Goal: Task Accomplishment & Management: Use online tool/utility

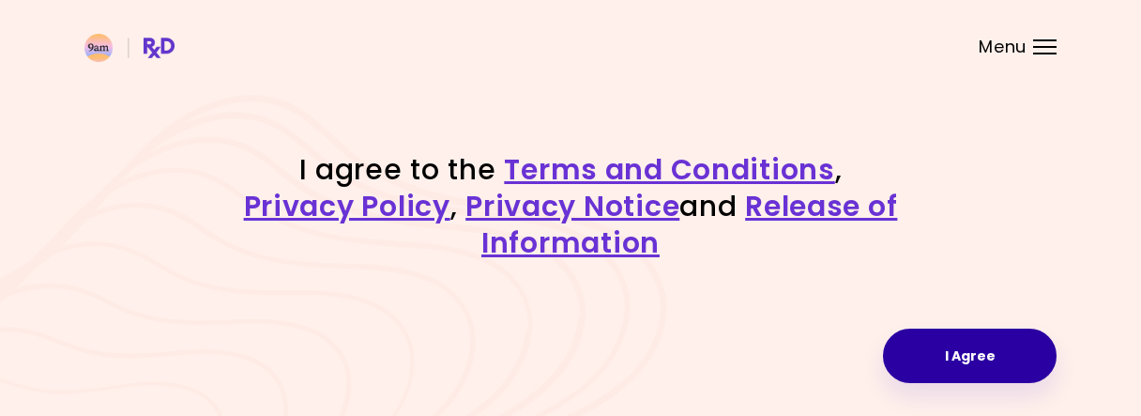
click at [931, 350] on button "I Agree" at bounding box center [970, 355] width 174 height 54
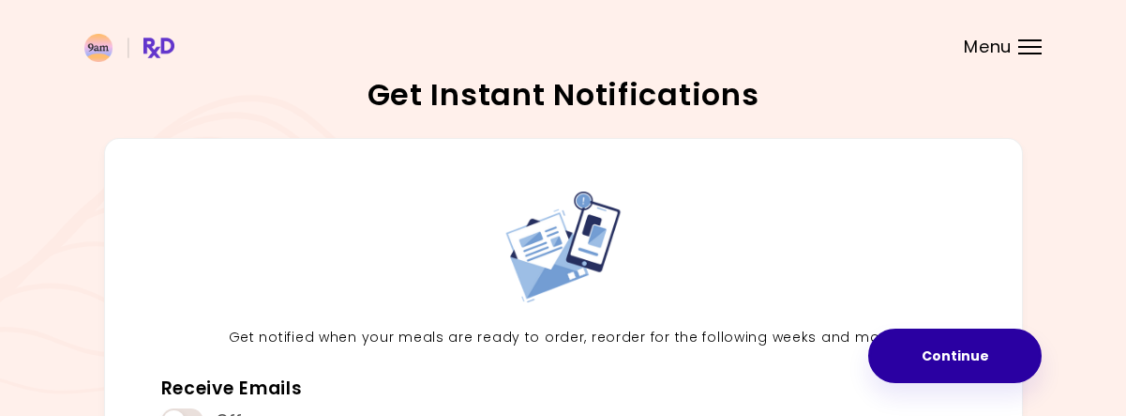
click at [933, 348] on button "Continue" at bounding box center [956, 355] width 174 height 54
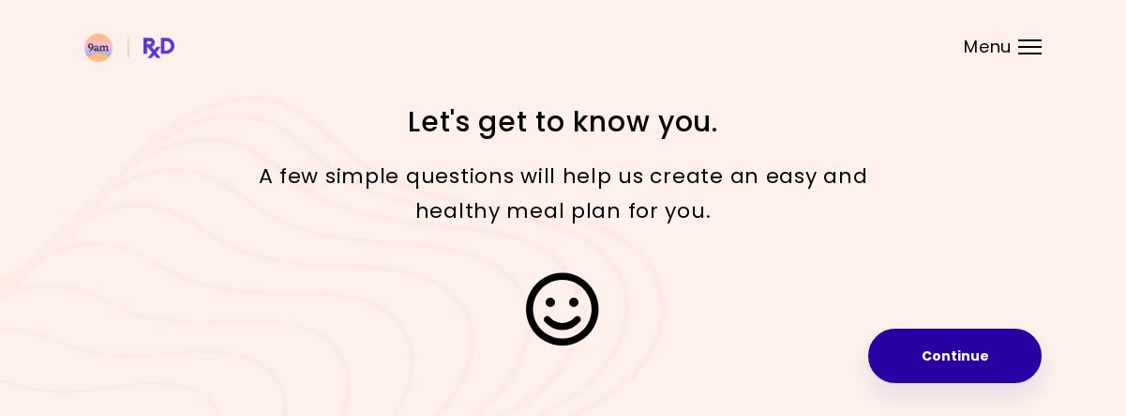
click at [921, 344] on button "Continue" at bounding box center [956, 355] width 174 height 54
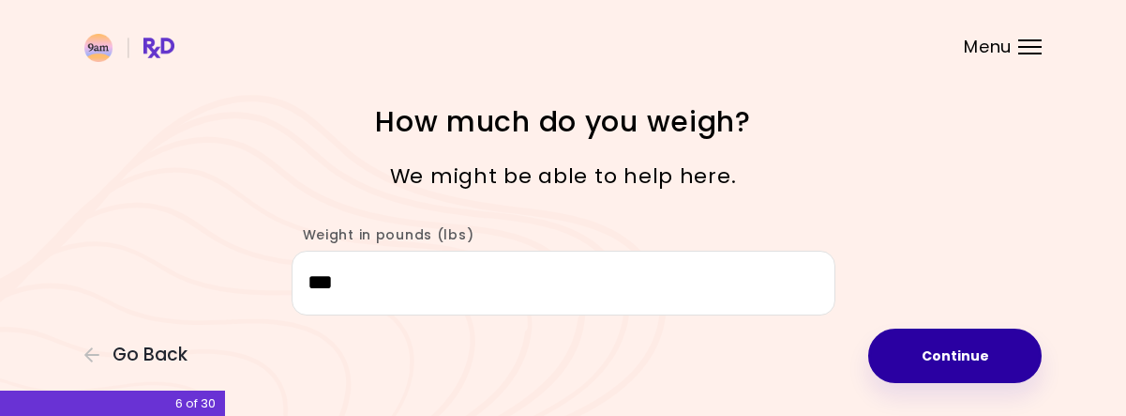
click at [895, 350] on button "Continue" at bounding box center [956, 355] width 174 height 54
select select "****"
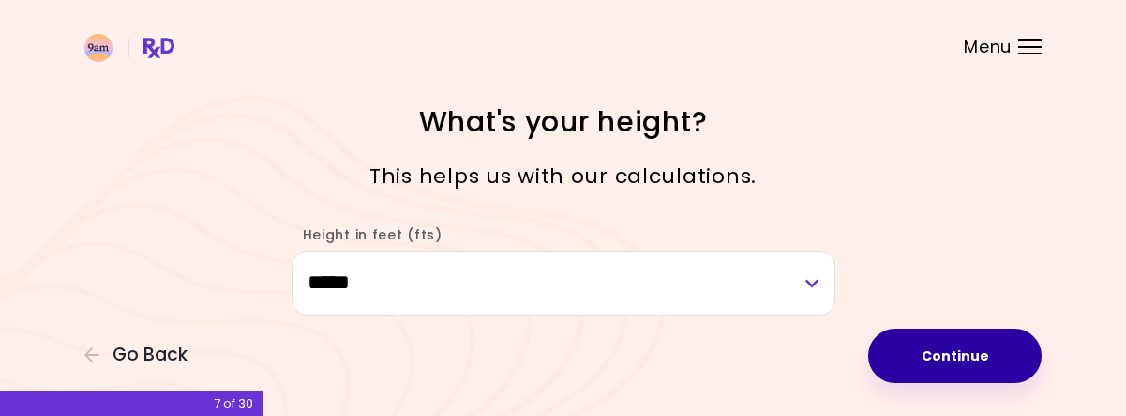
click at [895, 350] on button "Continue" at bounding box center [956, 355] width 174 height 54
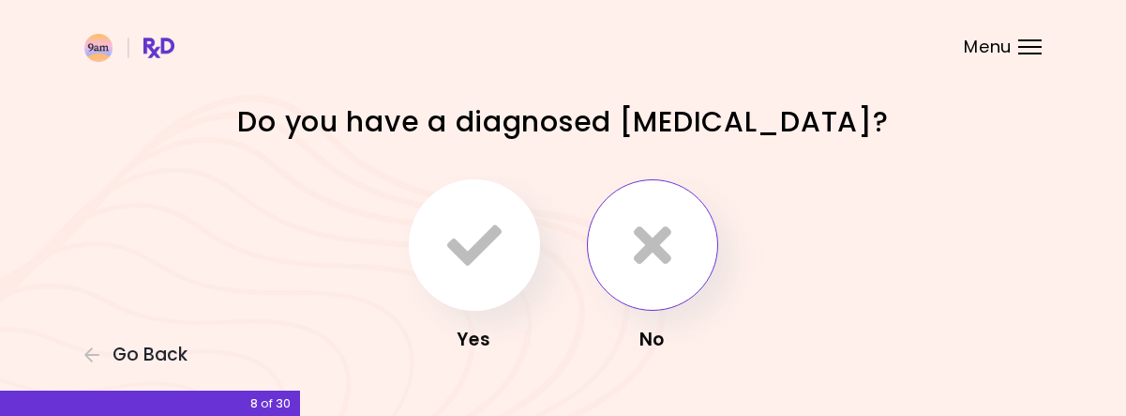
click at [688, 281] on button "button" at bounding box center [652, 244] width 131 height 131
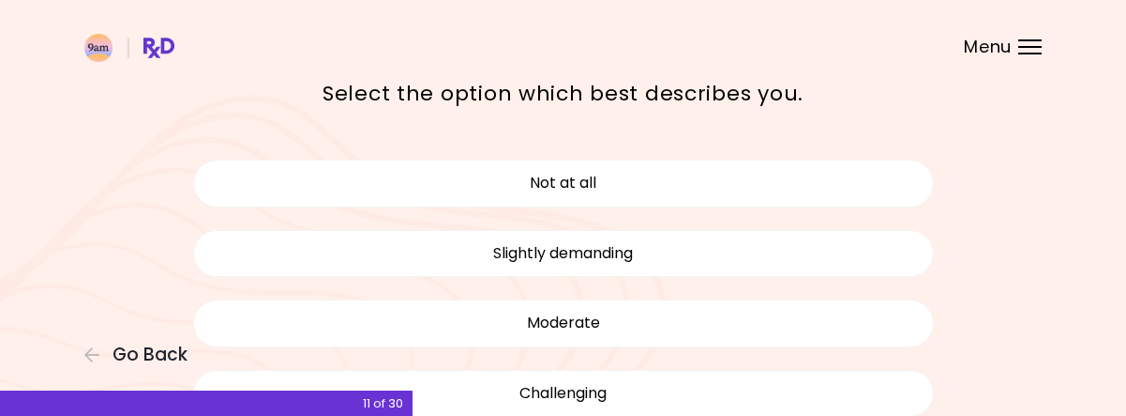
scroll to position [152, 0]
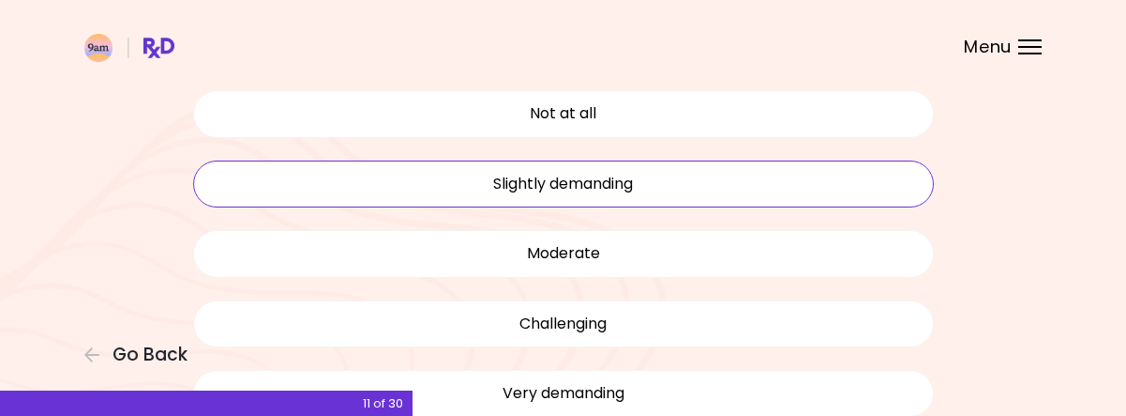
click at [663, 189] on button "Slightly demanding" at bounding box center [563, 183] width 741 height 47
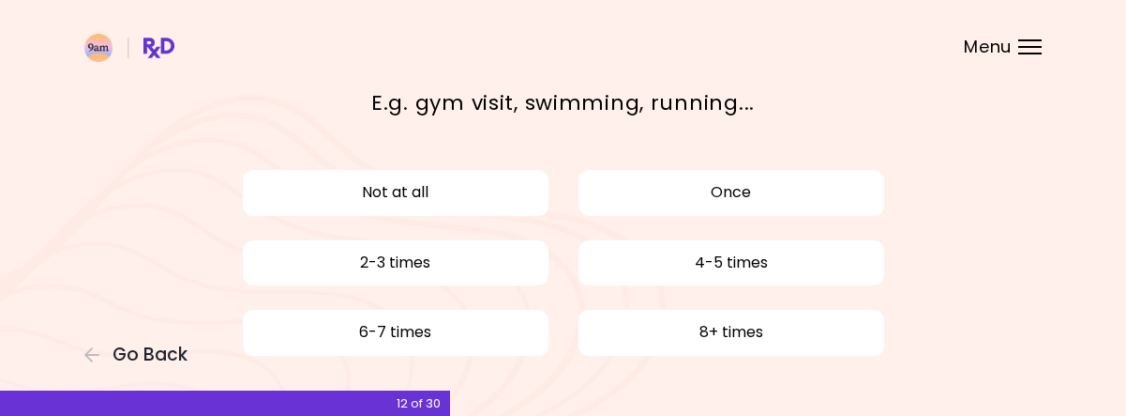
scroll to position [64, 0]
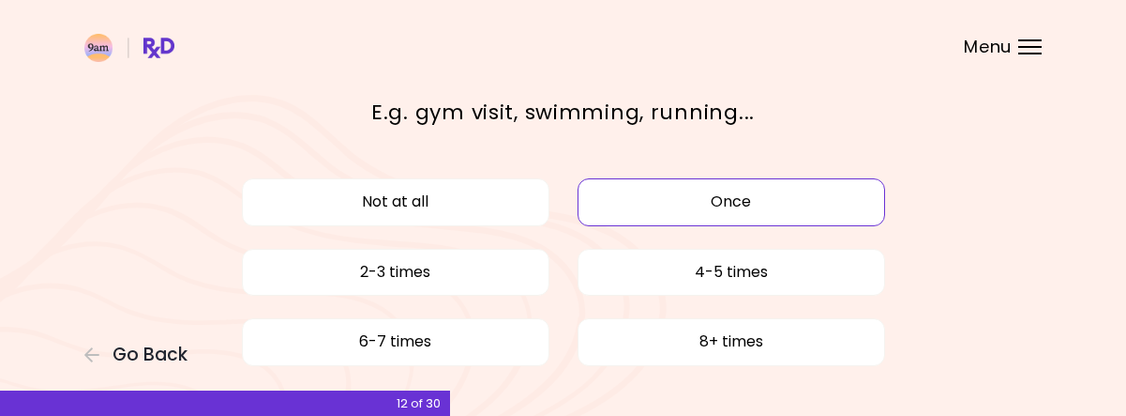
click at [759, 209] on button "Once" at bounding box center [732, 201] width 308 height 47
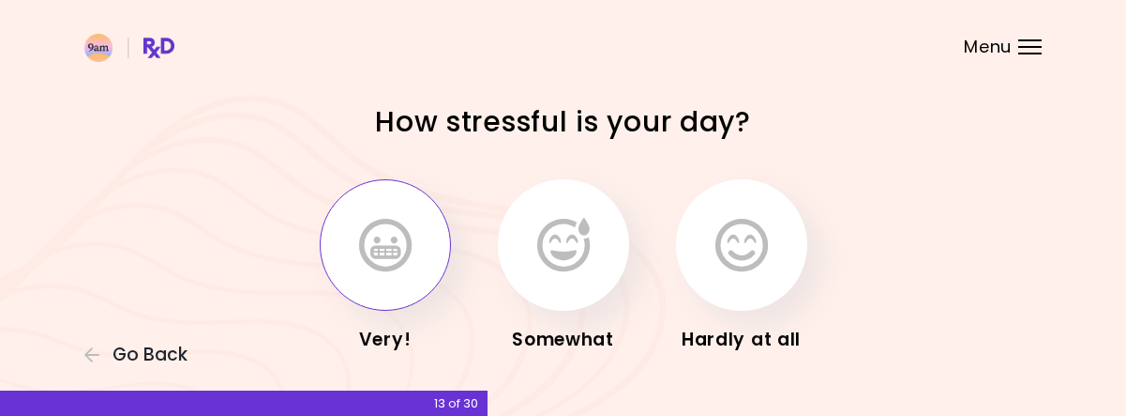
click at [382, 249] on icon "button" at bounding box center [385, 245] width 53 height 54
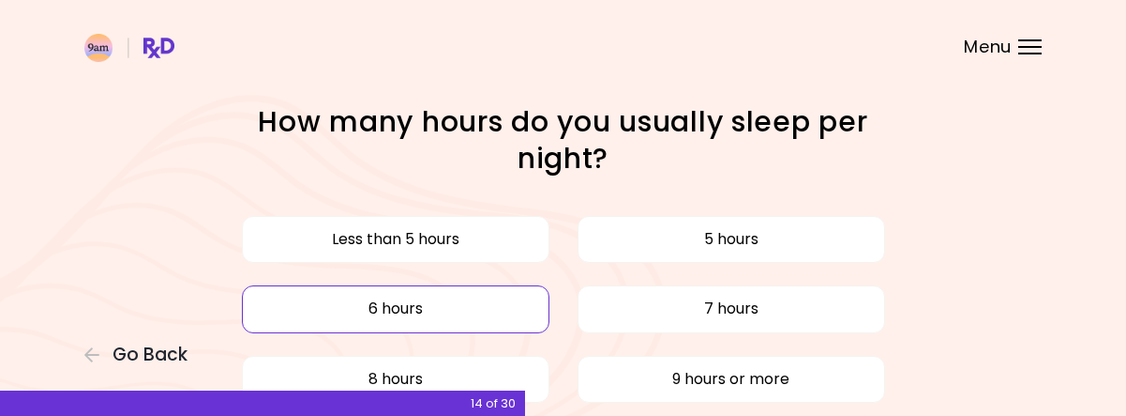
click at [426, 308] on button "6 hours" at bounding box center [396, 308] width 308 height 47
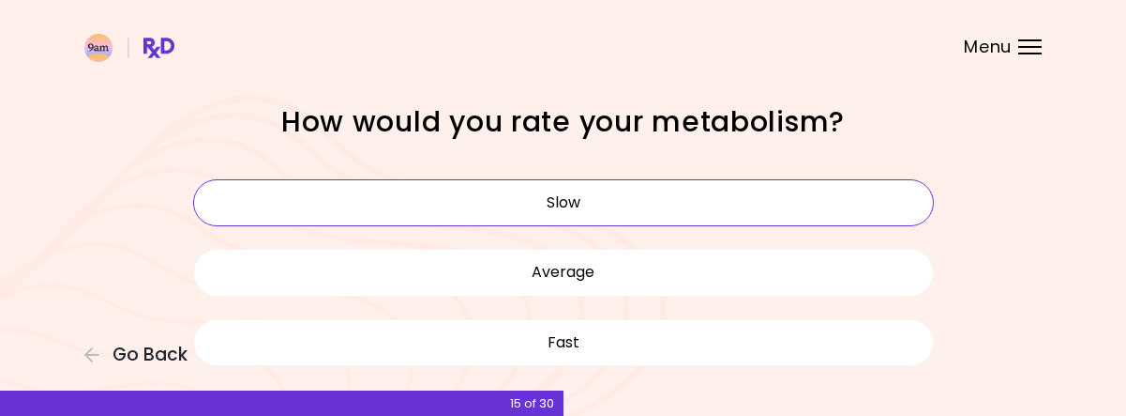
click at [552, 208] on button "Slow" at bounding box center [563, 202] width 741 height 47
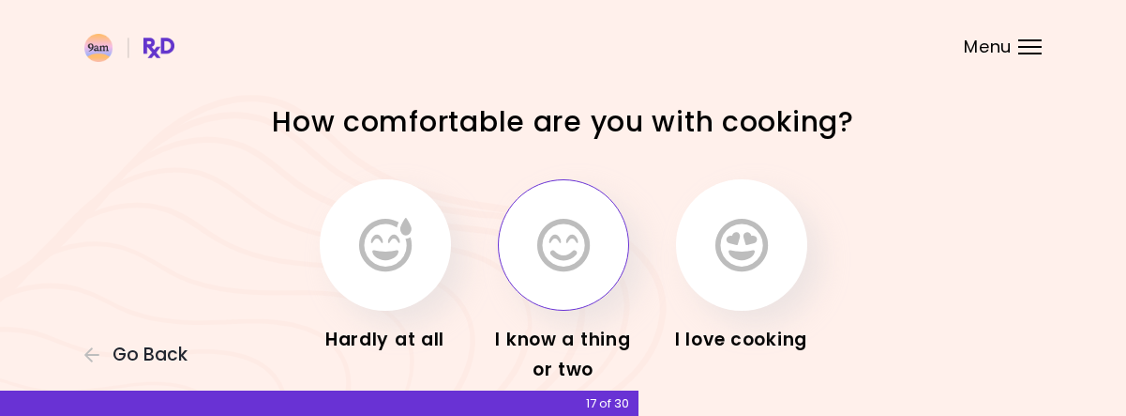
click at [546, 241] on icon "button" at bounding box center [563, 245] width 53 height 54
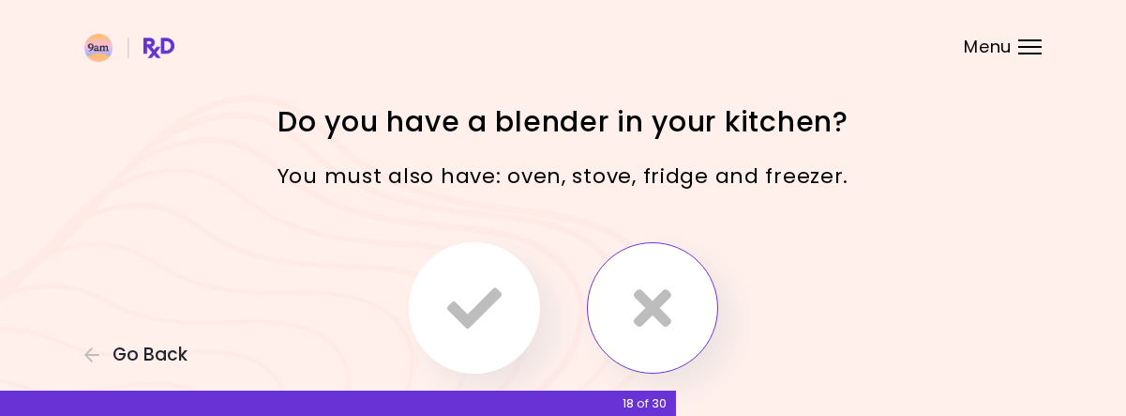
click at [627, 284] on button "button" at bounding box center [652, 307] width 131 height 131
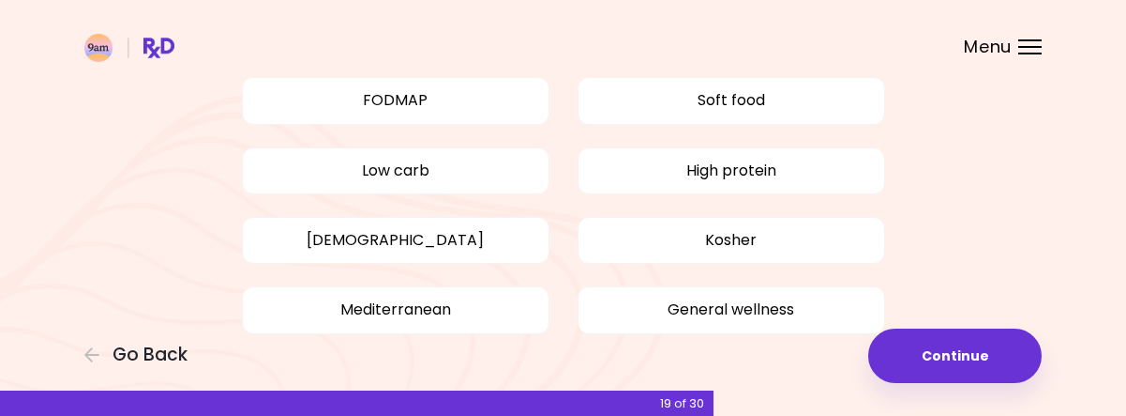
scroll to position [313, 0]
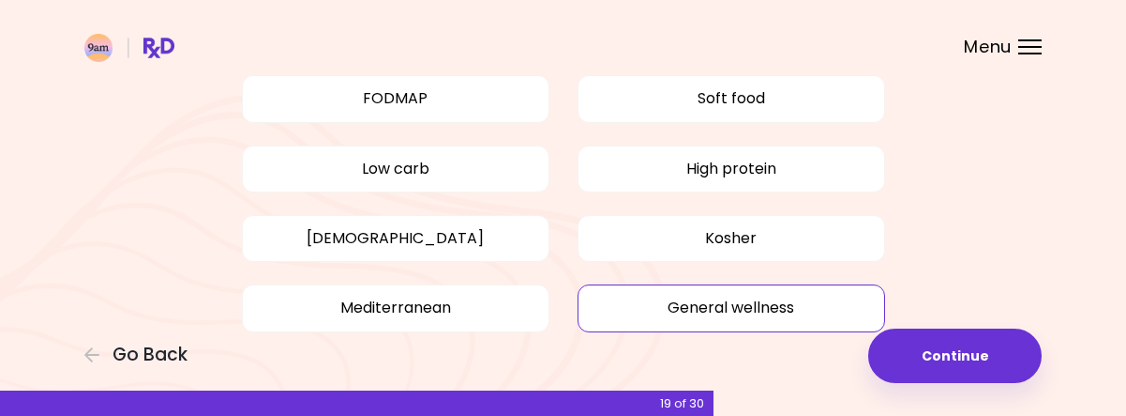
click at [720, 298] on button "General wellness" at bounding box center [732, 307] width 308 height 47
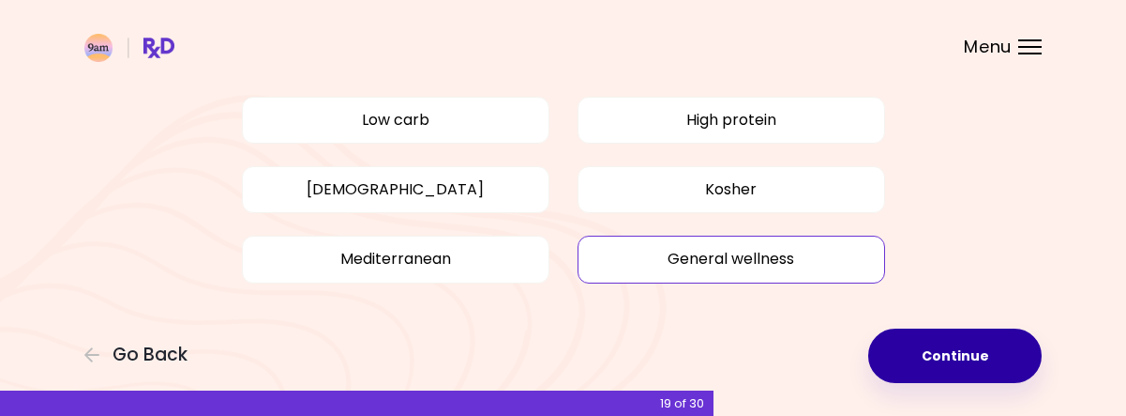
click at [962, 361] on button "Continue" at bounding box center [956, 355] width 174 height 54
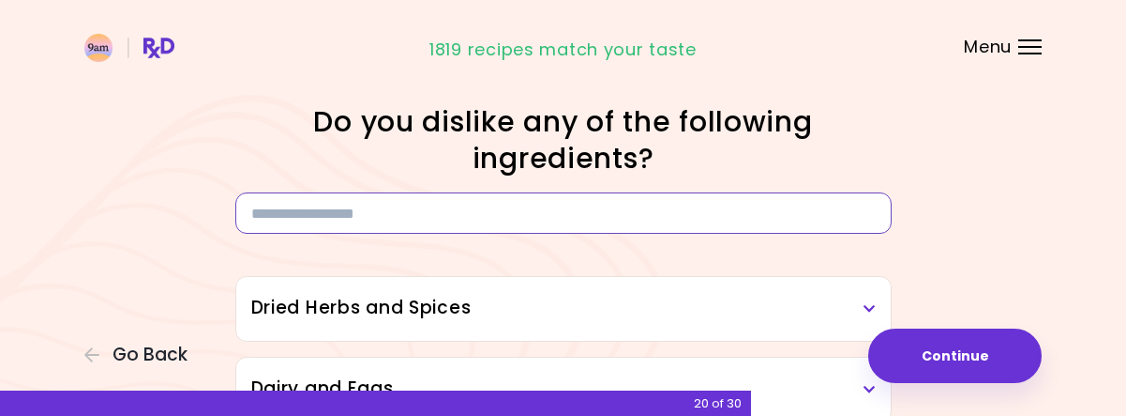
click at [831, 222] on input at bounding box center [563, 212] width 657 height 41
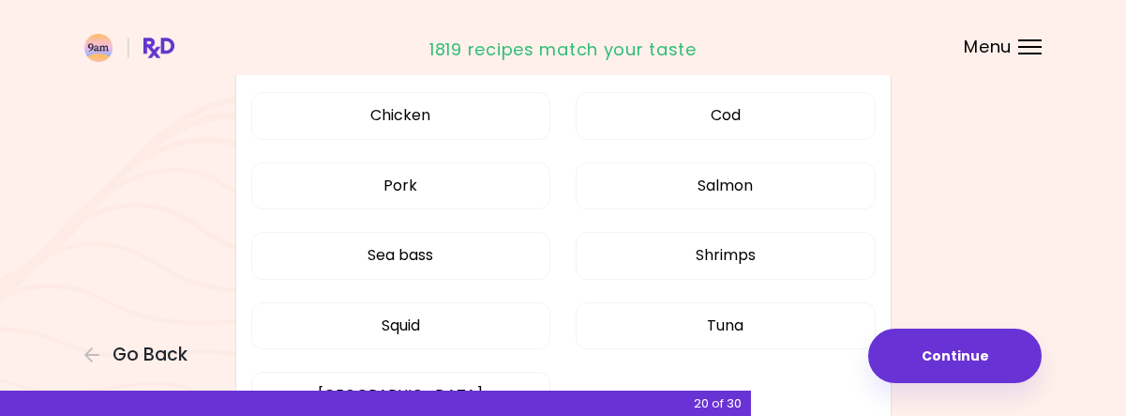
scroll to position [645, 0]
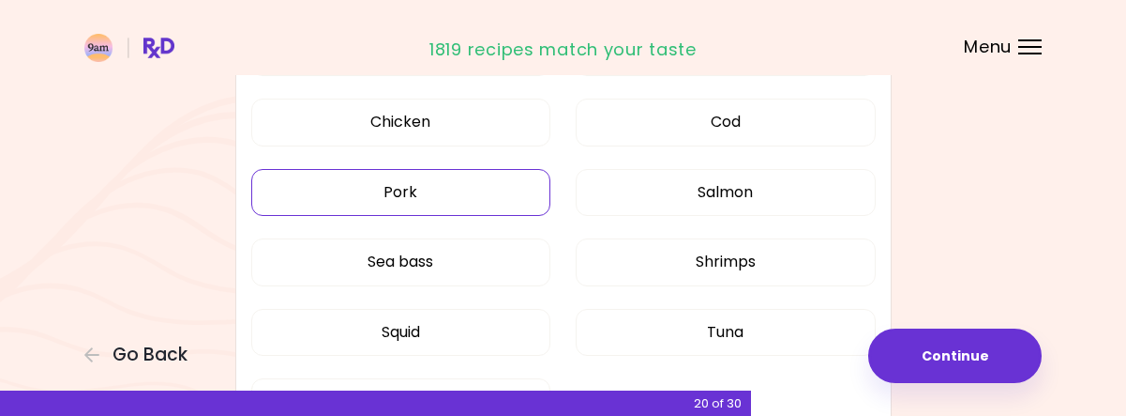
type input "****"
click at [420, 176] on button "Pork" at bounding box center [401, 192] width 300 height 47
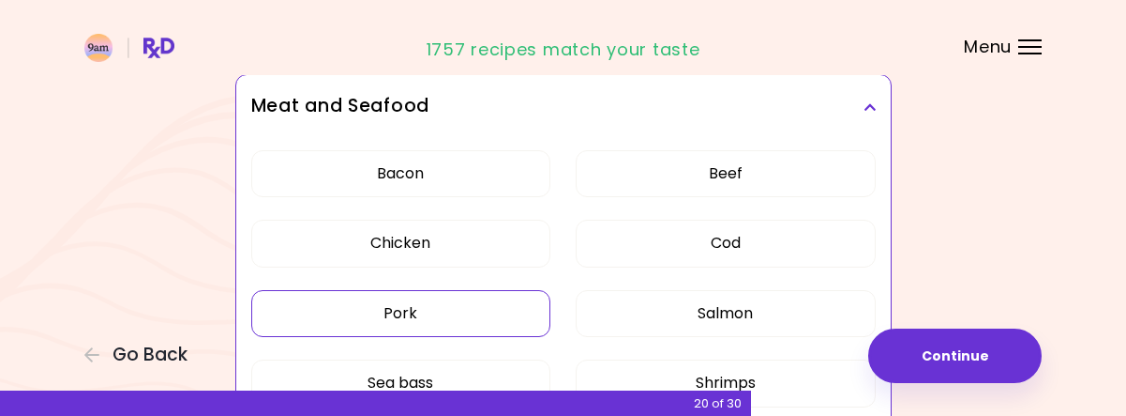
scroll to position [511, 0]
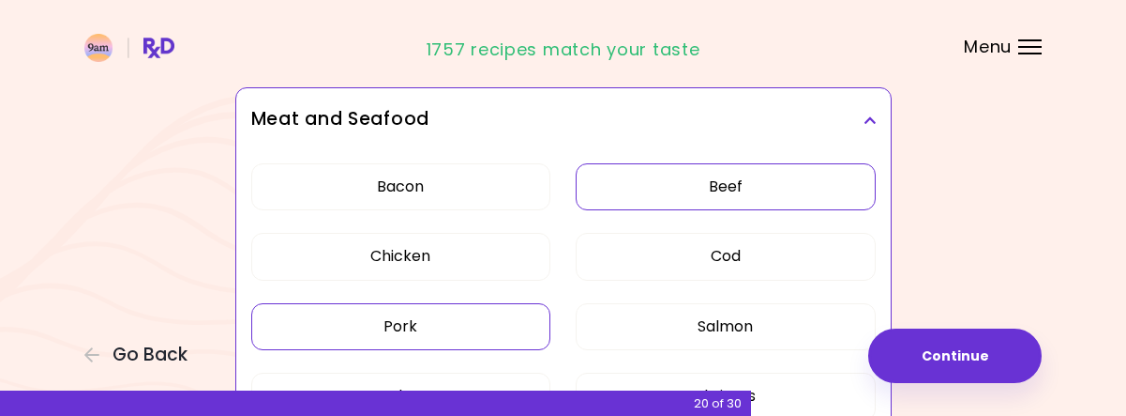
click at [722, 170] on button "Beef" at bounding box center [726, 186] width 300 height 47
click at [400, 190] on button "Bacon" at bounding box center [401, 186] width 300 height 47
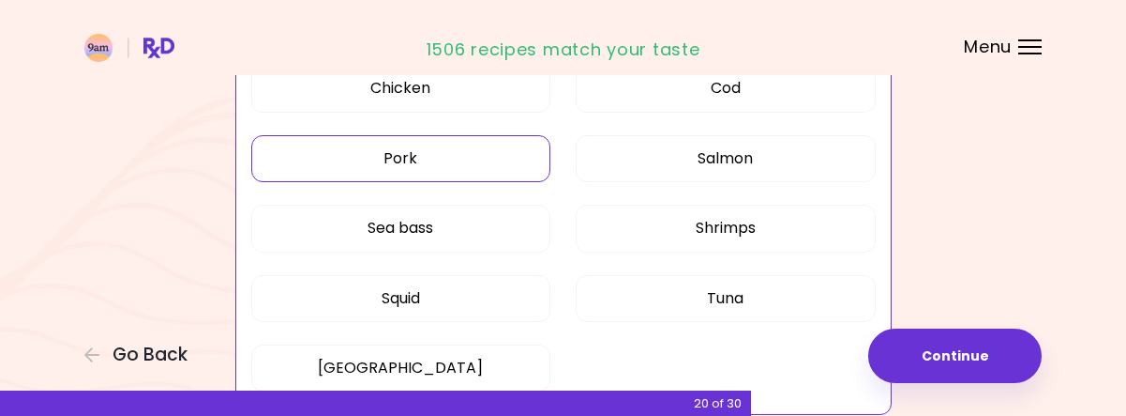
scroll to position [730, 0]
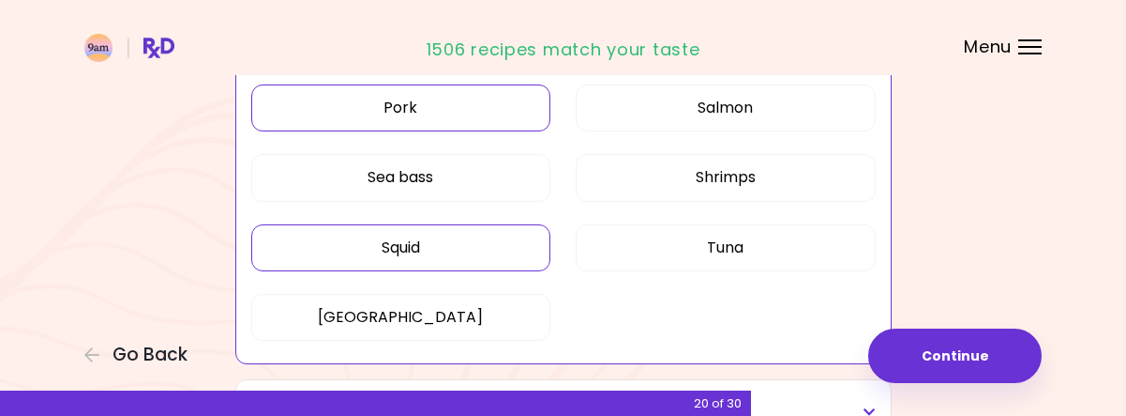
click at [521, 253] on button "Squid" at bounding box center [401, 247] width 300 height 47
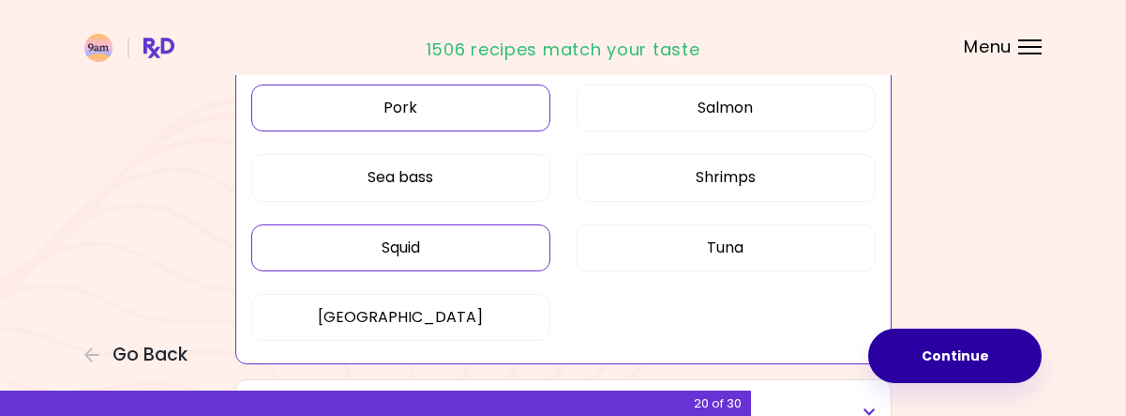
click at [915, 351] on button "Continue" at bounding box center [956, 355] width 174 height 54
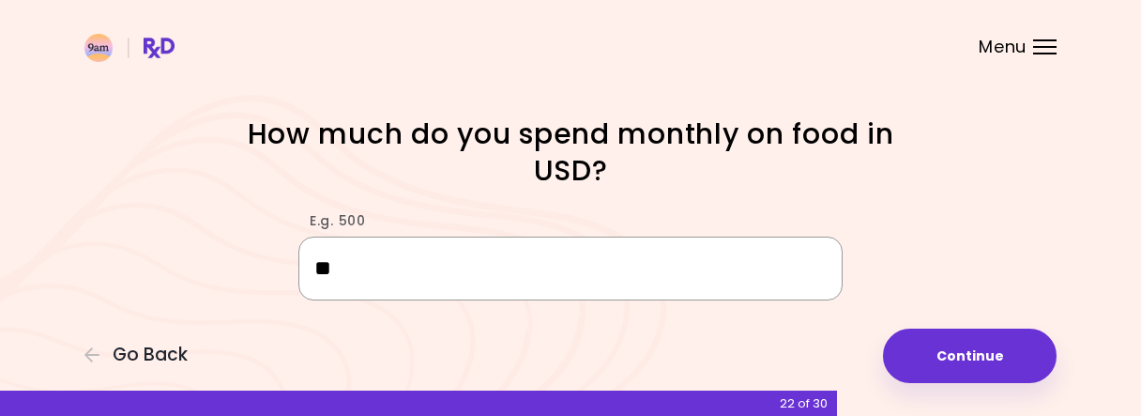
type input "***"
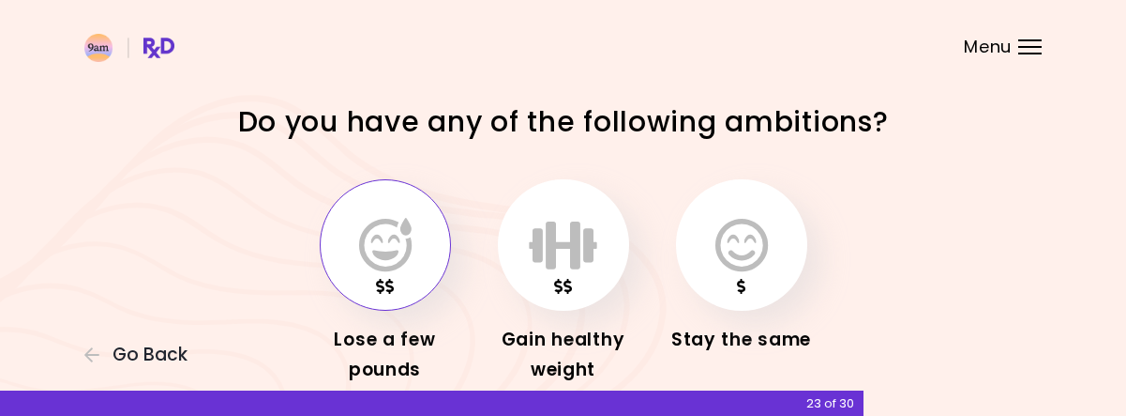
click at [383, 249] on icon "button" at bounding box center [385, 245] width 53 height 54
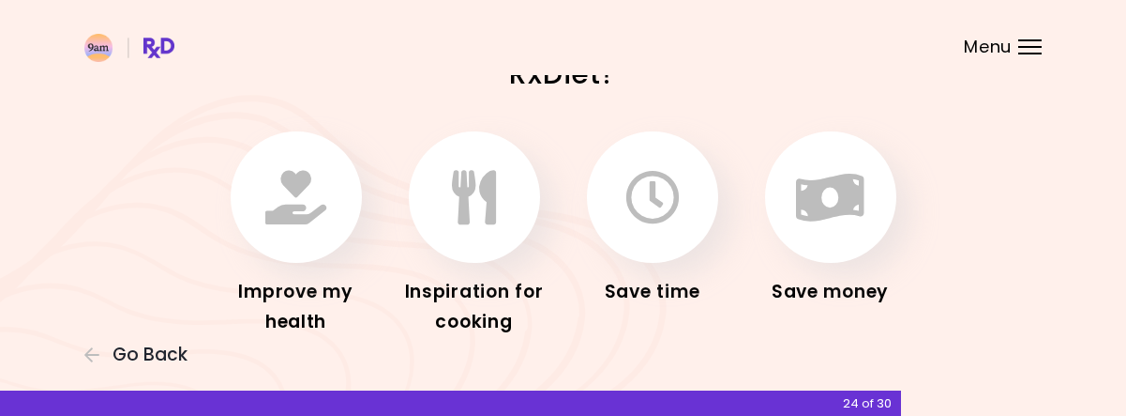
scroll to position [101, 0]
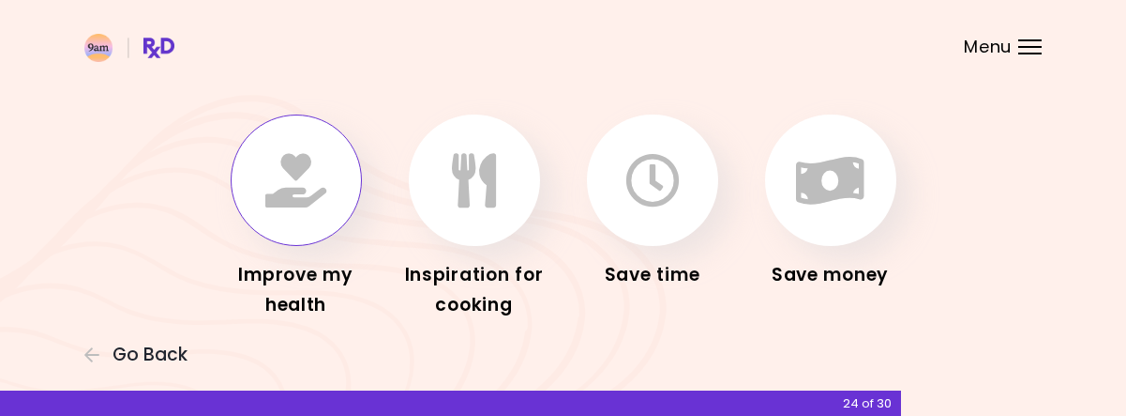
click at [316, 197] on icon "button" at bounding box center [295, 180] width 61 height 54
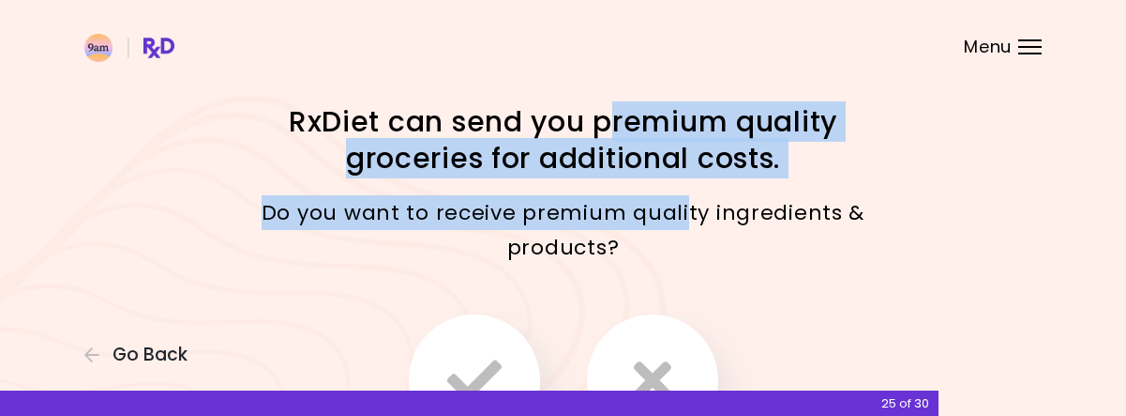
drag, startPoint x: 602, startPoint y: 140, endPoint x: 687, endPoint y: 189, distance: 98.0
click at [687, 189] on div "RxDiet can send you premium quality groceries for additional costs. Do you want…" at bounding box center [563, 313] width 900 height 421
click at [687, 189] on div "Do you want to receive premium quality ingredients & products?" at bounding box center [563, 230] width 675 height 98
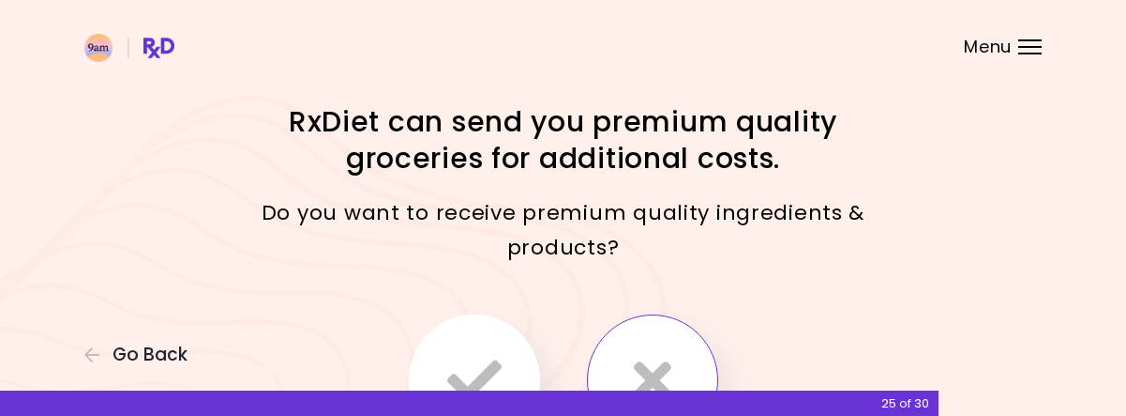
click at [638, 370] on icon "button" at bounding box center [653, 380] width 38 height 54
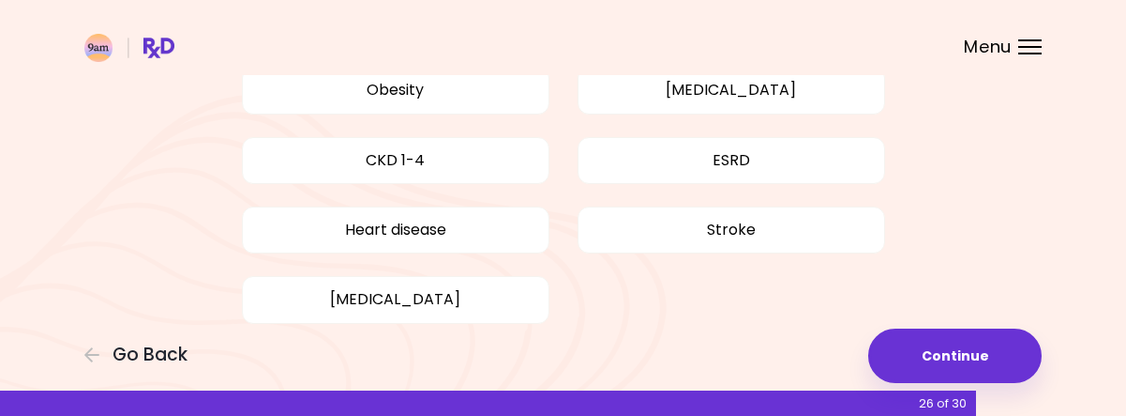
scroll to position [347, 0]
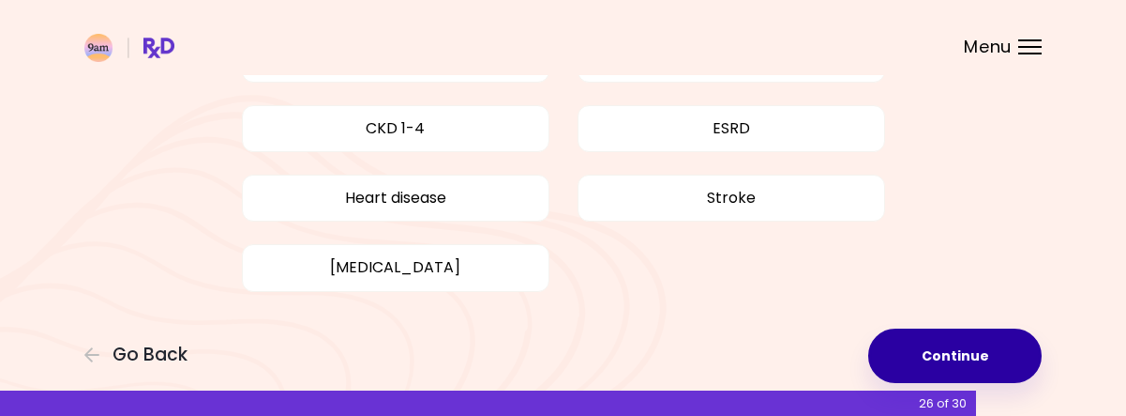
click at [912, 367] on button "Continue" at bounding box center [956, 355] width 174 height 54
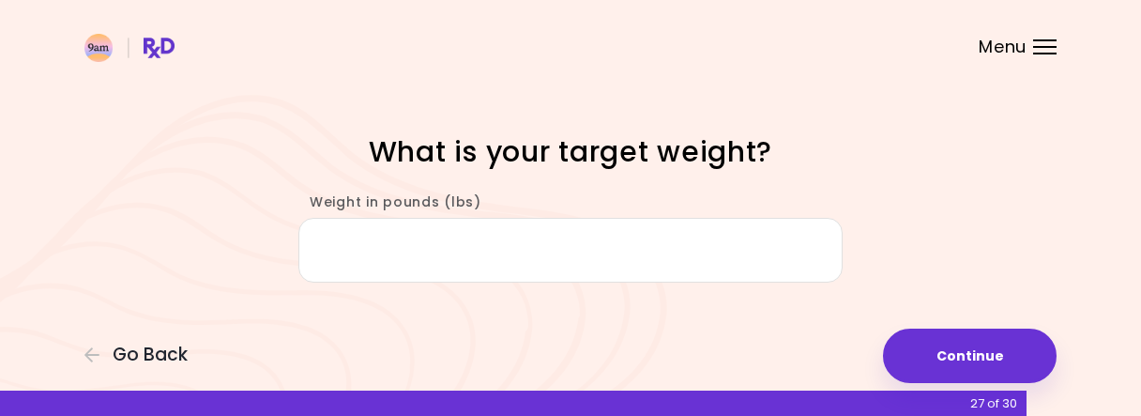
click at [717, 256] on input "Weight in pounds (lbs)" at bounding box center [570, 250] width 544 height 65
type input "***"
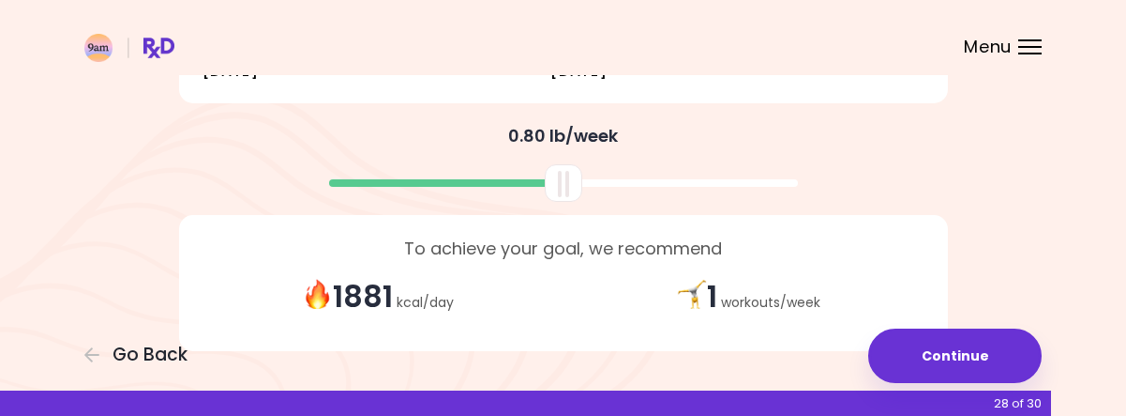
scroll to position [505, 0]
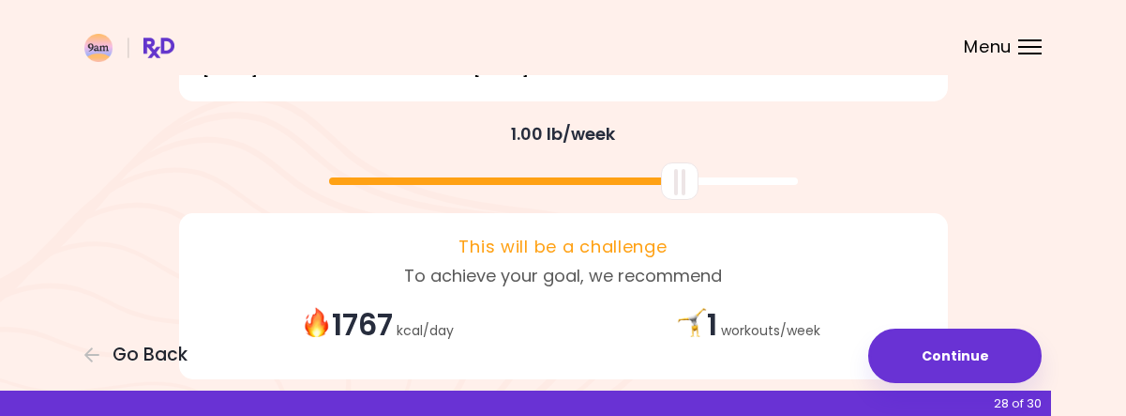
drag, startPoint x: 567, startPoint y: 176, endPoint x: 683, endPoint y: 184, distance: 116.5
click at [683, 184] on div at bounding box center [680, 181] width 38 height 38
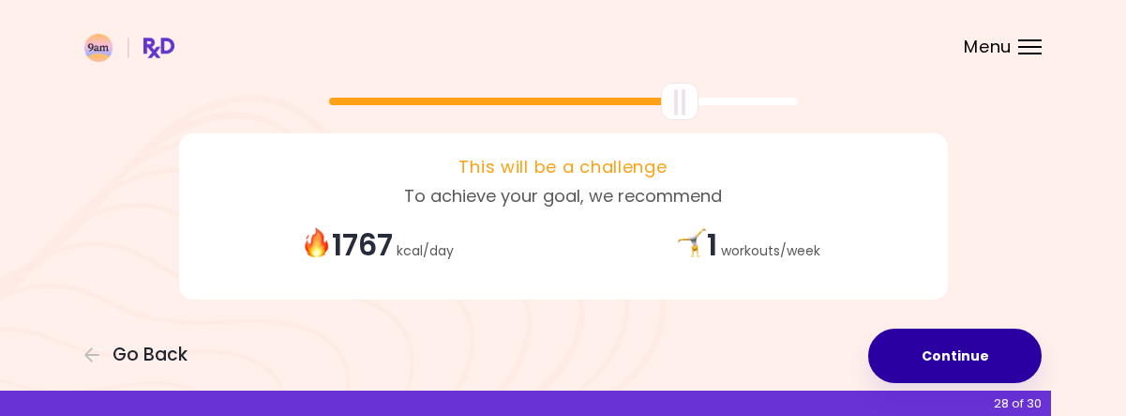
click at [990, 355] on button "Continue" at bounding box center [956, 355] width 174 height 54
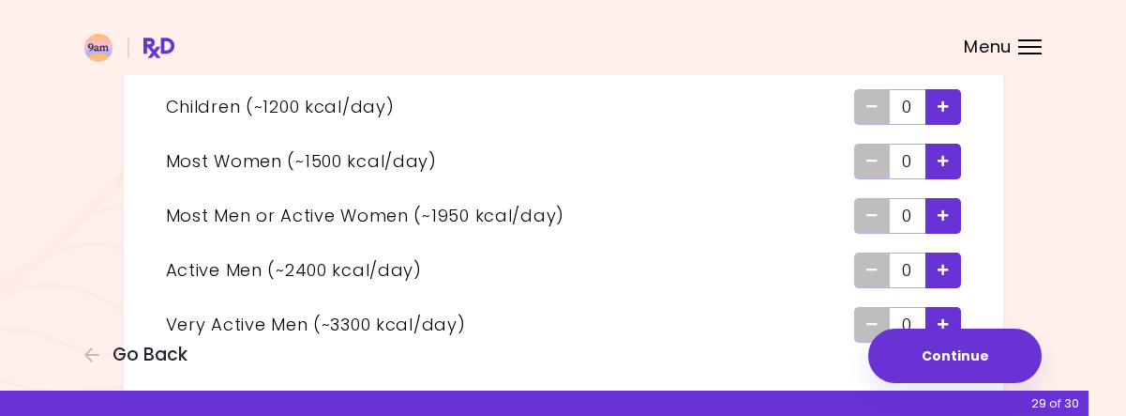
scroll to position [189, 0]
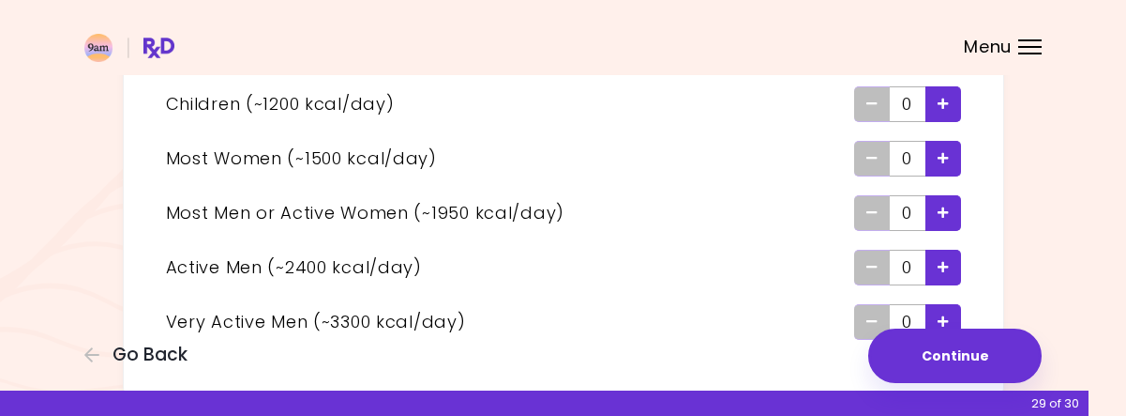
click at [942, 159] on icon "Add - Woman" at bounding box center [943, 158] width 11 height 12
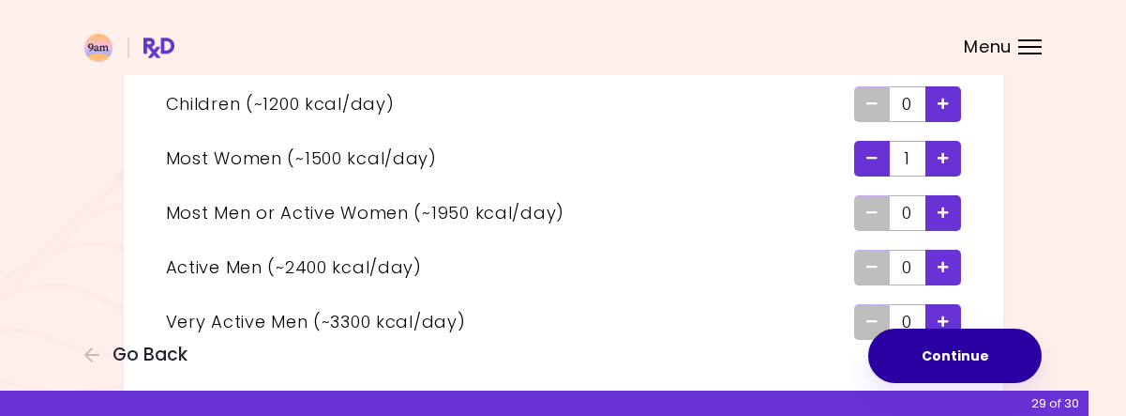
click at [994, 355] on button "Continue" at bounding box center [956, 355] width 174 height 54
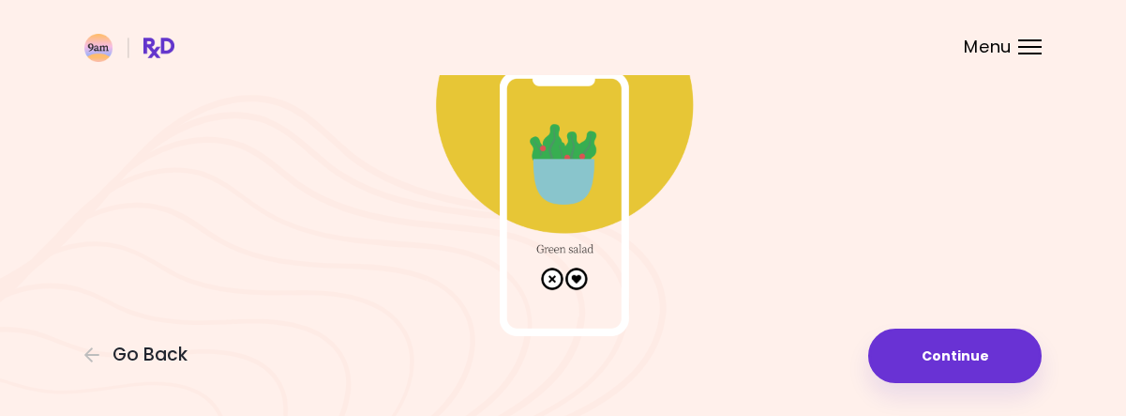
scroll to position [234, 0]
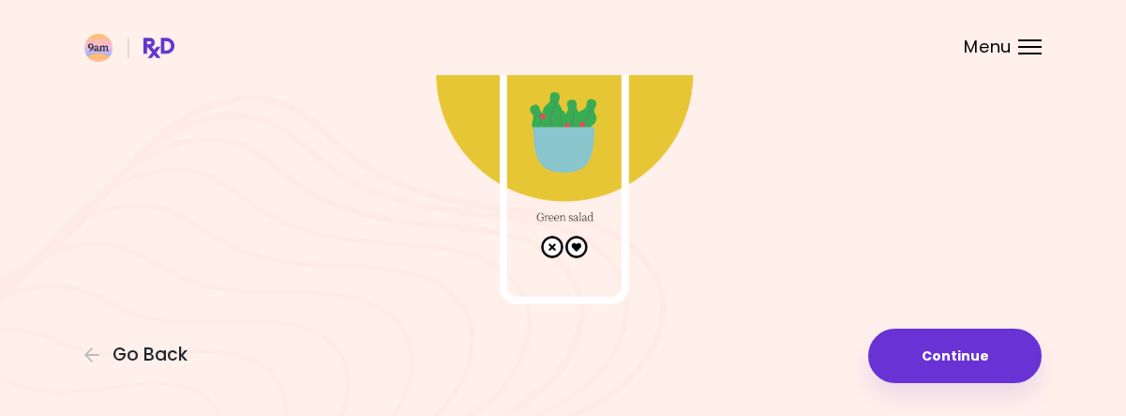
click at [580, 249] on img at bounding box center [563, 116] width 375 height 375
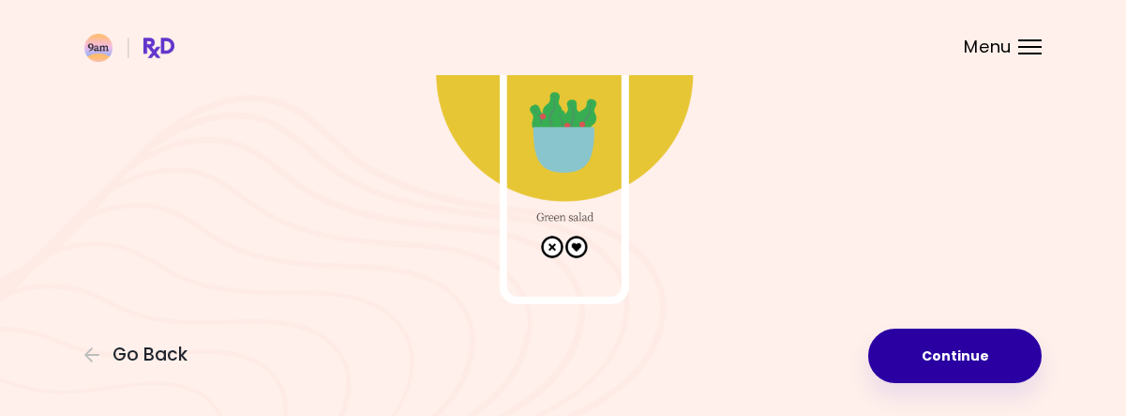
click at [892, 350] on button "Continue" at bounding box center [956, 355] width 174 height 54
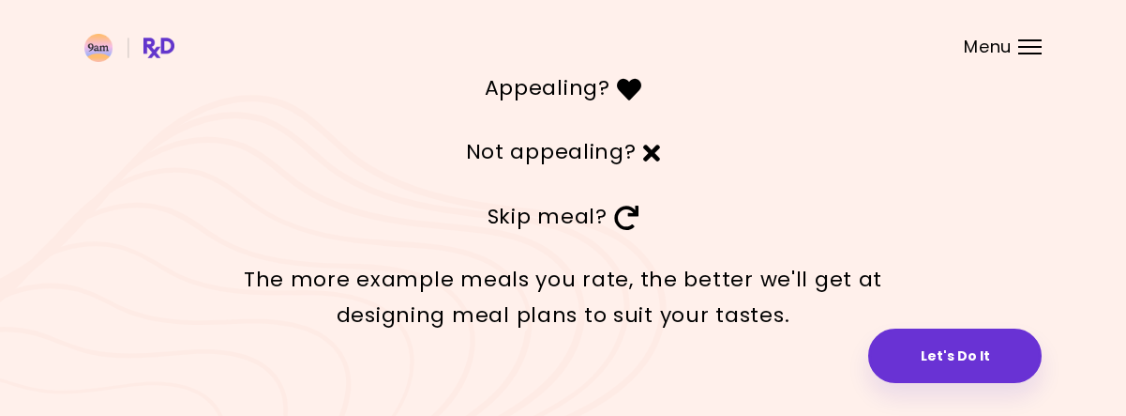
scroll to position [131, 0]
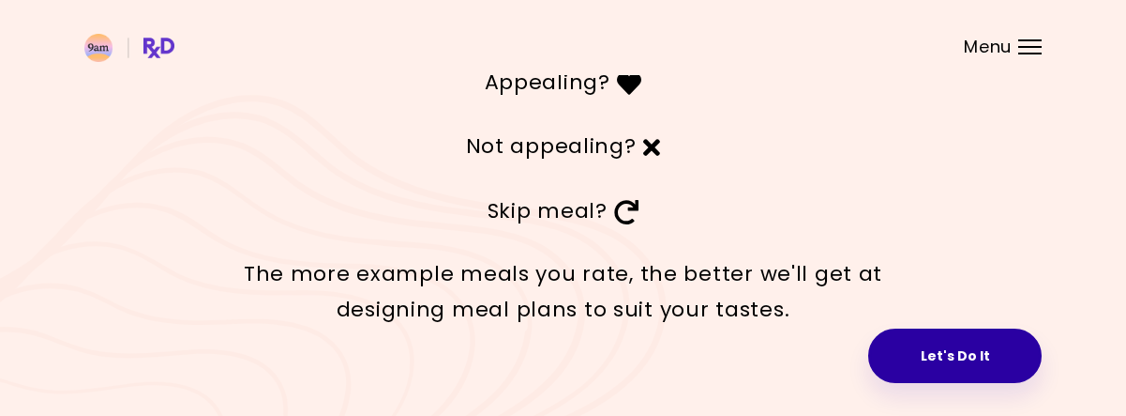
click at [935, 357] on button "Let's Do It" at bounding box center [956, 355] width 174 height 54
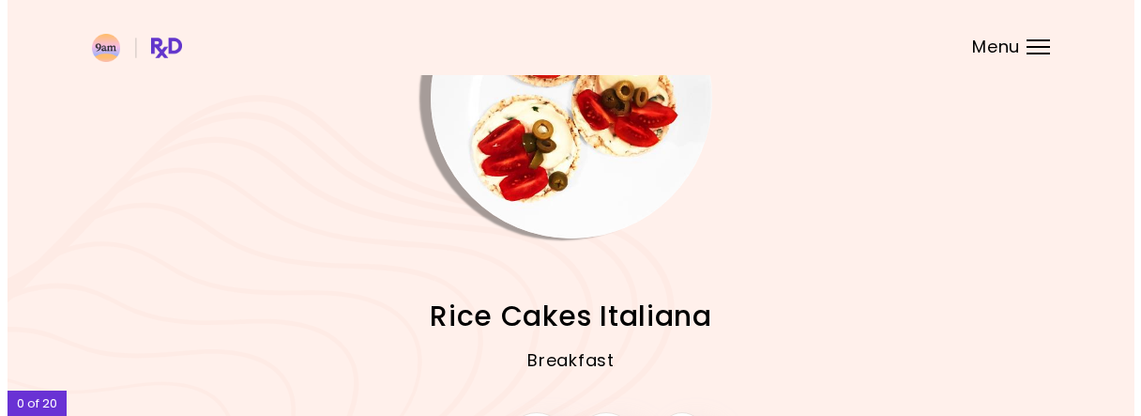
scroll to position [188, 0]
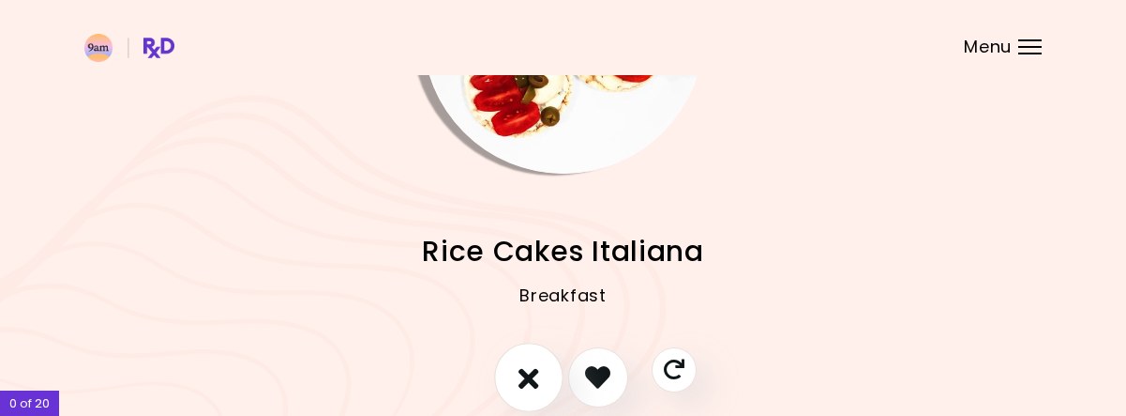
click at [535, 371] on icon "I don't like this recipe" at bounding box center [529, 376] width 21 height 29
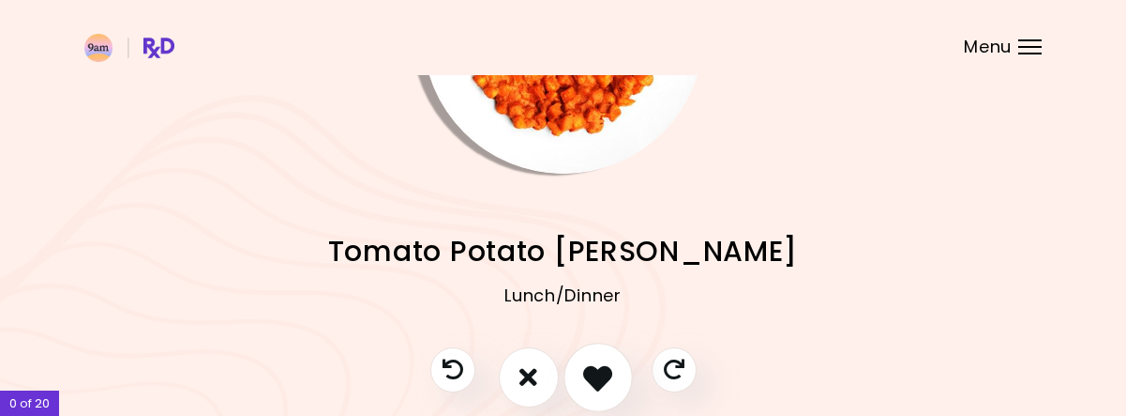
click at [589, 382] on icon "I like this recipe" at bounding box center [597, 376] width 29 height 29
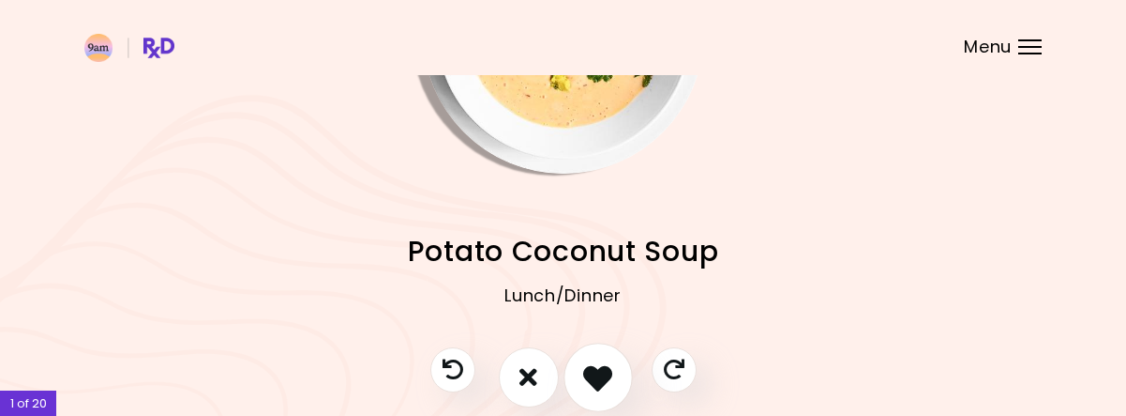
click at [604, 367] on icon "I like this recipe" at bounding box center [597, 376] width 29 height 29
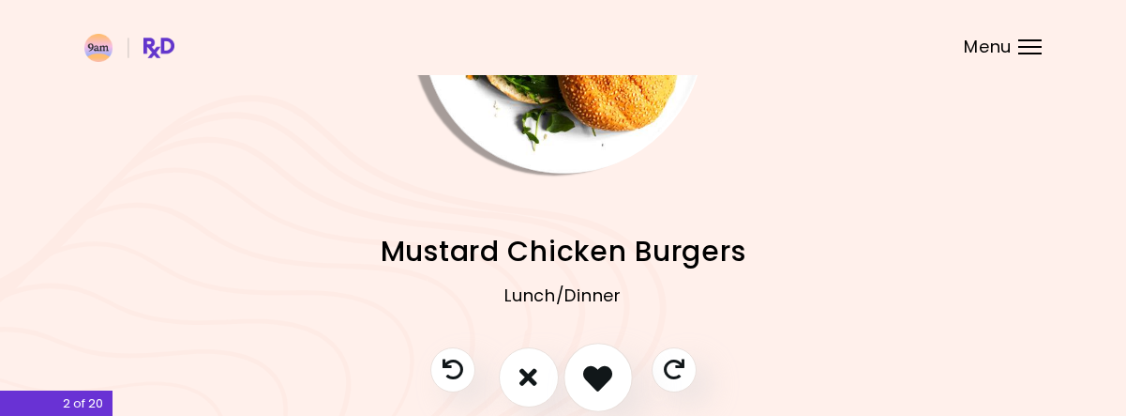
click at [619, 375] on button "I like this recipe" at bounding box center [598, 376] width 69 height 69
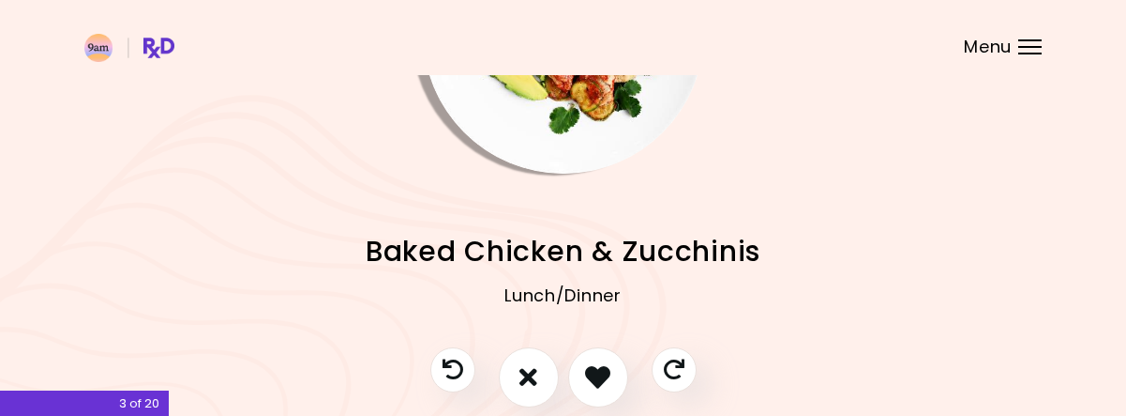
click at [625, 359] on div at bounding box center [564, 386] width 304 height 79
click at [608, 370] on icon "I like this recipe" at bounding box center [597, 376] width 29 height 29
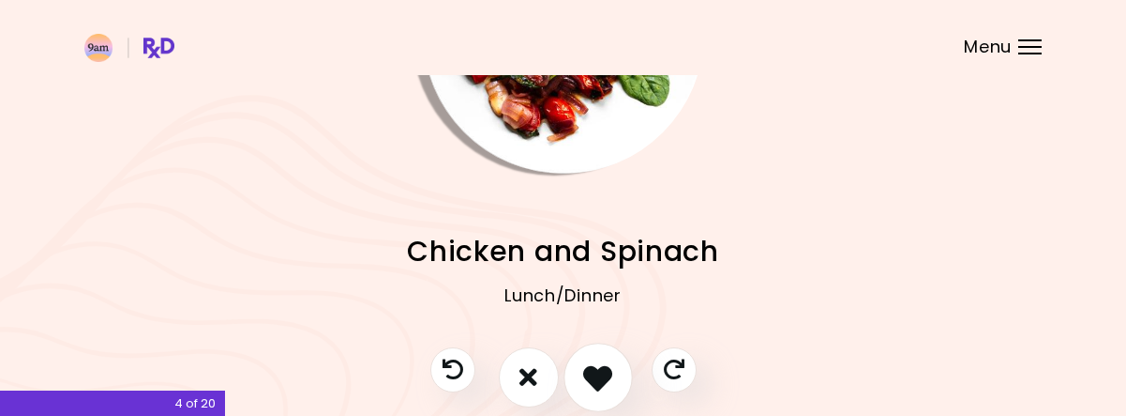
click at [607, 374] on icon "I like this recipe" at bounding box center [597, 376] width 29 height 29
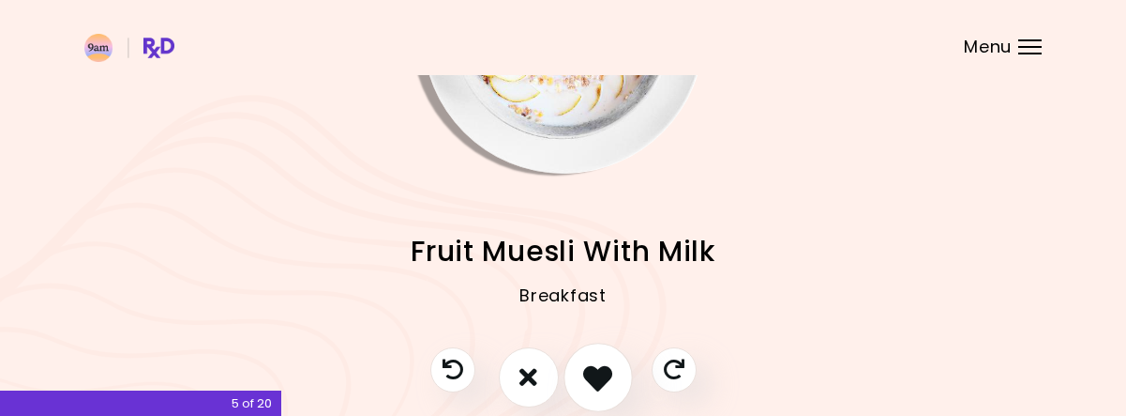
click at [597, 374] on icon "I like this recipe" at bounding box center [597, 376] width 29 height 29
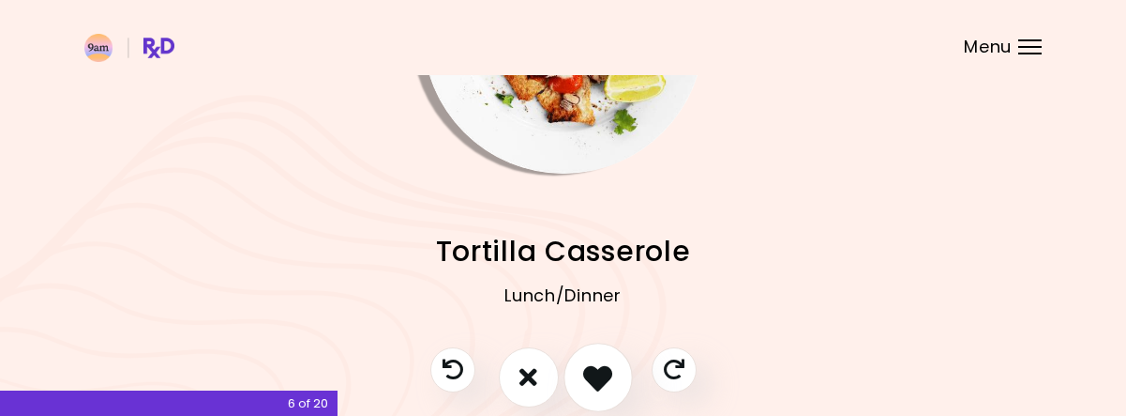
click at [615, 374] on button "I like this recipe" at bounding box center [598, 376] width 69 height 69
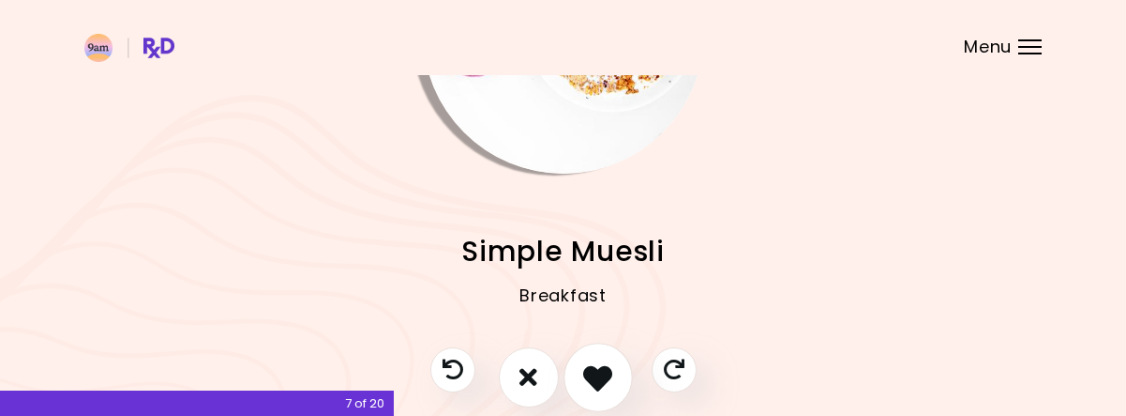
click at [600, 361] on button "I like this recipe" at bounding box center [598, 376] width 69 height 69
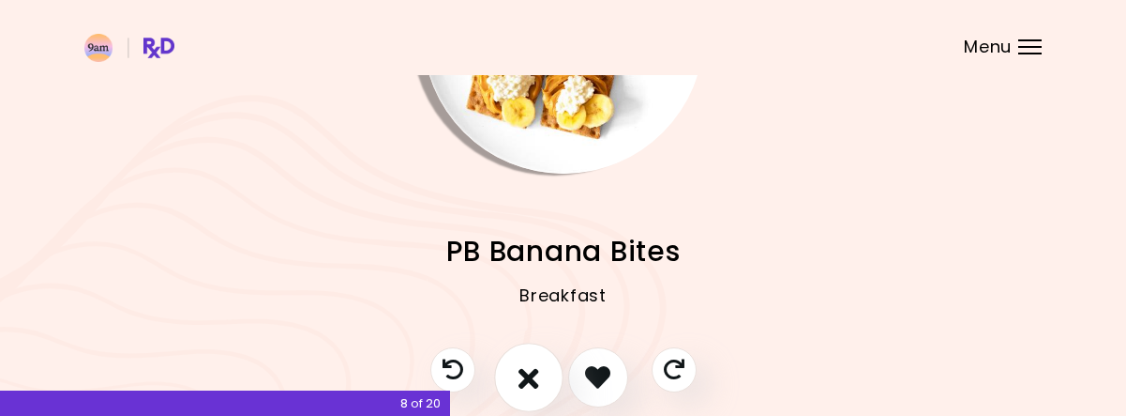
click at [545, 378] on button "I don't like this recipe" at bounding box center [528, 376] width 69 height 69
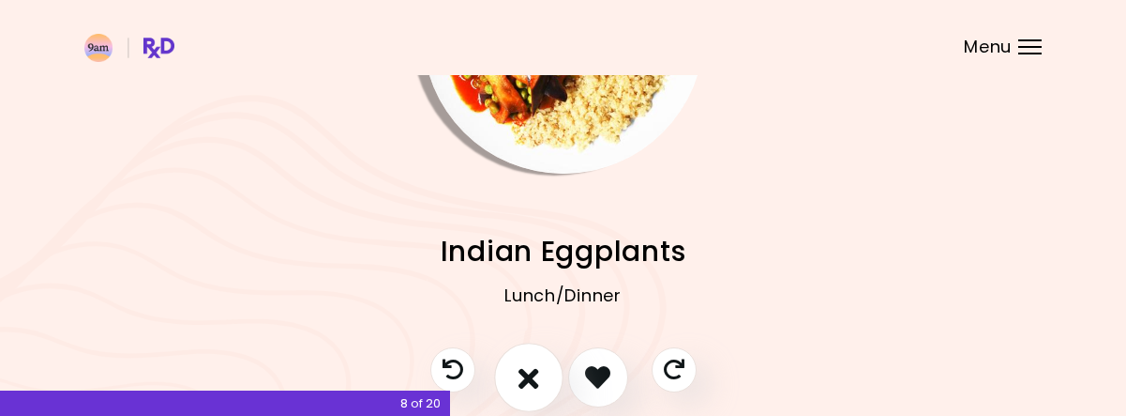
click at [553, 371] on button "I don't like this recipe" at bounding box center [528, 376] width 69 height 69
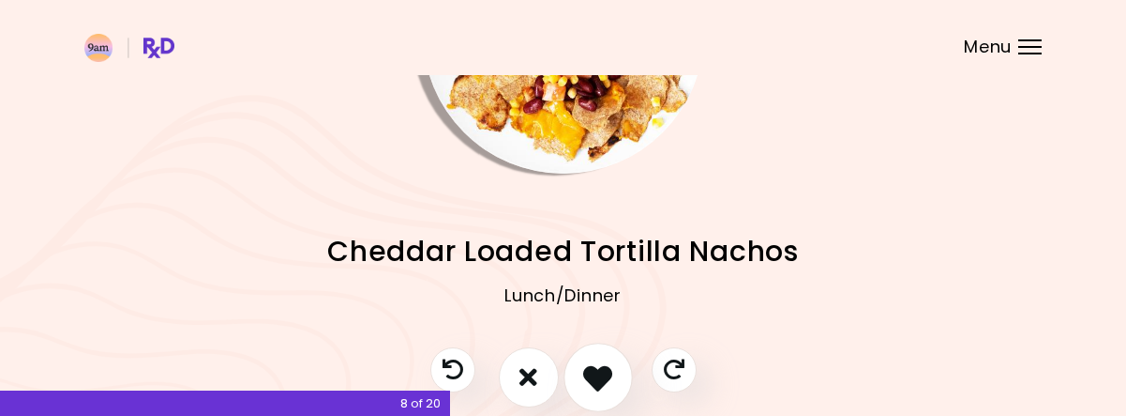
click at [613, 370] on button "I like this recipe" at bounding box center [598, 376] width 69 height 69
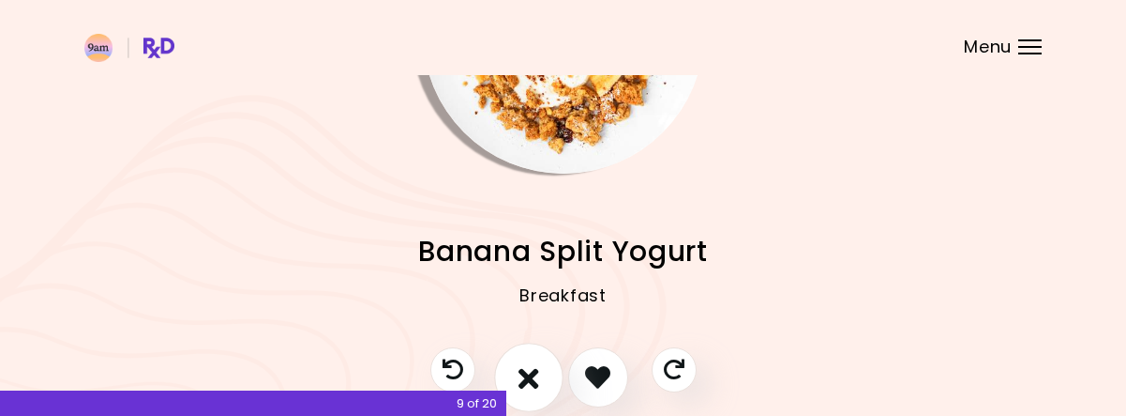
click at [532, 374] on icon "I don't like this recipe" at bounding box center [529, 376] width 21 height 29
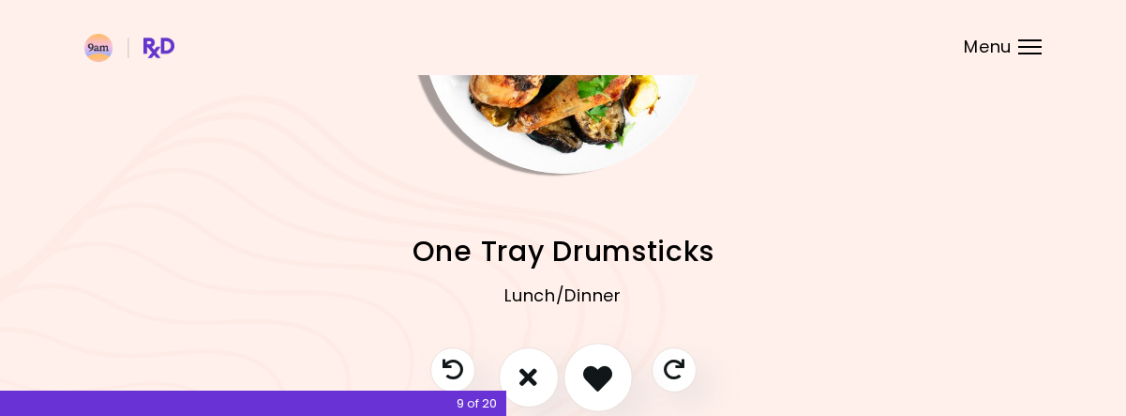
click at [590, 368] on icon "I like this recipe" at bounding box center [597, 376] width 29 height 29
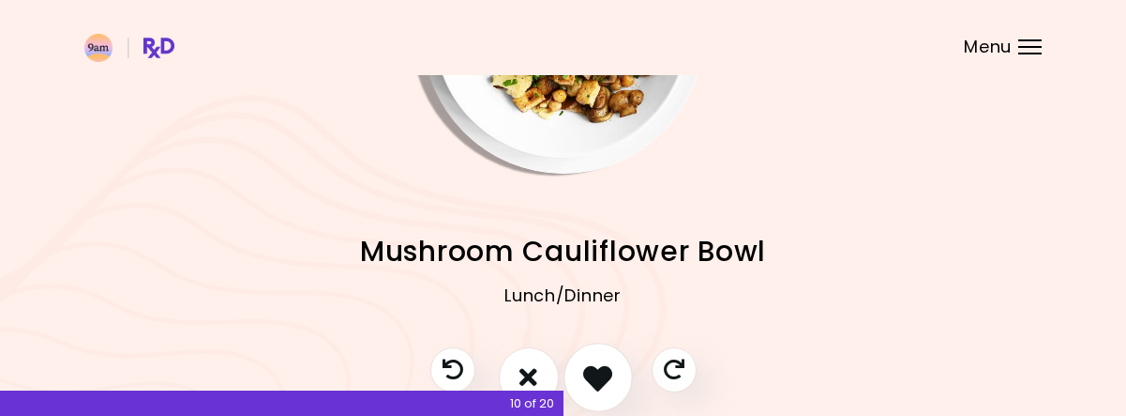
click at [590, 368] on icon "I like this recipe" at bounding box center [597, 376] width 29 height 29
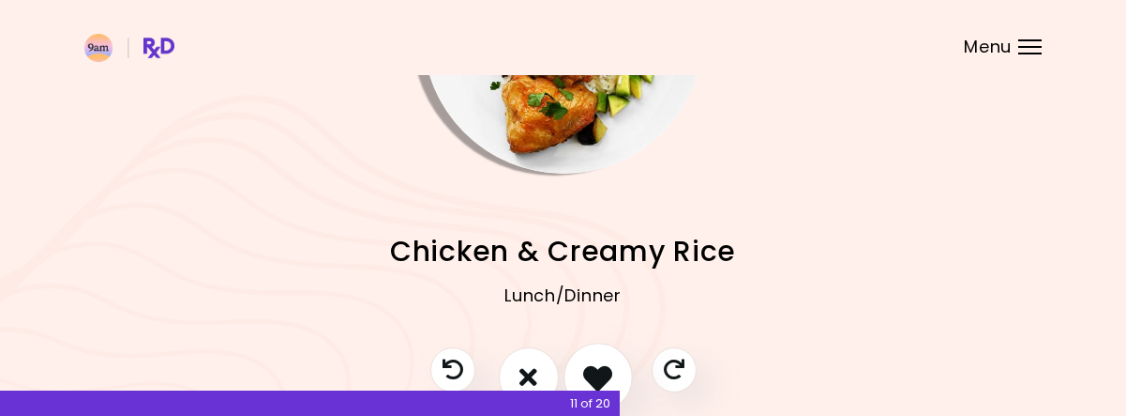
click at [590, 368] on icon "I like this recipe" at bounding box center [597, 376] width 29 height 29
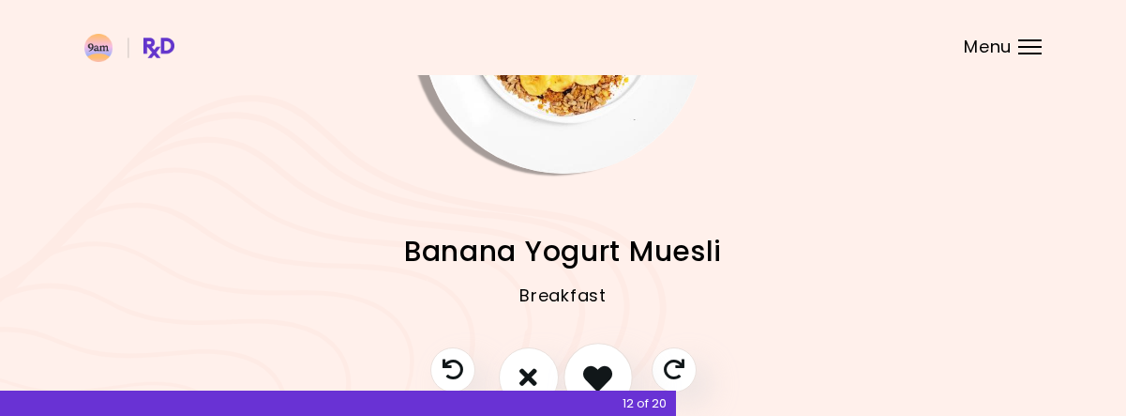
click at [587, 365] on icon "I like this recipe" at bounding box center [597, 376] width 29 height 29
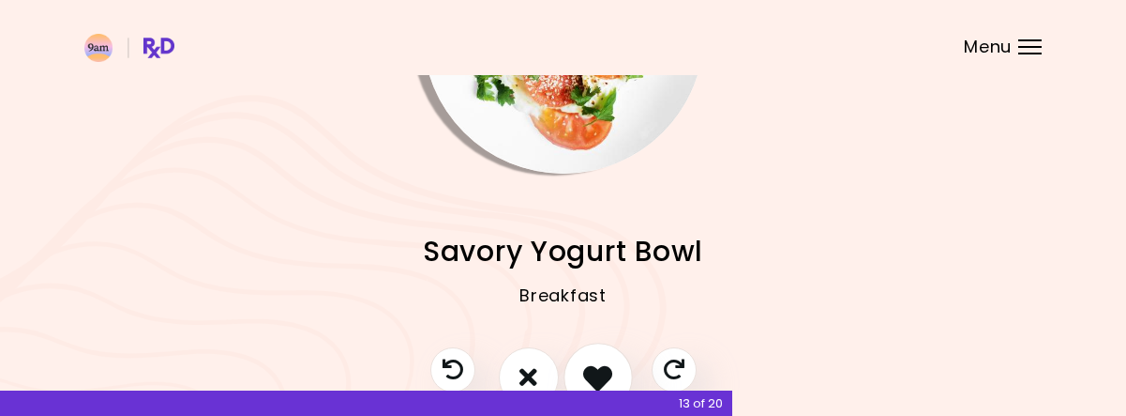
click at [595, 351] on button "I like this recipe" at bounding box center [598, 376] width 69 height 69
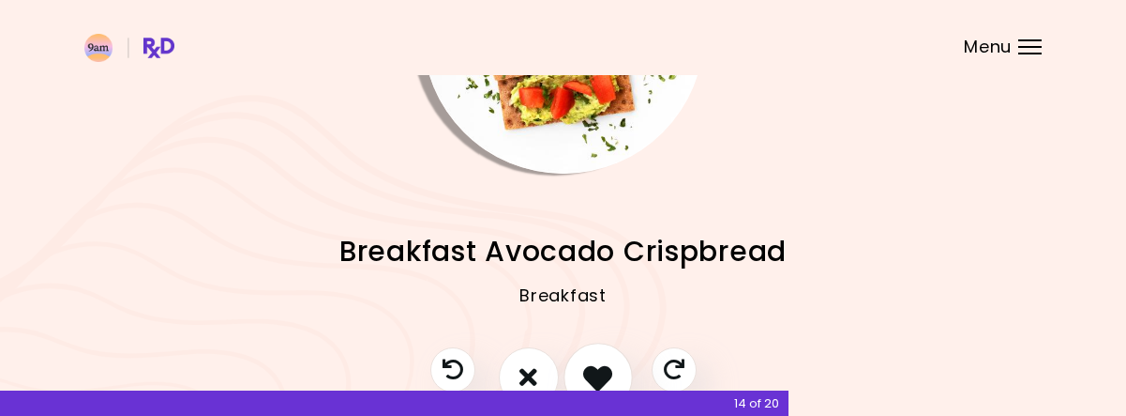
click at [595, 351] on button "I like this recipe" at bounding box center [598, 376] width 69 height 69
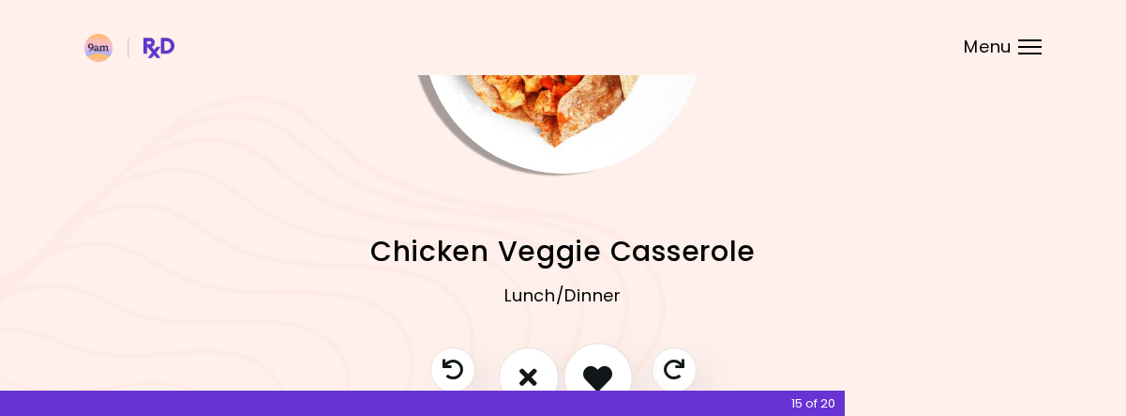
click at [595, 351] on button "I like this recipe" at bounding box center [598, 376] width 69 height 69
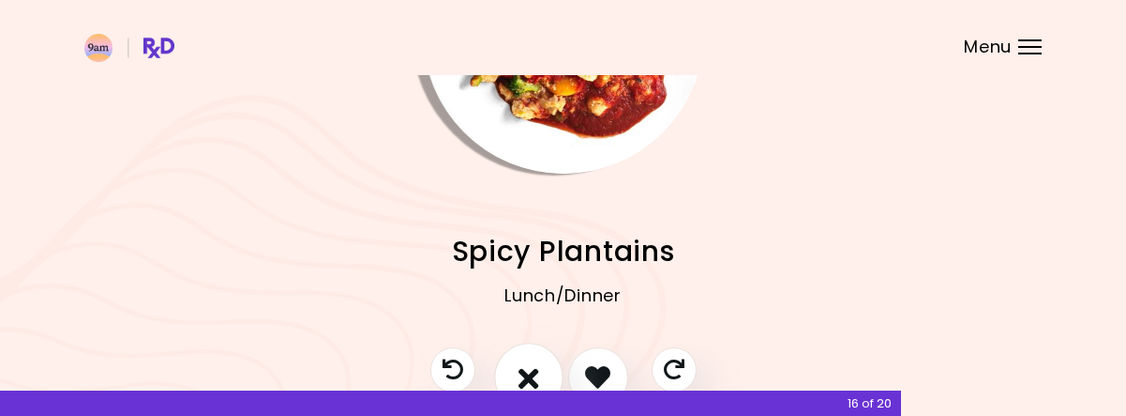
click at [536, 352] on button "I don't like this recipe" at bounding box center [528, 376] width 69 height 69
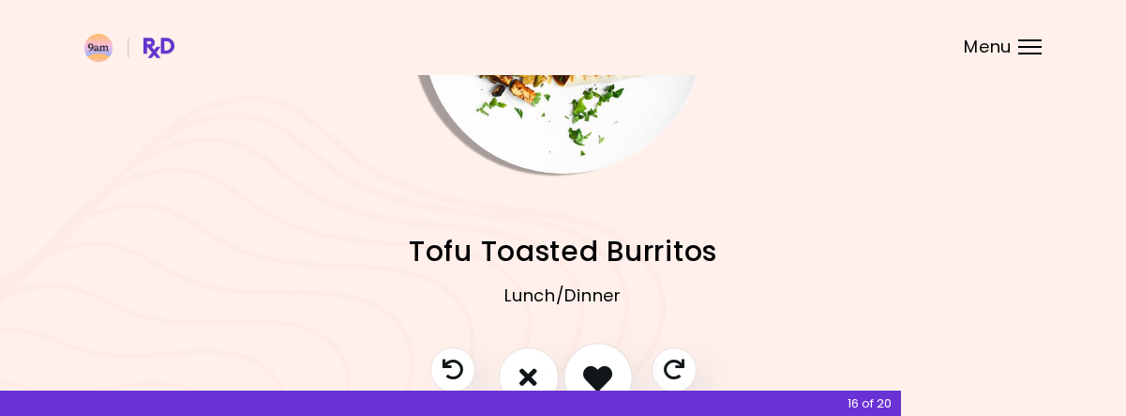
click at [586, 361] on button "I like this recipe" at bounding box center [598, 376] width 69 height 69
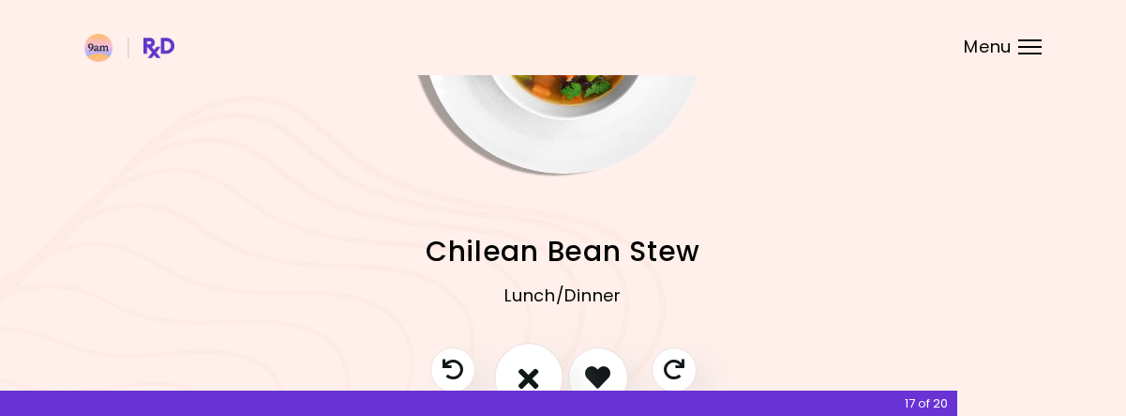
click at [536, 361] on button "I don't like this recipe" at bounding box center [528, 376] width 69 height 69
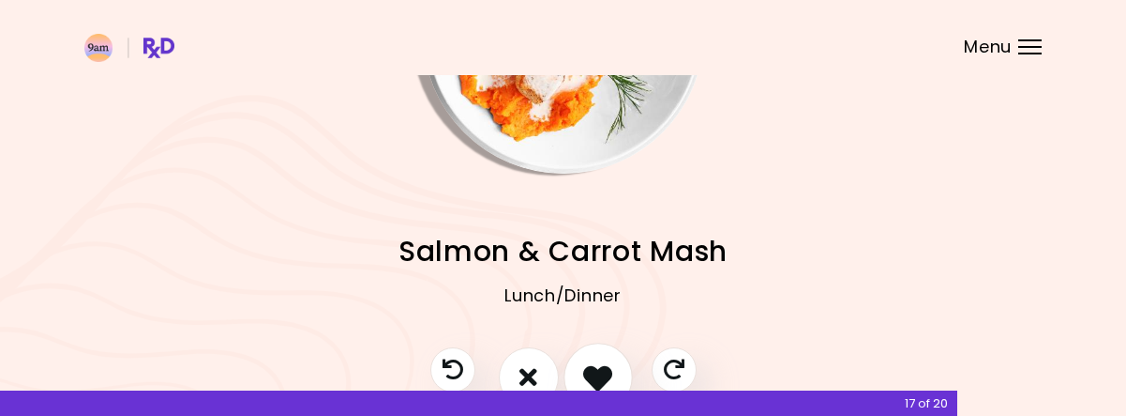
click at [580, 367] on button "I like this recipe" at bounding box center [598, 376] width 69 height 69
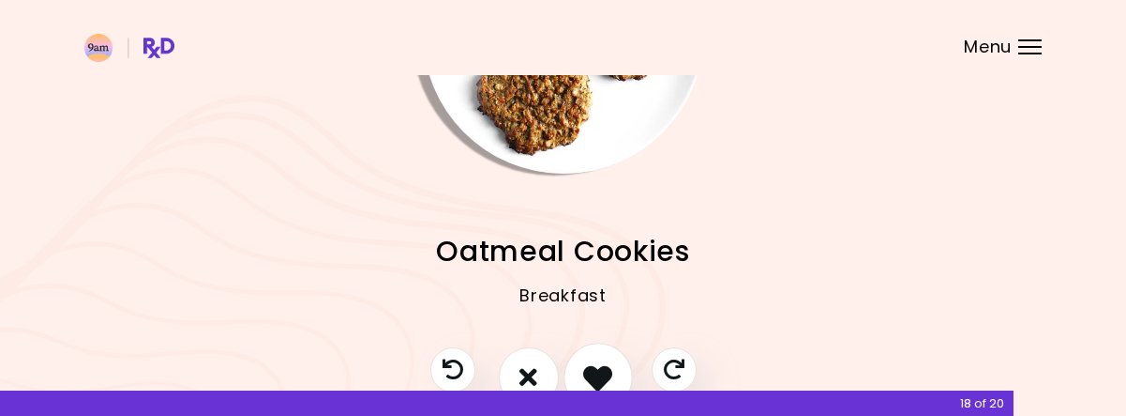
click at [580, 367] on button "I like this recipe" at bounding box center [598, 376] width 69 height 69
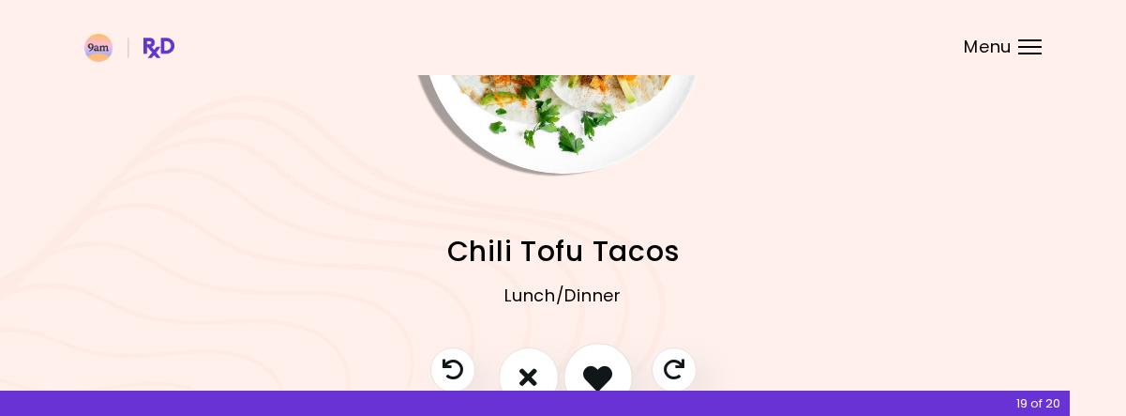
click at [580, 367] on button "I like this recipe" at bounding box center [598, 376] width 69 height 69
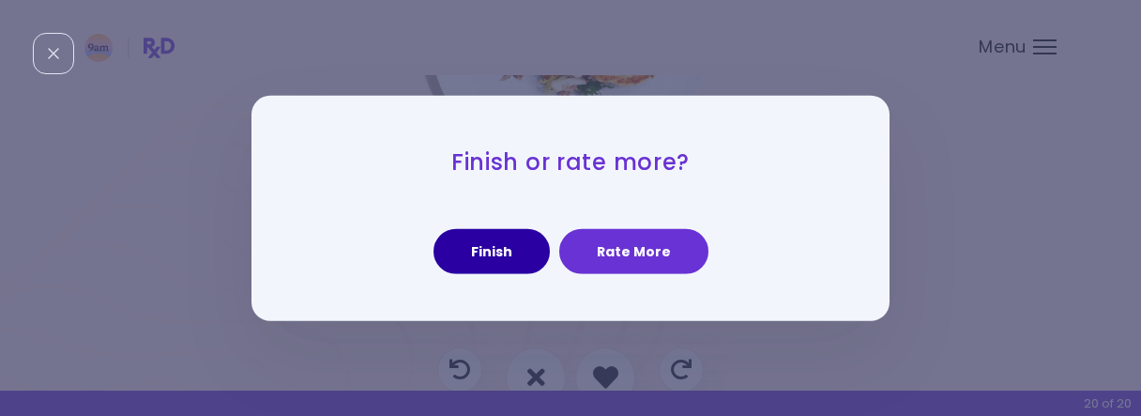
click at [525, 267] on button "Finish" at bounding box center [491, 251] width 116 height 45
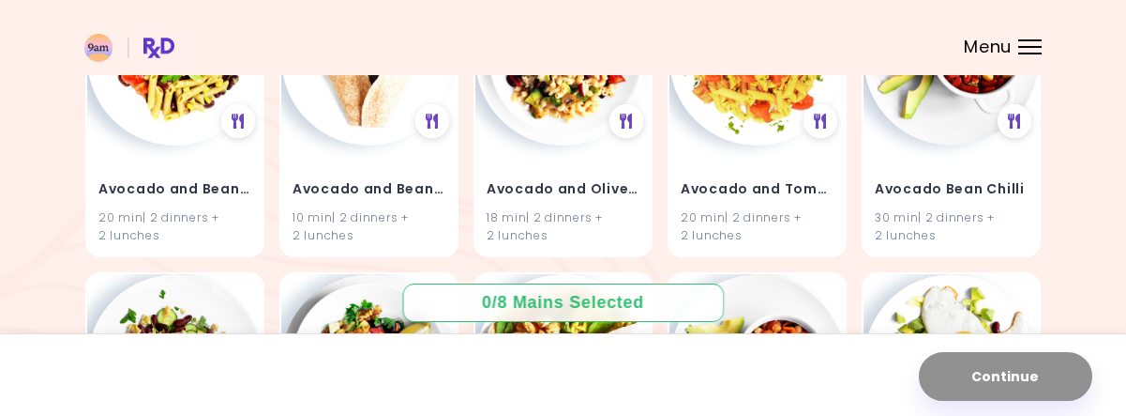
scroll to position [609, 0]
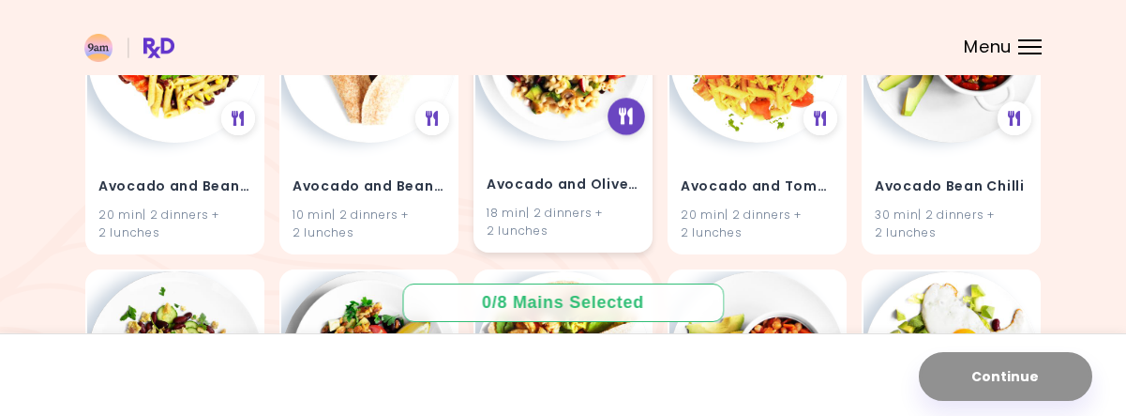
click at [626, 110] on icon at bounding box center [627, 116] width 14 height 17
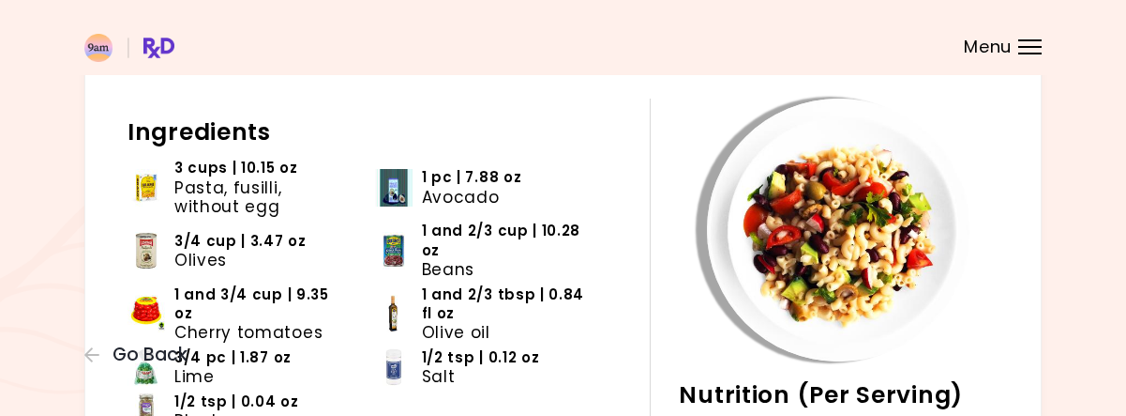
scroll to position [87, 0]
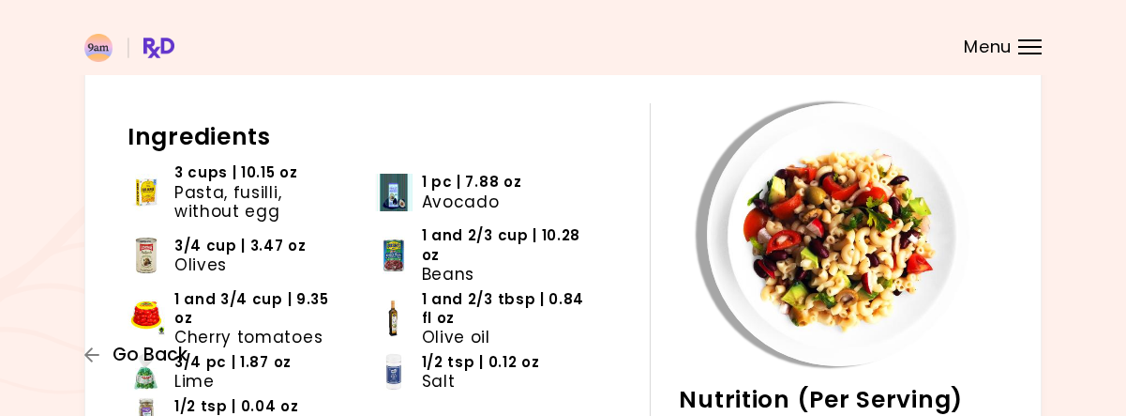
click at [87, 353] on icon "button" at bounding box center [91, 354] width 15 height 15
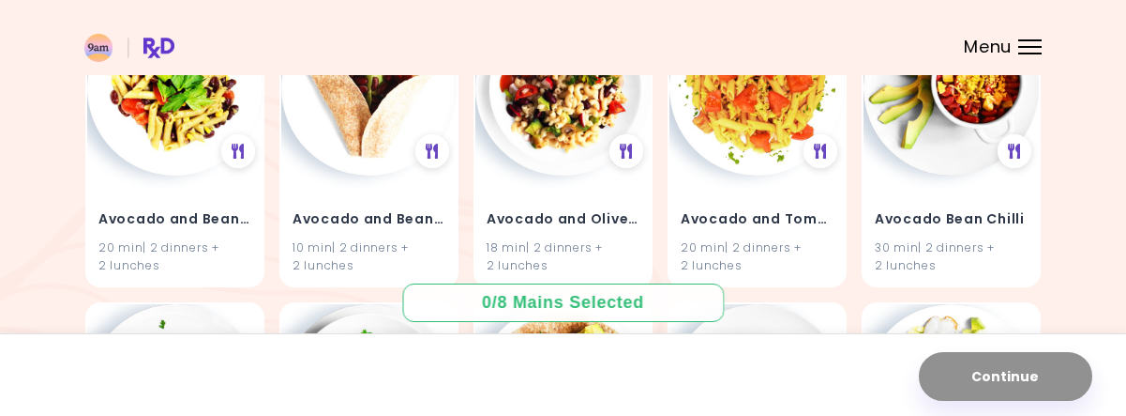
scroll to position [582, 0]
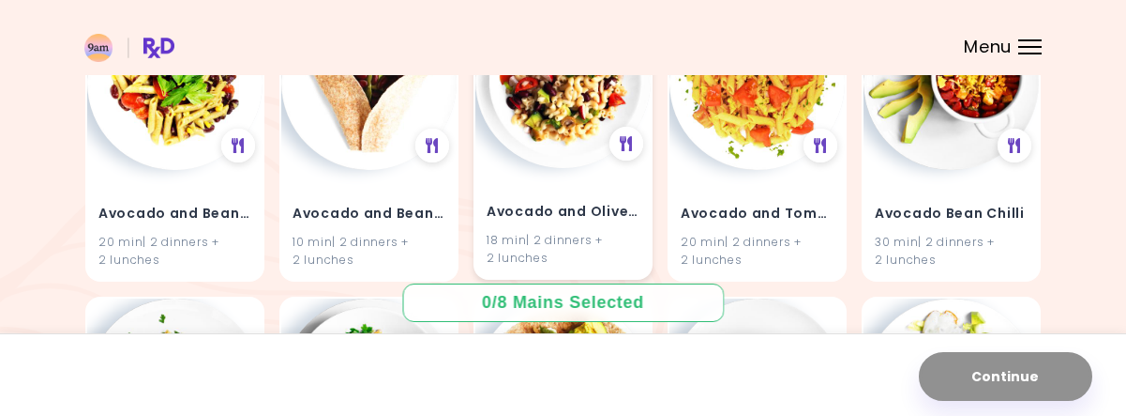
click at [588, 235] on div "18 min | 2 dinners + 2 lunches" at bounding box center [563, 248] width 153 height 36
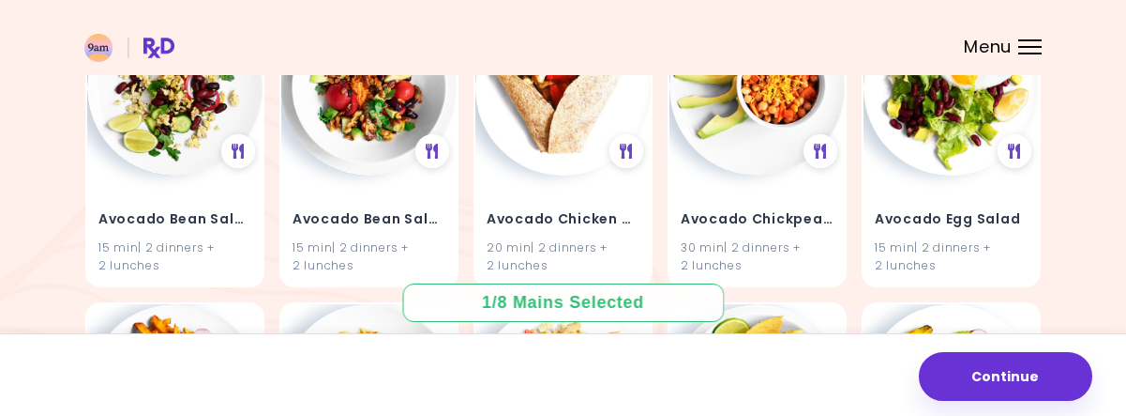
scroll to position [884, 0]
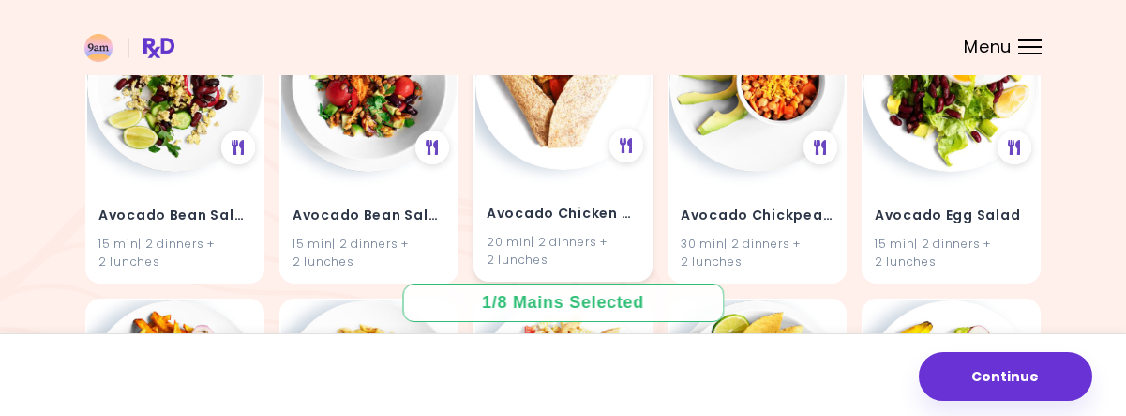
click at [569, 227] on h4 "Avocado Chicken Wrap" at bounding box center [563, 214] width 153 height 30
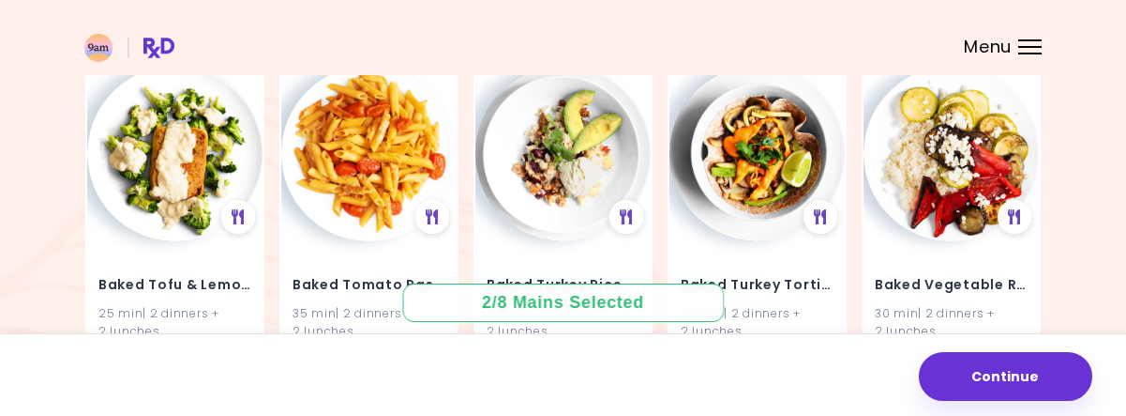
scroll to position [2677, 0]
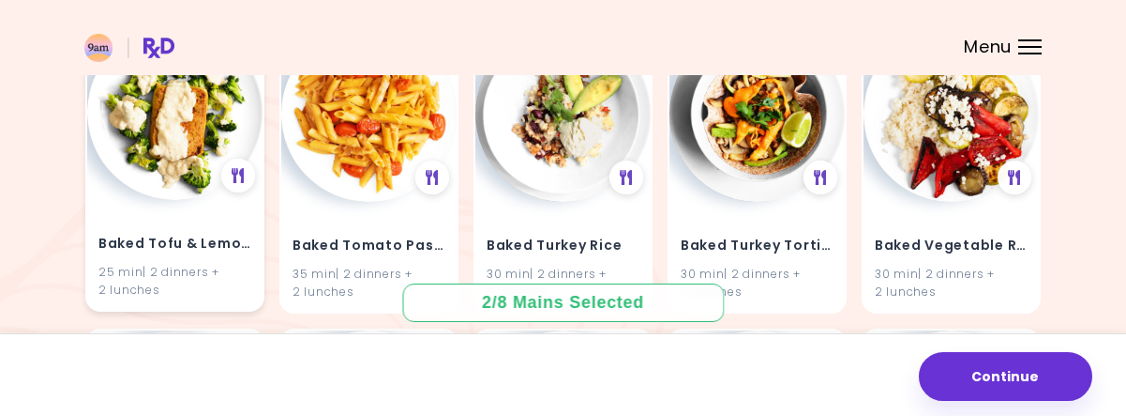
click at [179, 284] on div "25 min | 2 dinners + 2 lunches" at bounding box center [174, 281] width 153 height 36
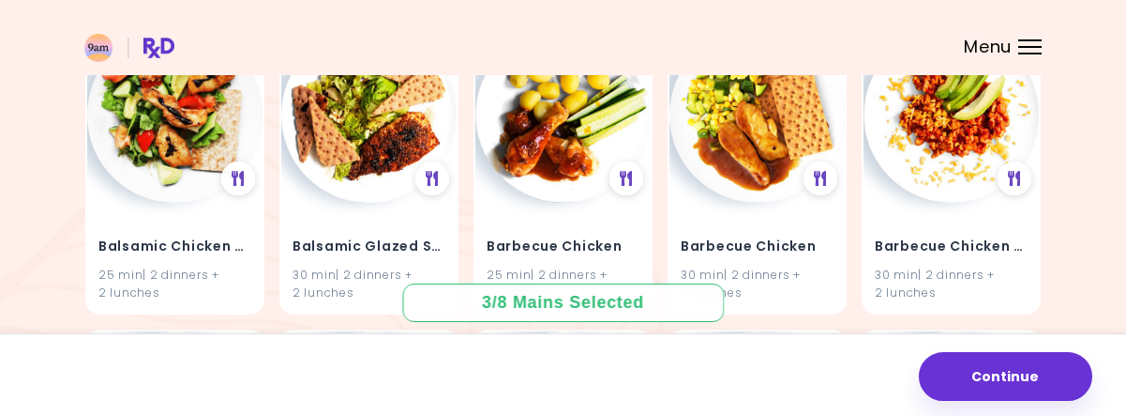
scroll to position [2986, 0]
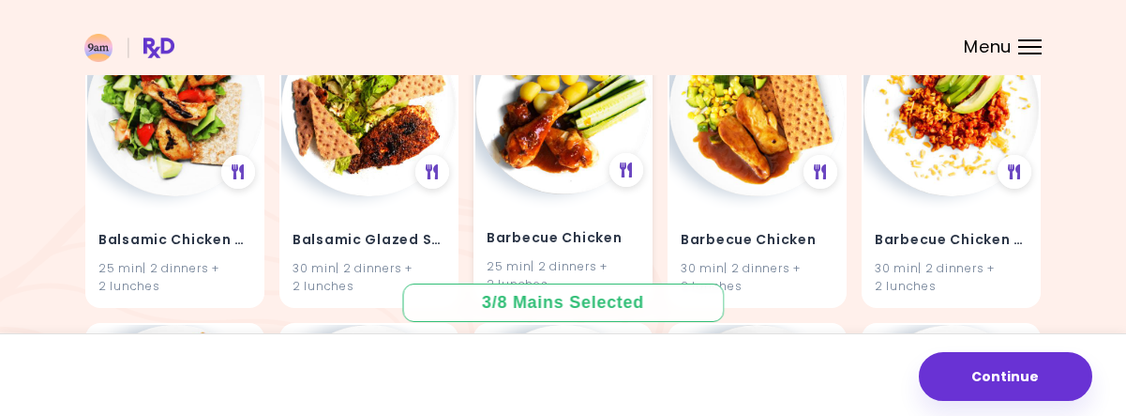
click at [638, 220] on div "Barbecue Chicken 25 min | 2 dinners + 2 lunches" at bounding box center [563, 250] width 175 height 110
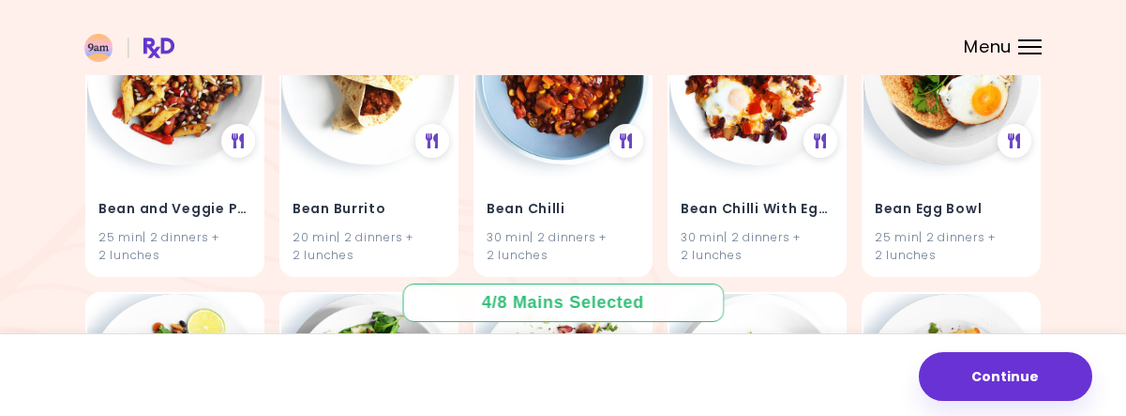
scroll to position [4589, 0]
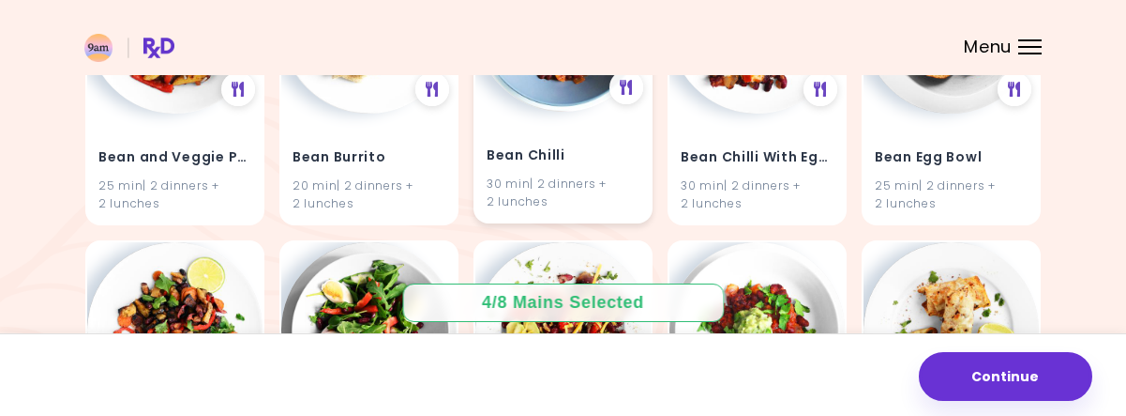
click at [541, 204] on div "30 min | 2 dinners + 2 lunches" at bounding box center [563, 192] width 153 height 36
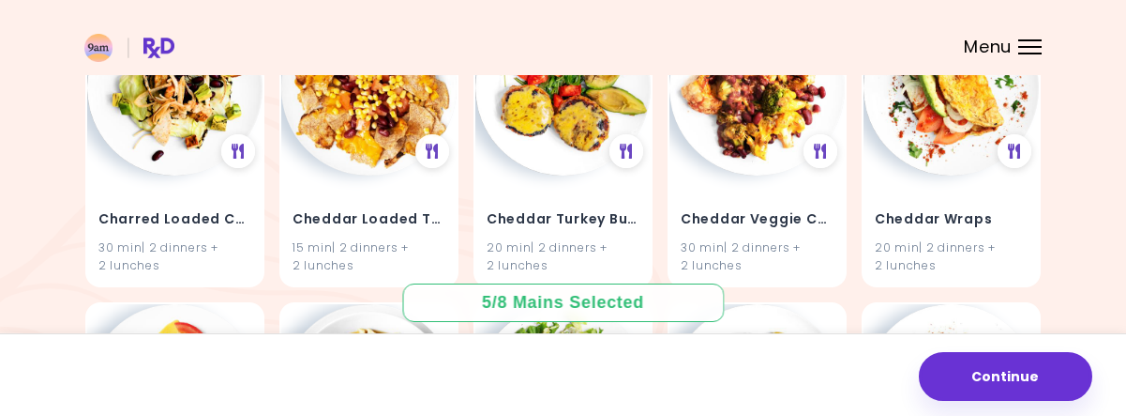
scroll to position [10035, 0]
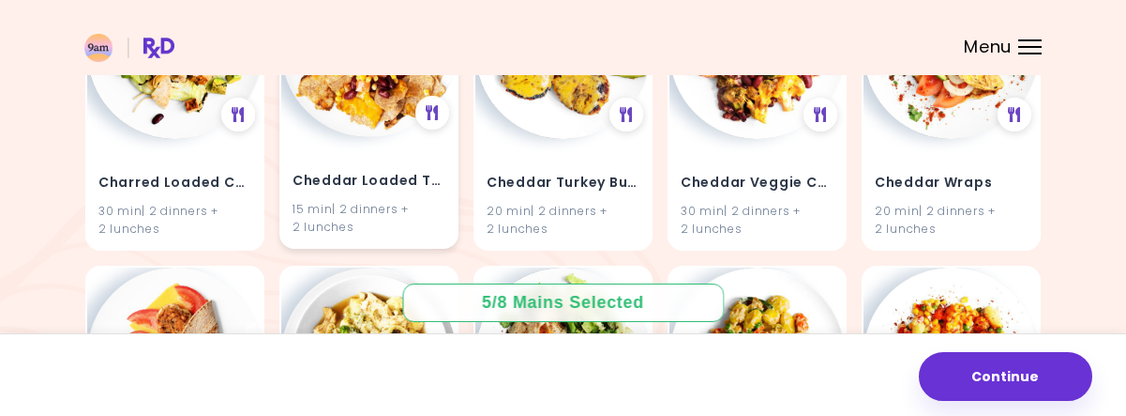
click at [439, 199] on div "15 min | 2 dinners + 2 lunches" at bounding box center [369, 217] width 153 height 36
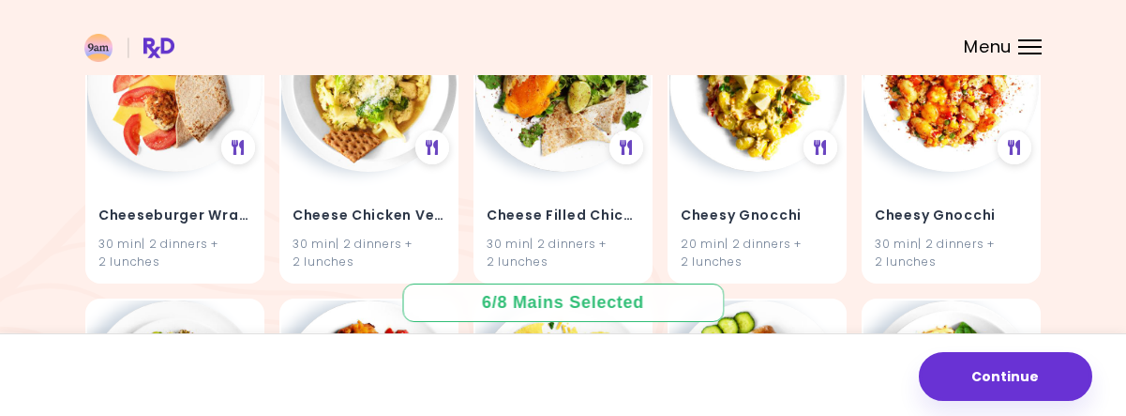
scroll to position [10325, 0]
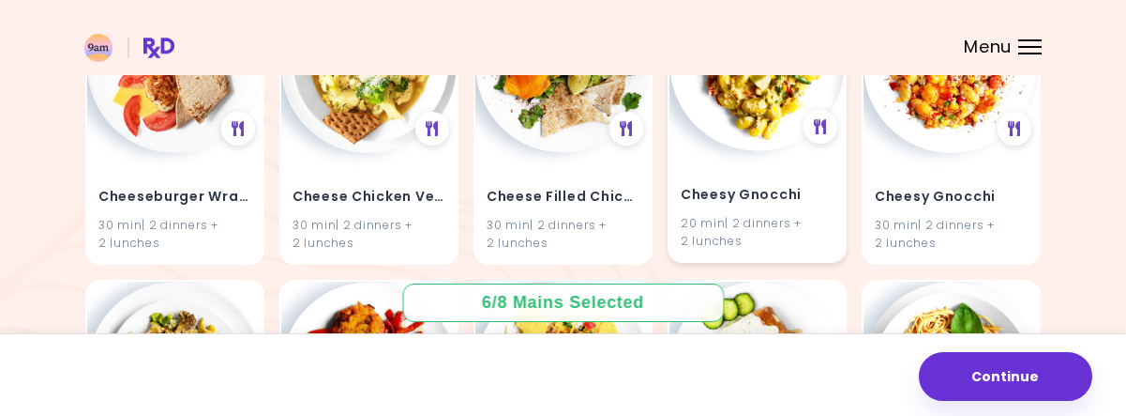
click at [790, 240] on div "20 min | 2 dinners + 2 lunches" at bounding box center [757, 231] width 153 height 36
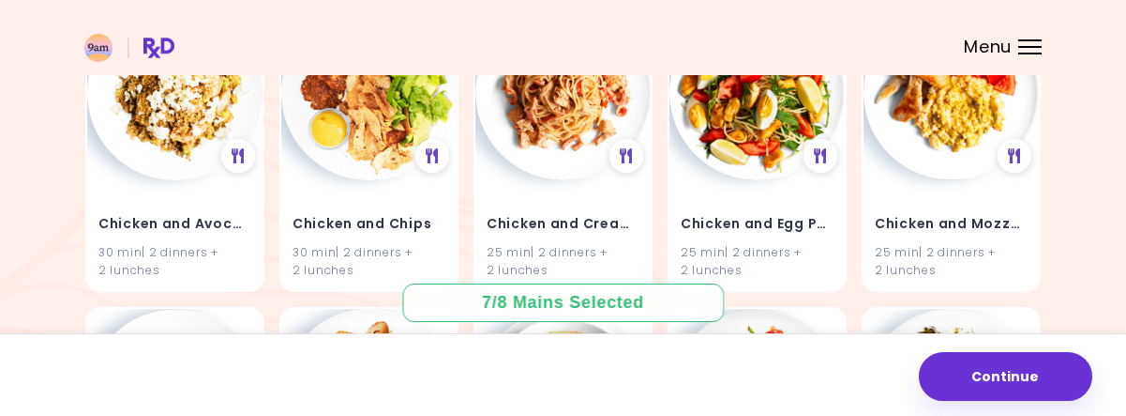
scroll to position [10926, 0]
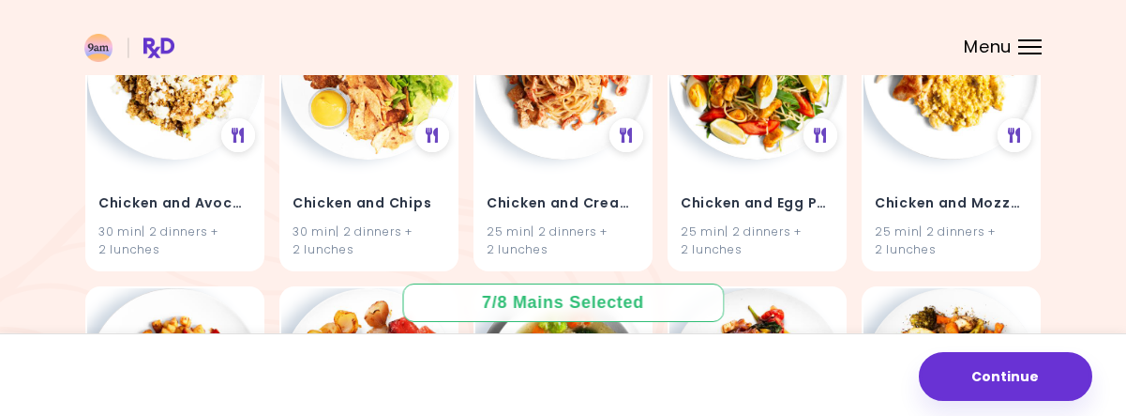
click at [779, 241] on div "25 min | 2 dinners + 2 lunches" at bounding box center [757, 238] width 153 height 36
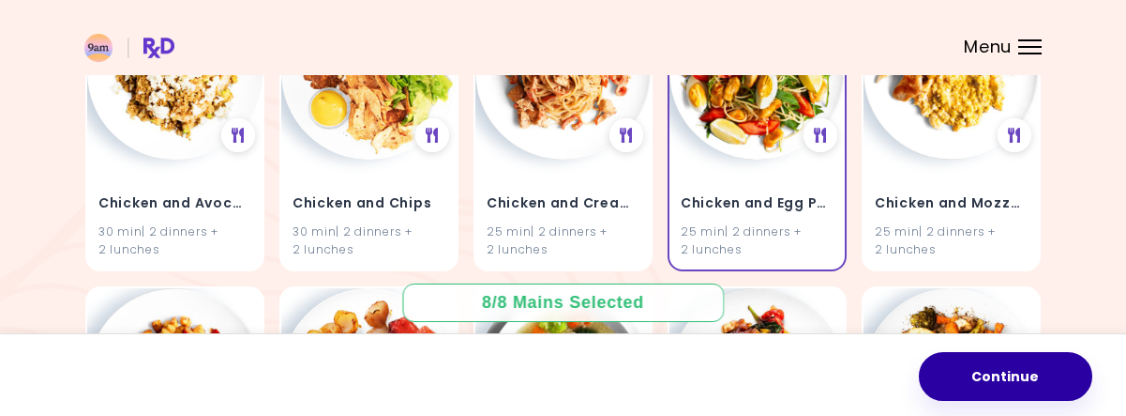
click at [968, 380] on button "Continue" at bounding box center [1006, 376] width 174 height 49
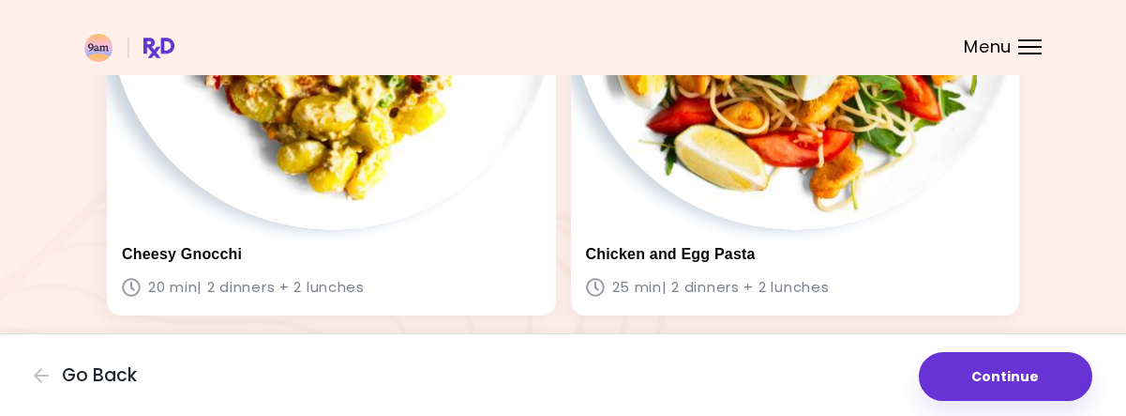
scroll to position [2114, 0]
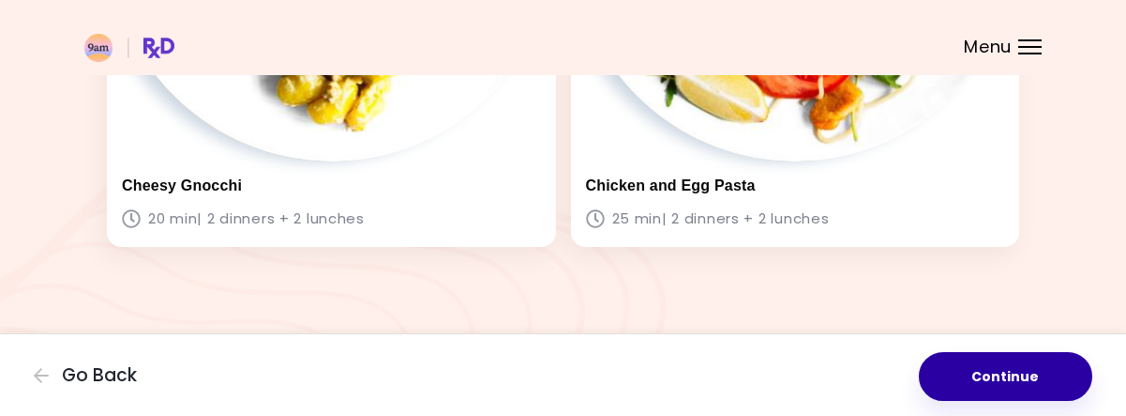
click at [990, 370] on button "Continue" at bounding box center [1006, 376] width 174 height 49
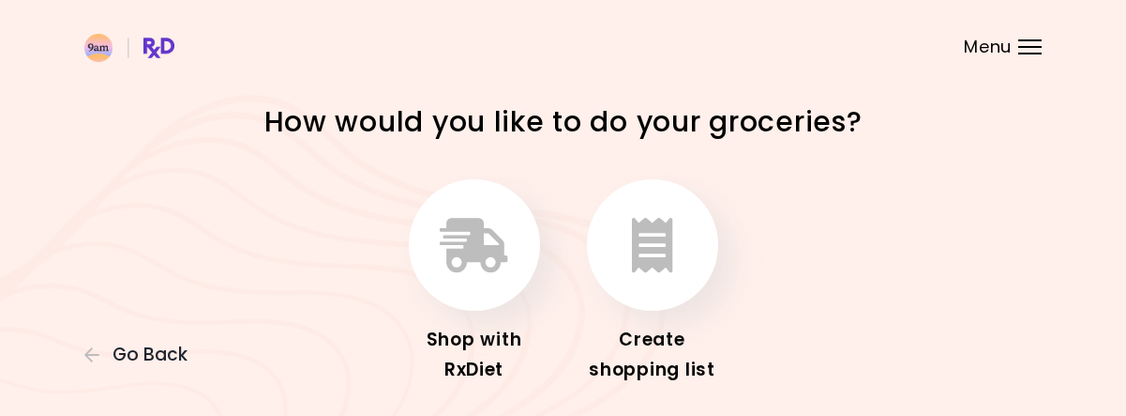
drag, startPoint x: 1124, startPoint y: 249, endPoint x: 1092, endPoint y: 382, distance: 137.0
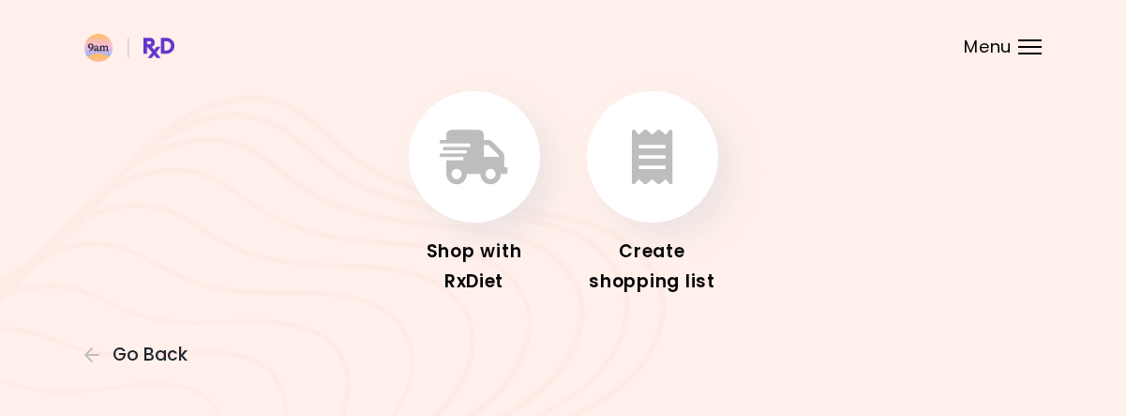
scroll to position [106, 0]
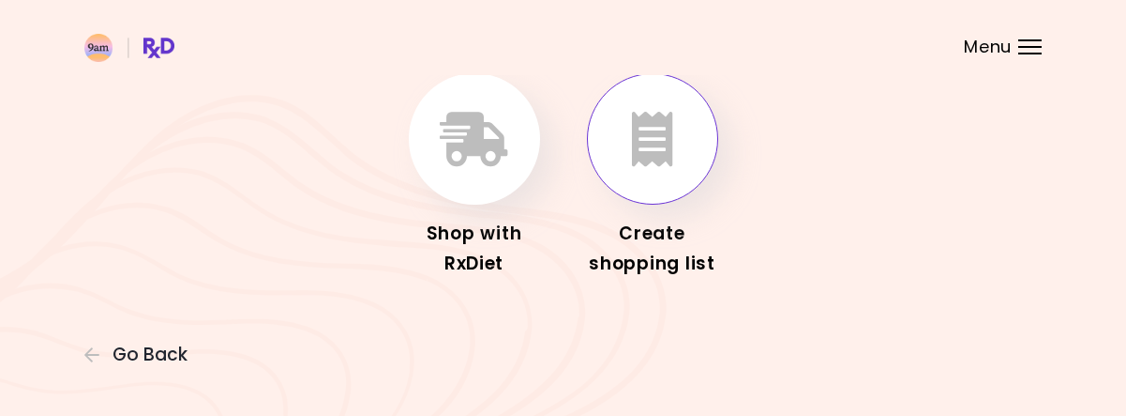
click at [640, 143] on icon "button" at bounding box center [652, 139] width 41 height 54
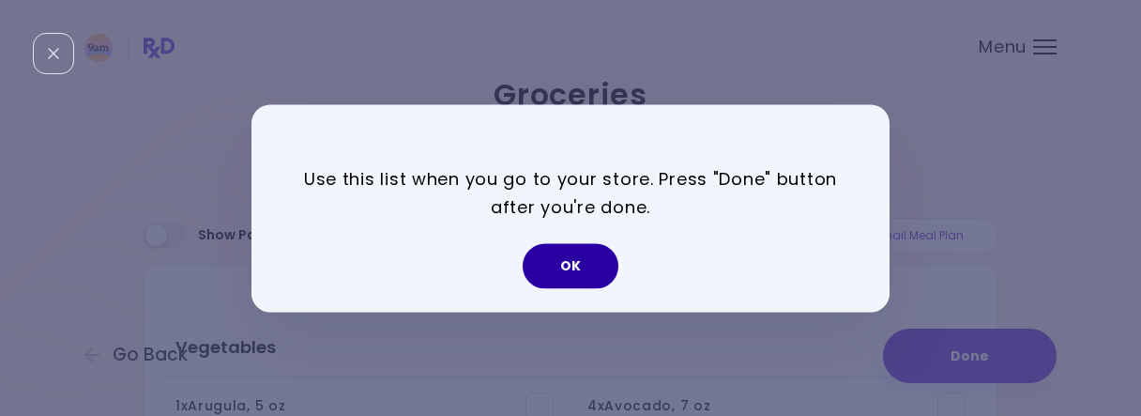
click at [582, 259] on button "OK" at bounding box center [570, 265] width 96 height 45
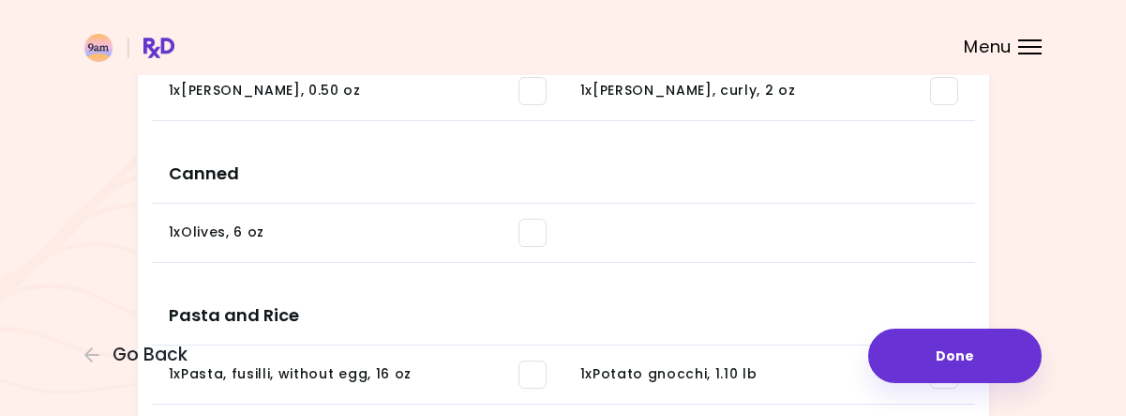
scroll to position [1853, 0]
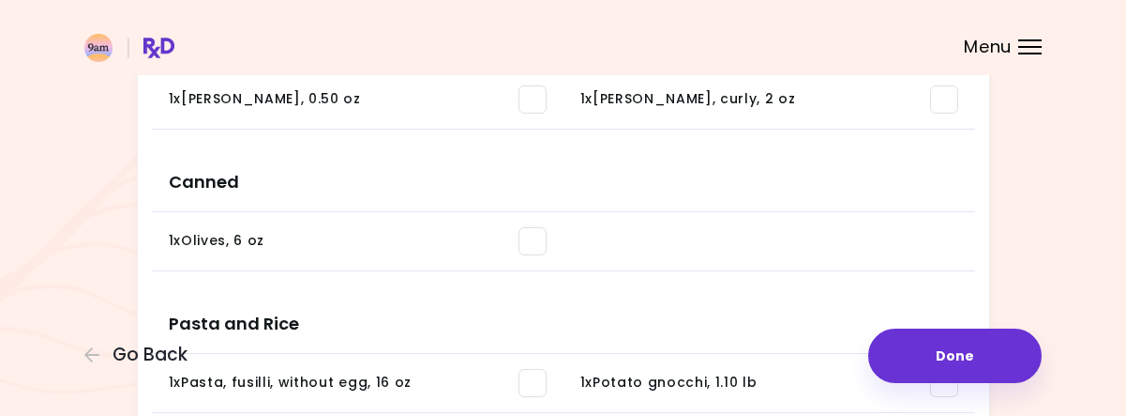
click at [527, 234] on span at bounding box center [533, 241] width 28 height 28
click at [525, 95] on span at bounding box center [533, 99] width 28 height 28
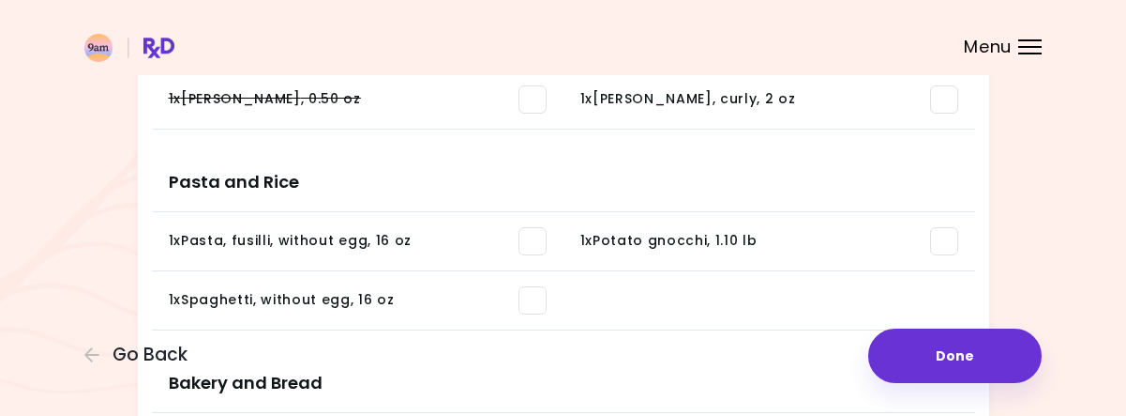
click at [940, 100] on span at bounding box center [944, 99] width 28 height 28
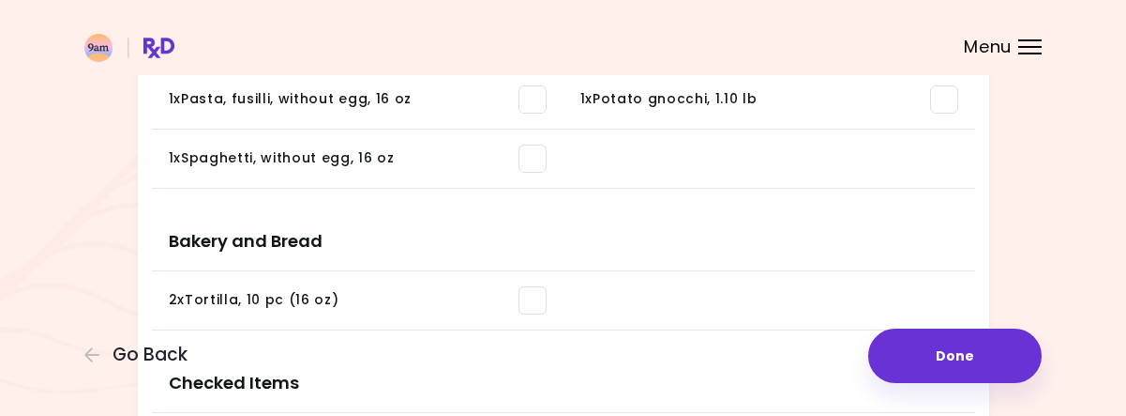
scroll to position [1712, 0]
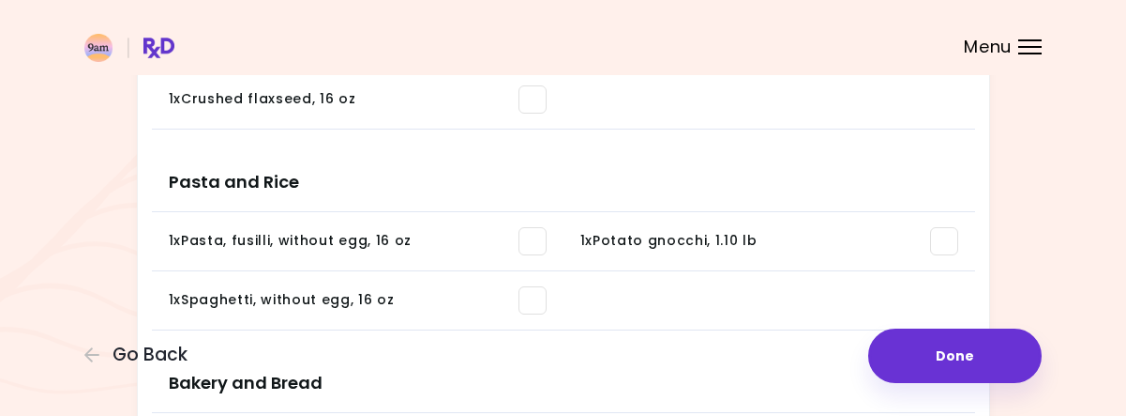
drag, startPoint x: 1132, startPoint y: 295, endPoint x: 530, endPoint y: 85, distance: 637.8
click at [530, 85] on span at bounding box center [533, 99] width 28 height 28
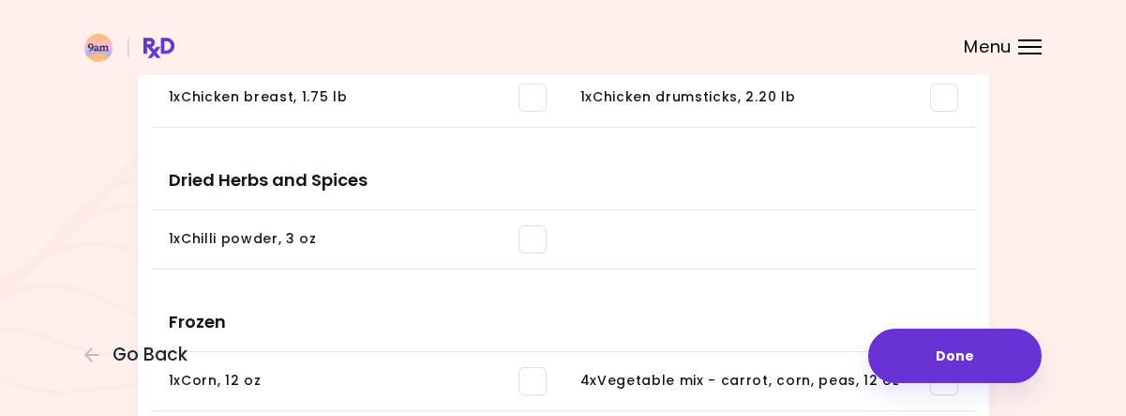
scroll to position [1281, 0]
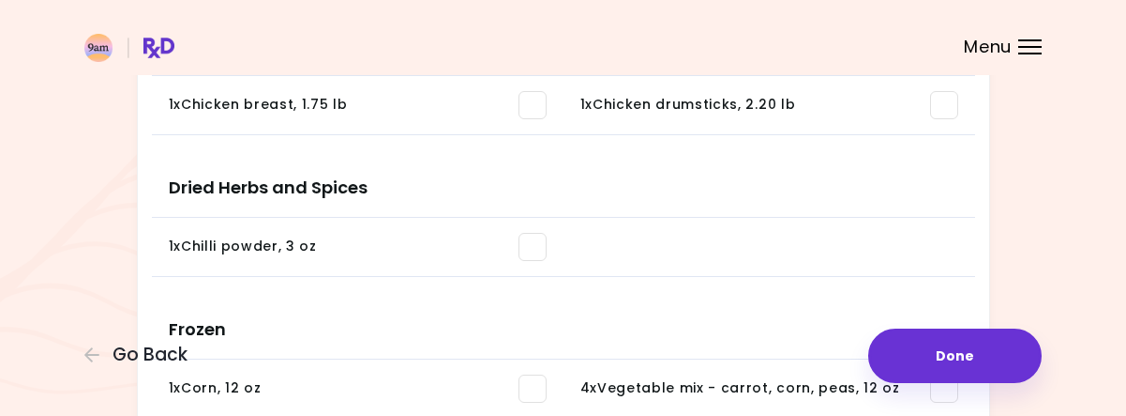
click at [523, 247] on span at bounding box center [533, 247] width 28 height 28
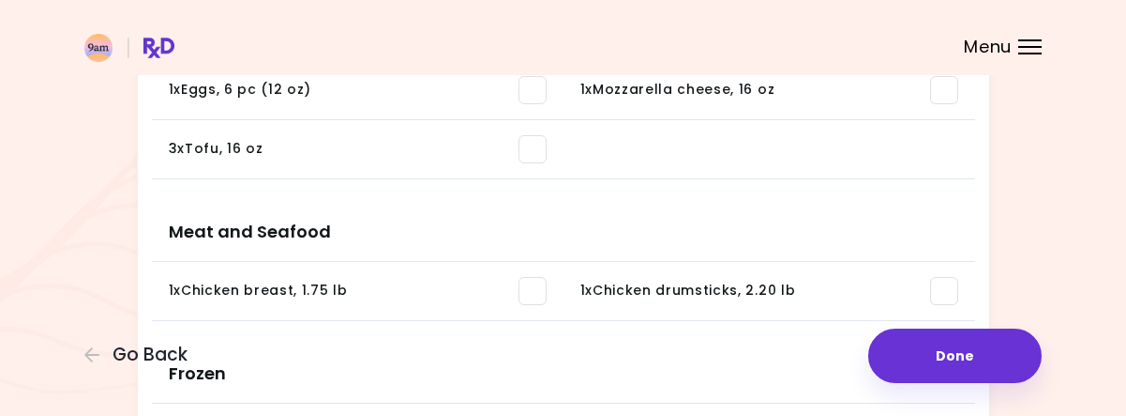
scroll to position [1088, 0]
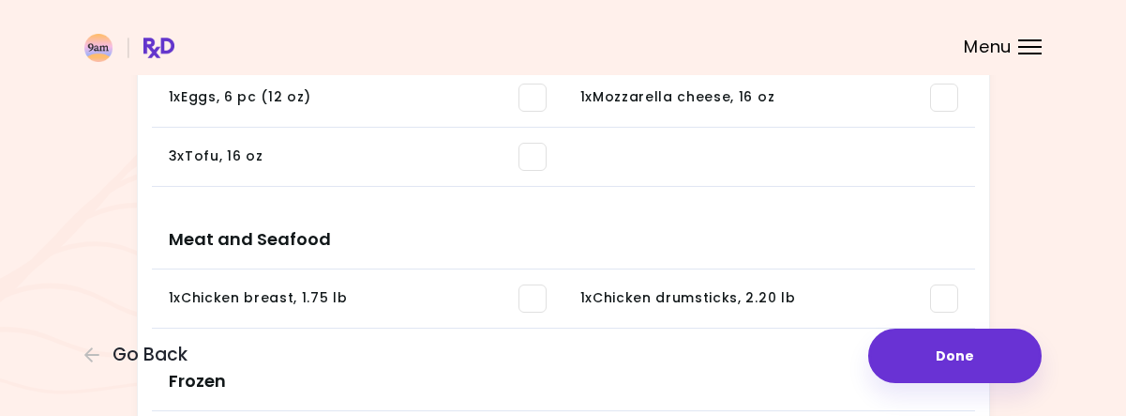
click at [949, 292] on span at bounding box center [944, 298] width 28 height 28
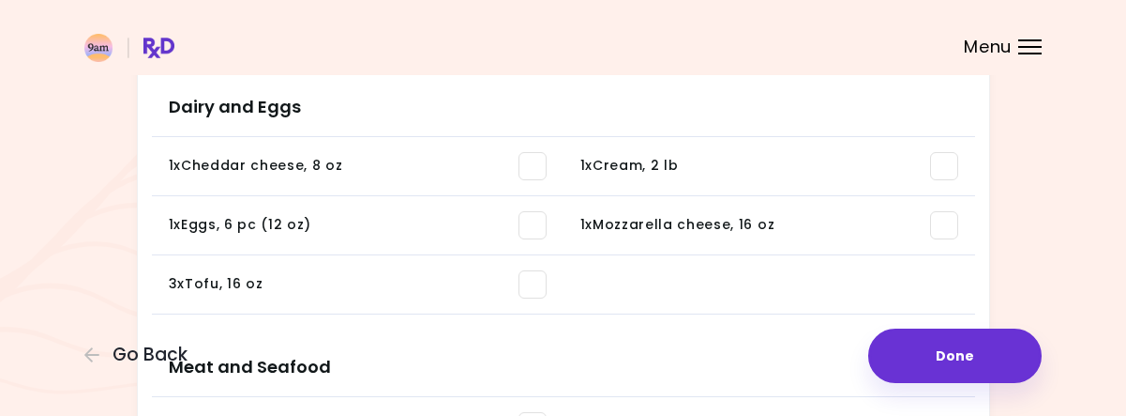
scroll to position [945, 0]
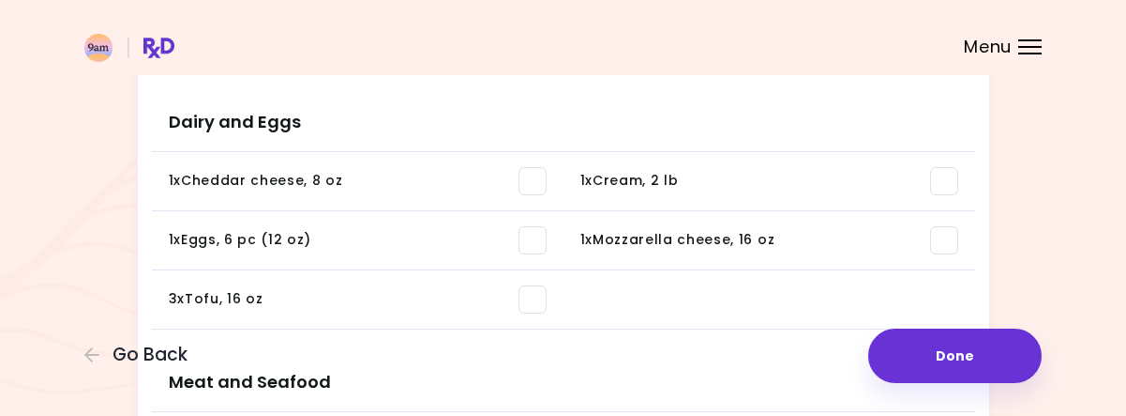
click at [540, 227] on span at bounding box center [533, 240] width 28 height 28
click at [524, 173] on span at bounding box center [533, 181] width 28 height 28
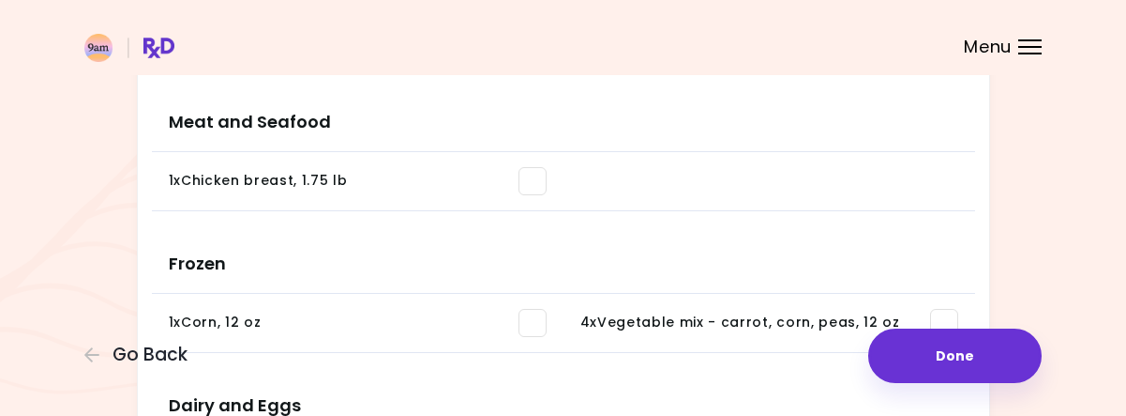
click at [942, 174] on li at bounding box center [770, 181] width 412 height 59
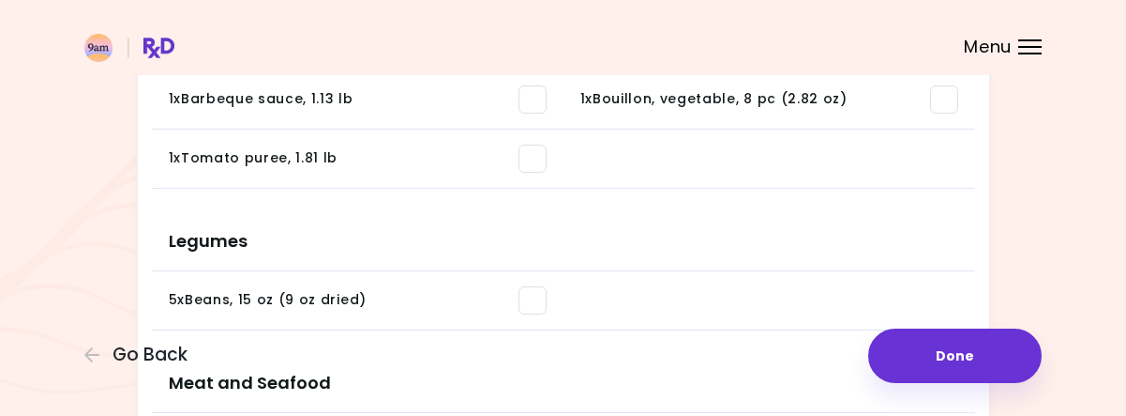
scroll to position [692, 0]
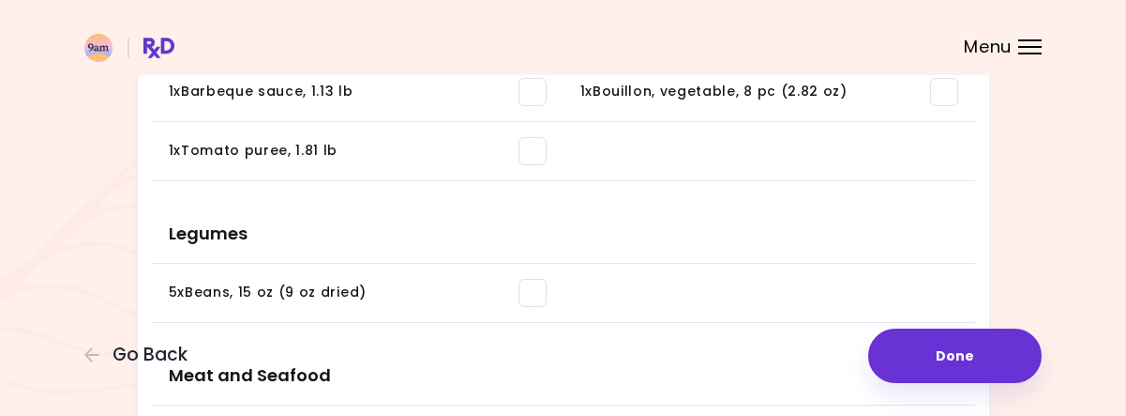
click at [923, 291] on li at bounding box center [770, 293] width 412 height 59
drag, startPoint x: 948, startPoint y: 285, endPoint x: 977, endPoint y: 285, distance: 29.1
click at [936, 286] on li at bounding box center [770, 293] width 412 height 59
click at [888, 288] on li at bounding box center [770, 293] width 412 height 59
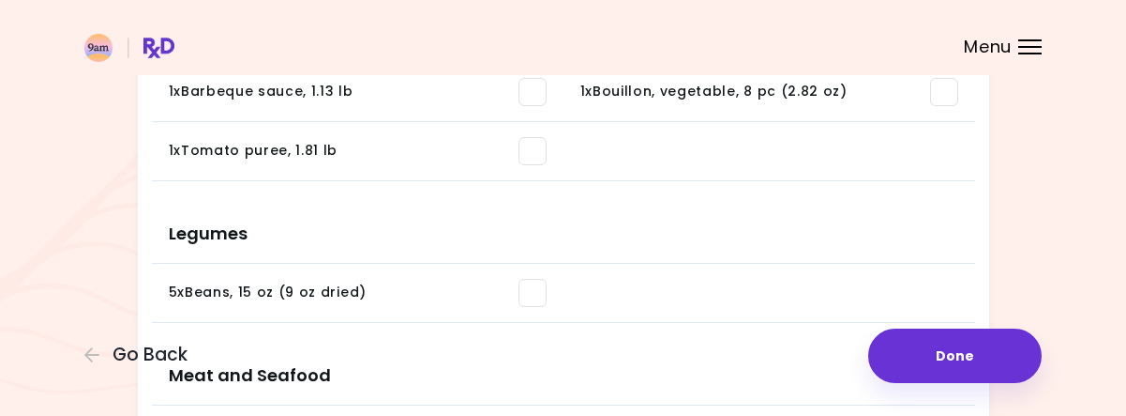
click at [536, 283] on span at bounding box center [533, 293] width 28 height 28
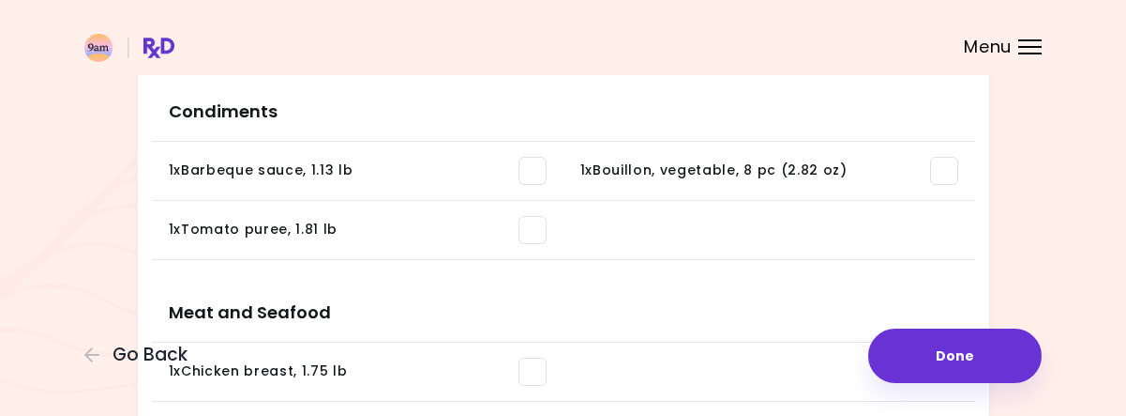
scroll to position [566, 0]
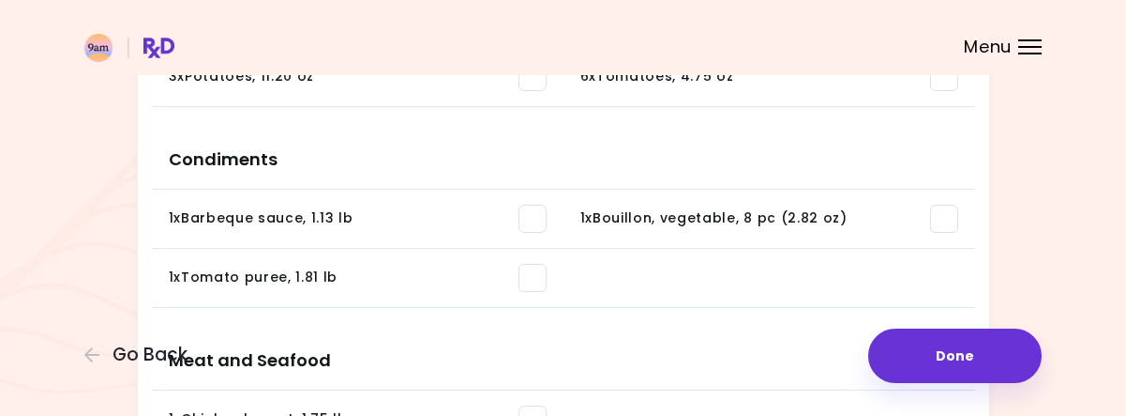
click at [948, 210] on span at bounding box center [944, 218] width 28 height 28
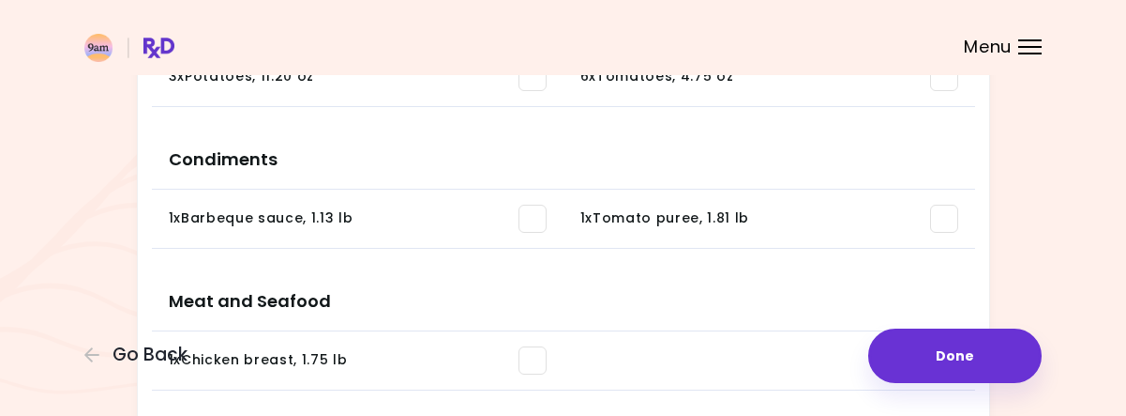
click at [531, 217] on span at bounding box center [533, 218] width 28 height 28
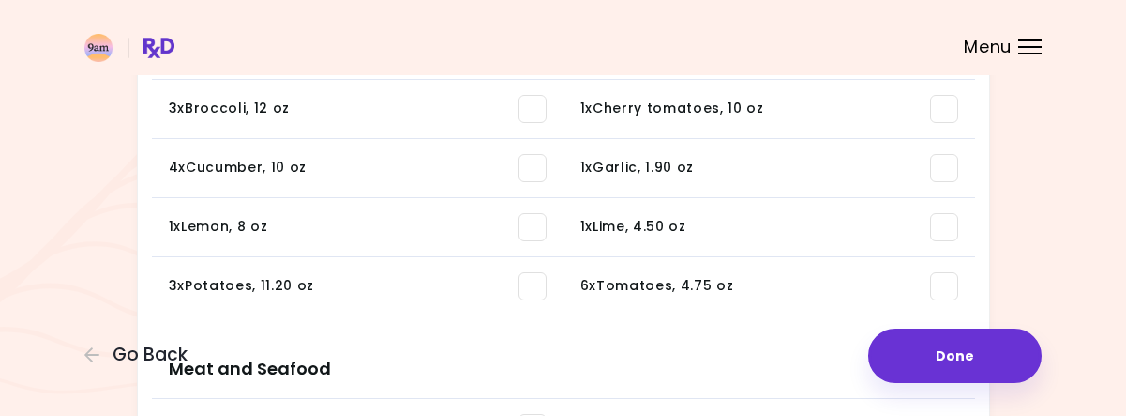
scroll to position [339, 0]
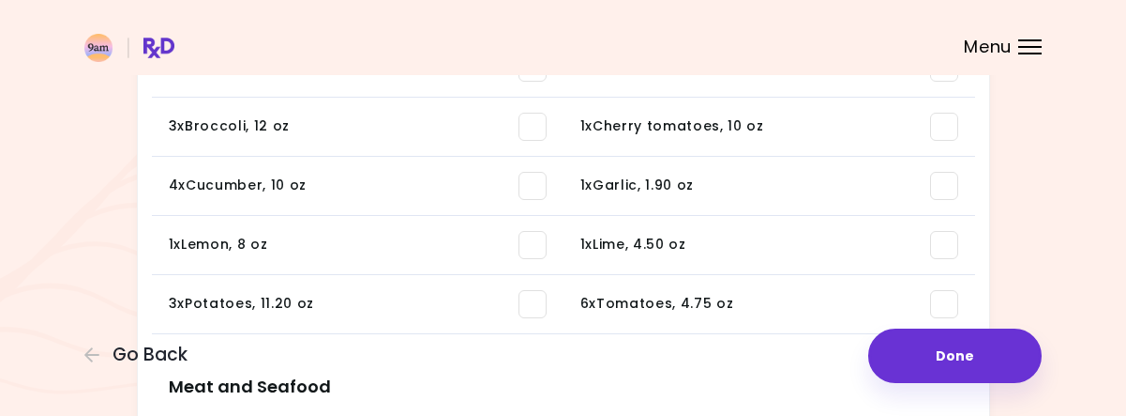
drag, startPoint x: 939, startPoint y: 180, endPoint x: 1011, endPoint y: 177, distance: 72.3
click at [948, 178] on span at bounding box center [944, 186] width 28 height 28
click at [942, 133] on span at bounding box center [944, 127] width 28 height 28
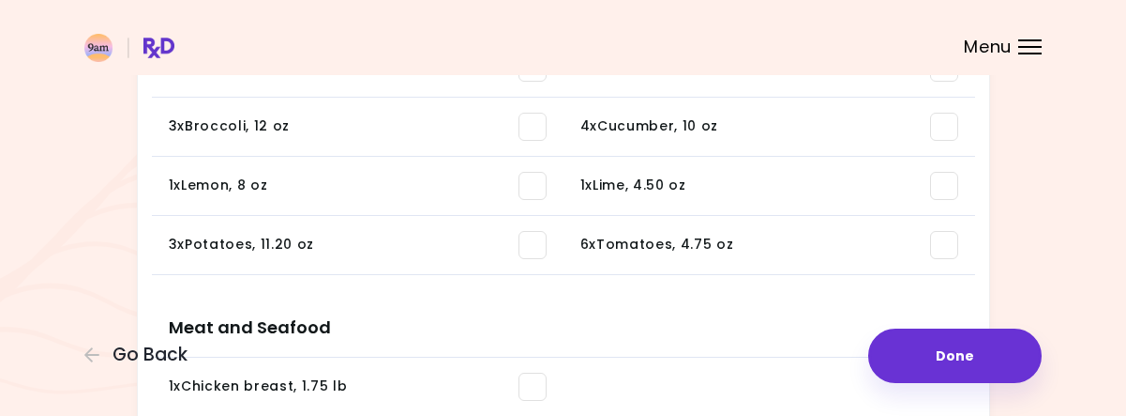
click at [534, 250] on span at bounding box center [533, 245] width 28 height 28
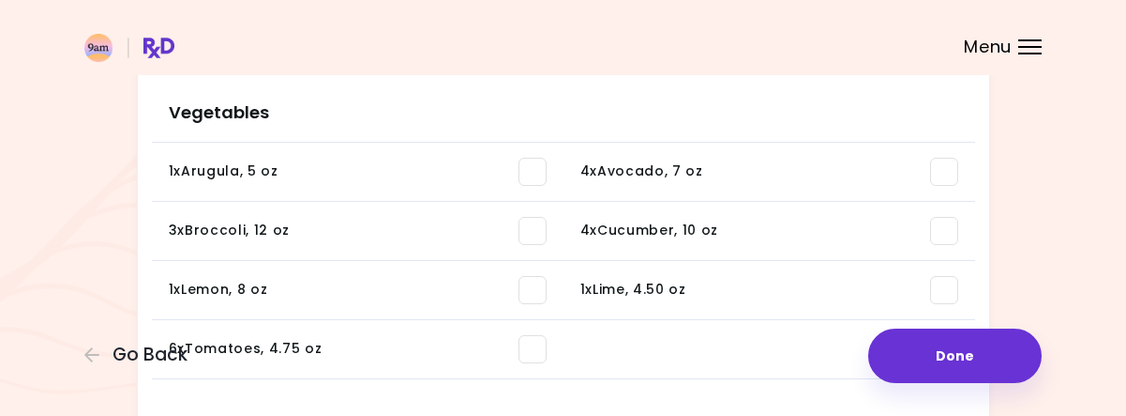
scroll to position [238, 0]
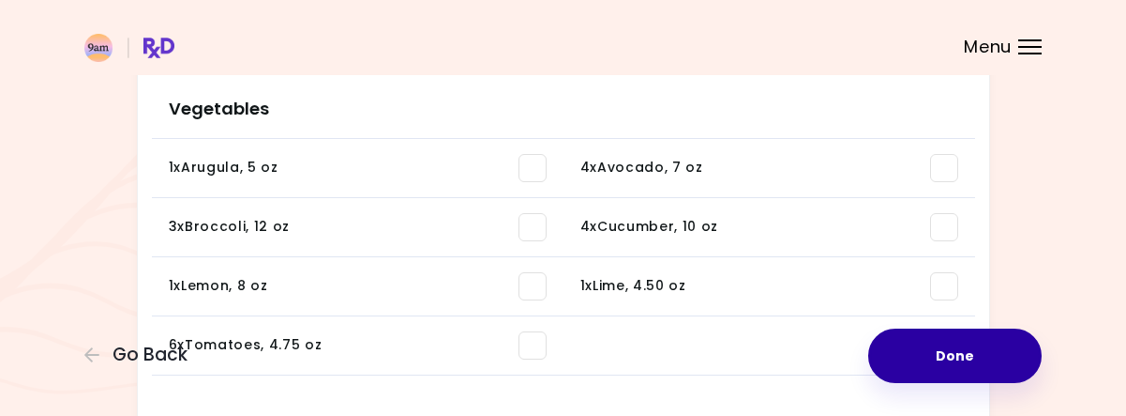
click at [878, 346] on button "Done" at bounding box center [956, 355] width 174 height 54
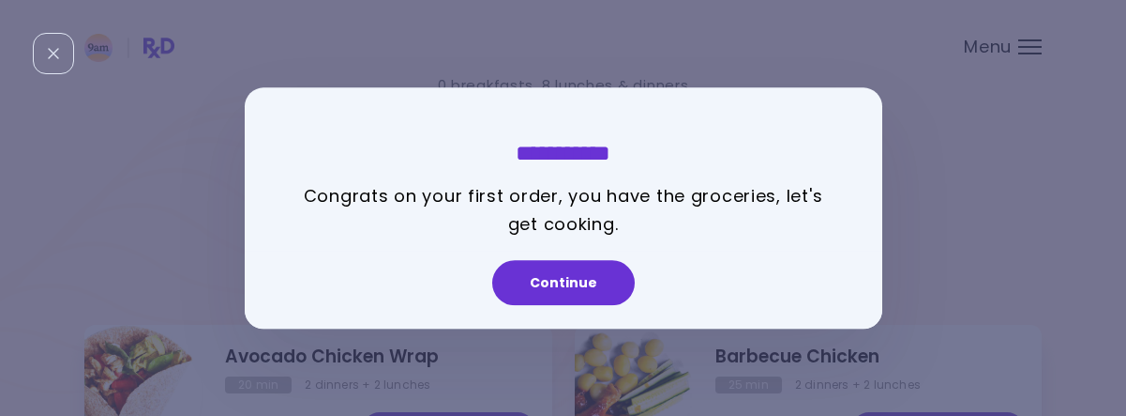
scroll to position [19, 0]
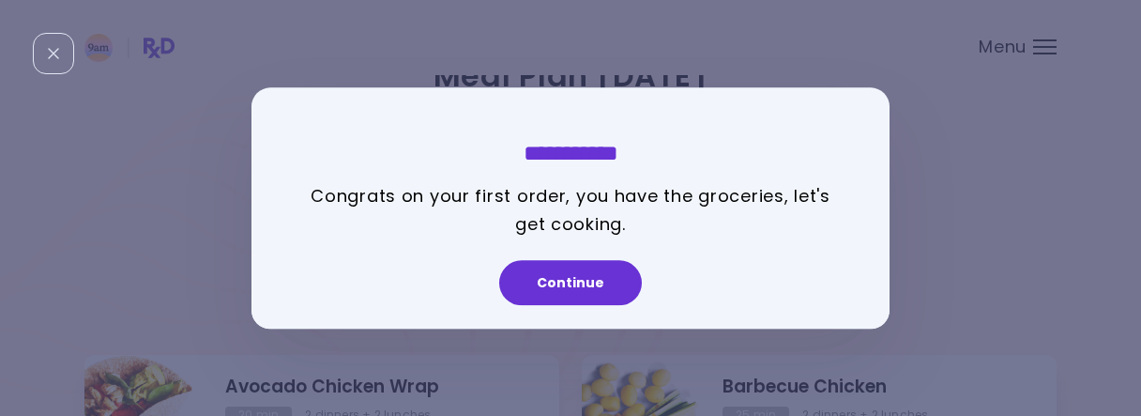
drag, startPoint x: 1129, startPoint y: 98, endPoint x: 1128, endPoint y: 59, distance: 38.5
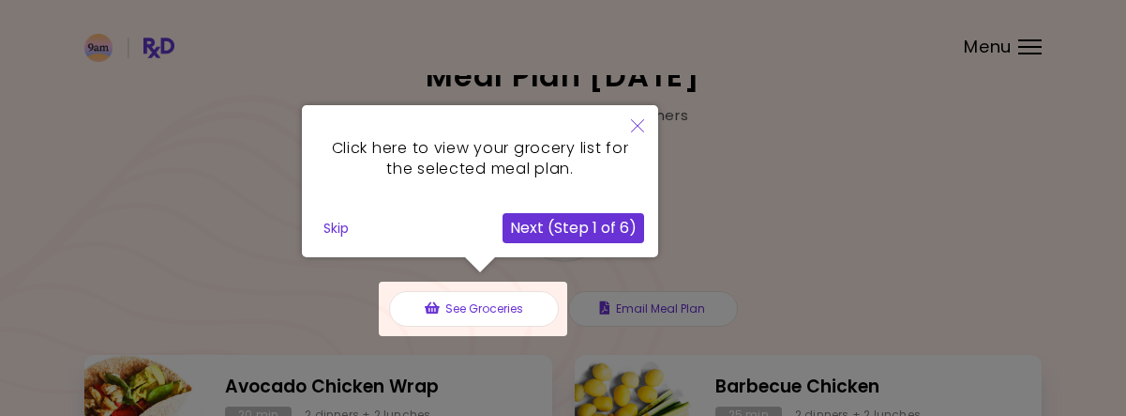
click at [465, 206] on div "Click here to view your grocery list for the selected meal plan. Skip Next (Ste…" at bounding box center [480, 181] width 356 height 152
click at [538, 234] on button "Next (Step 1 of 6)" at bounding box center [574, 228] width 142 height 30
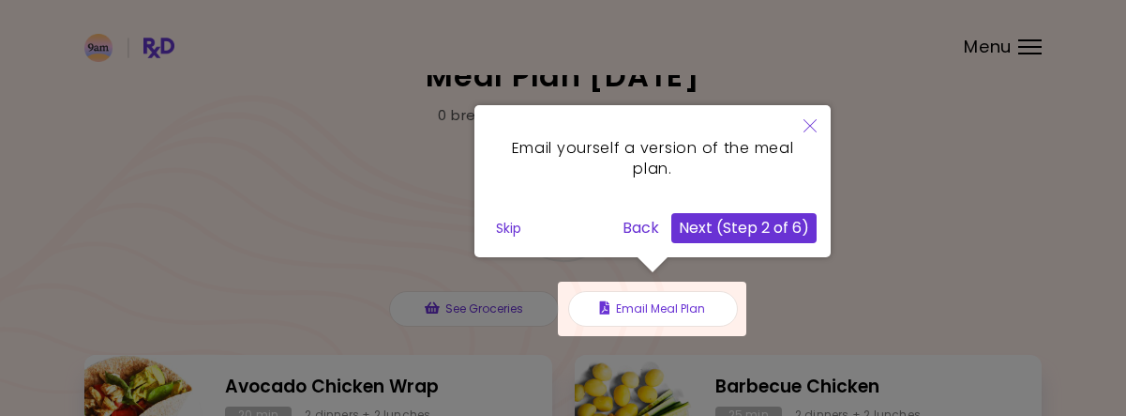
click at [700, 228] on button "Next (Step 2 of 6)" at bounding box center [744, 228] width 145 height 30
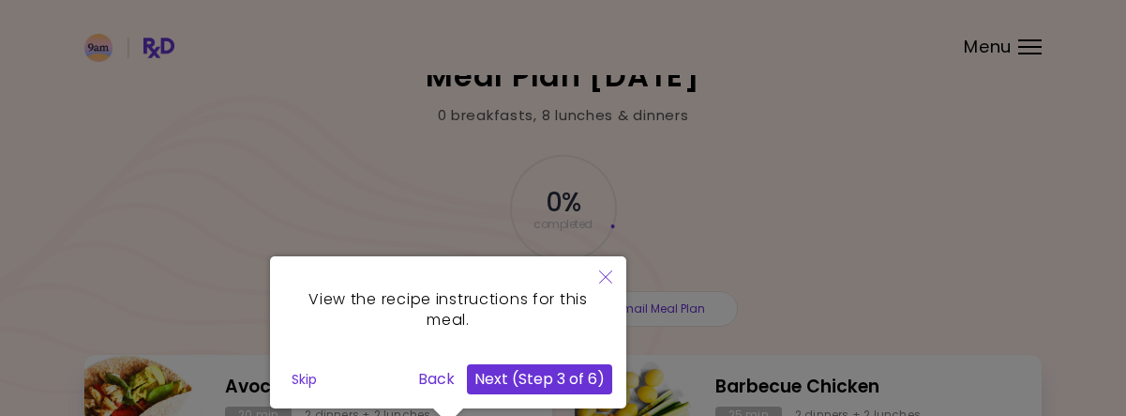
click at [522, 387] on button "Next (Step 3 of 6)" at bounding box center [539, 379] width 145 height 30
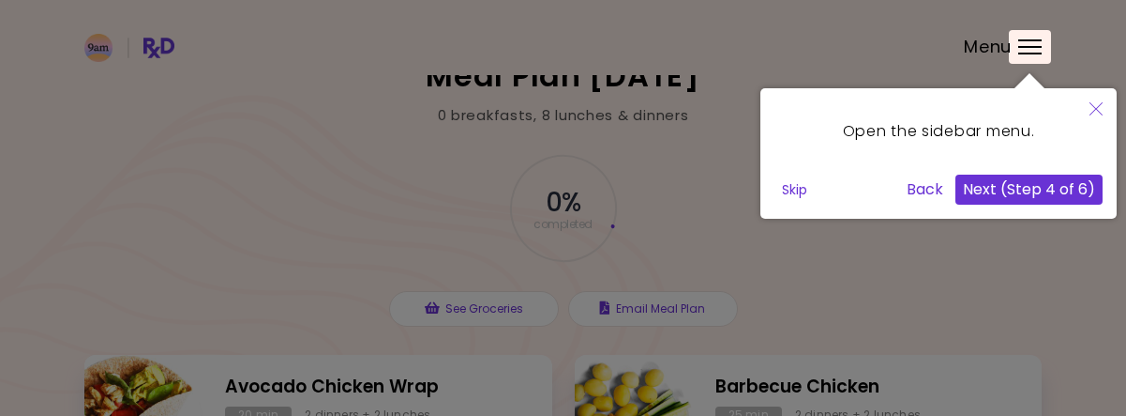
click at [993, 192] on button "Next (Step 4 of 6)" at bounding box center [1029, 189] width 147 height 30
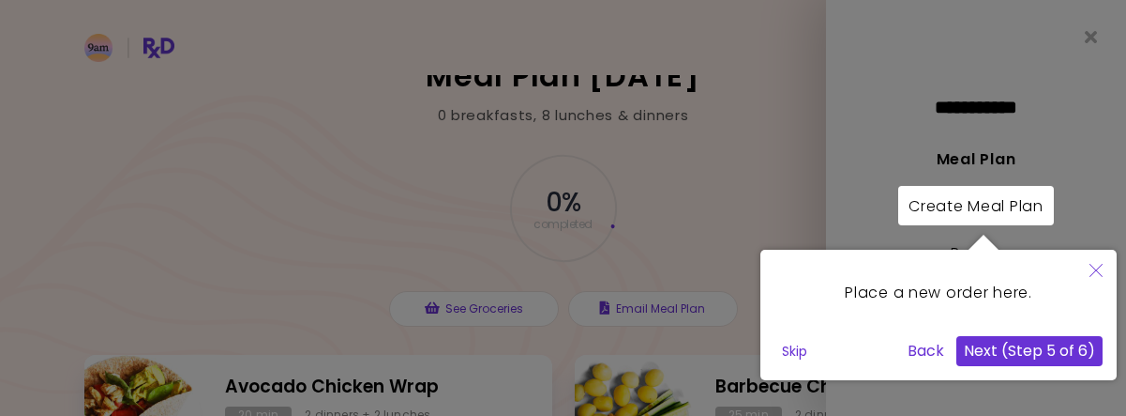
click at [990, 359] on button "Next (Step 5 of 6)" at bounding box center [1030, 351] width 146 height 30
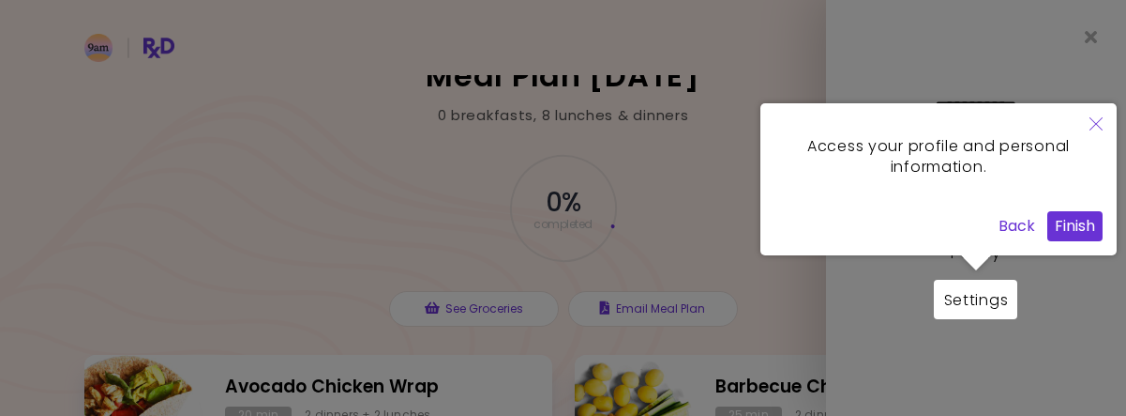
click at [1059, 218] on button "Finish" at bounding box center [1075, 226] width 55 height 30
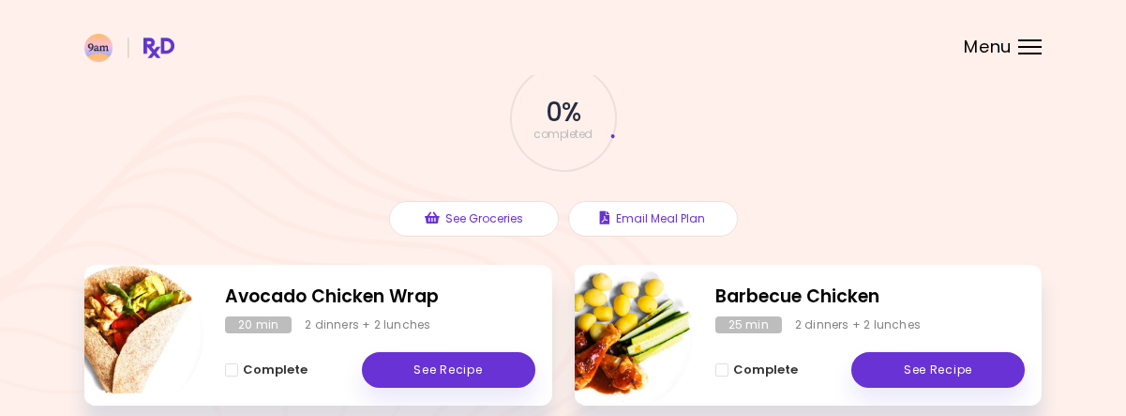
scroll to position [113, 0]
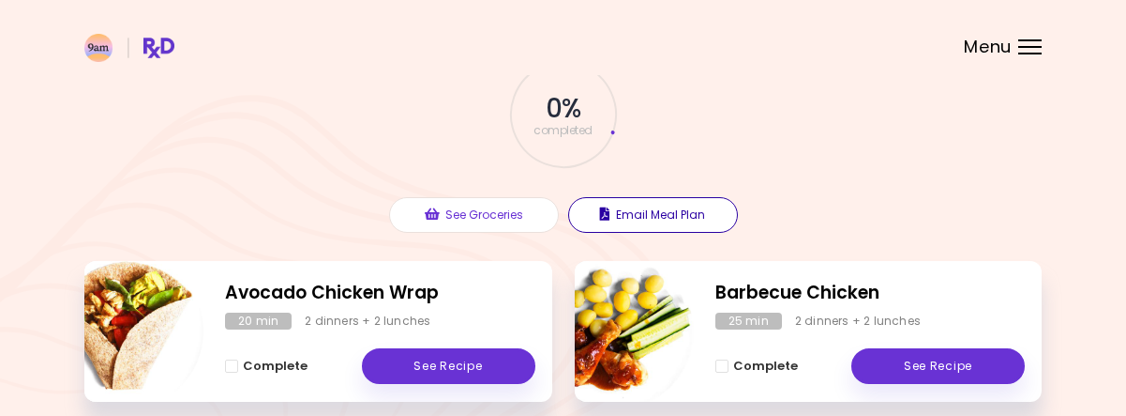
click at [594, 213] on button "Email Meal Plan" at bounding box center [653, 215] width 170 height 36
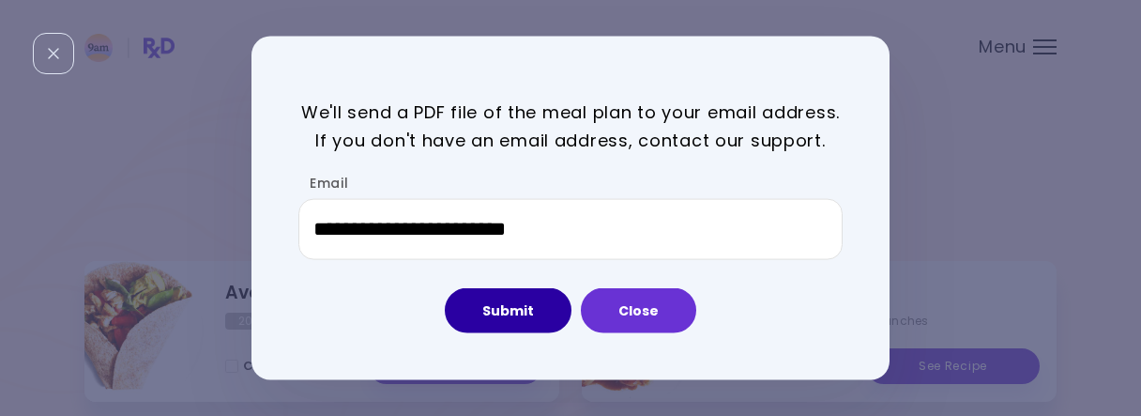
click at [505, 314] on button "Submit" at bounding box center [508, 310] width 127 height 45
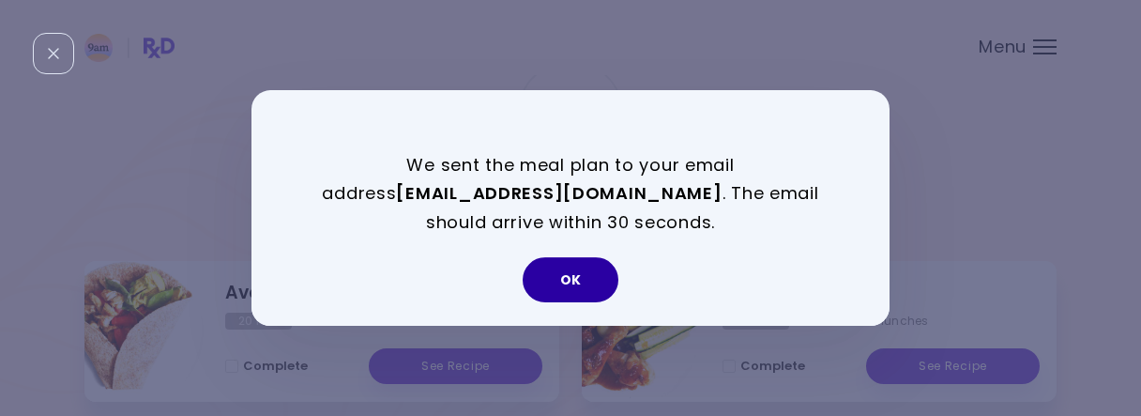
click at [559, 275] on button "OK" at bounding box center [570, 279] width 96 height 45
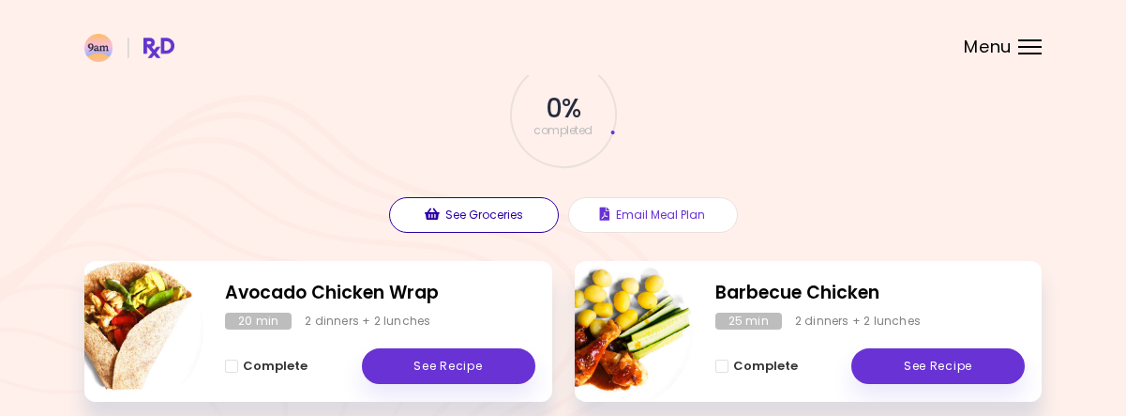
click at [518, 220] on button "See Groceries" at bounding box center [474, 215] width 170 height 36
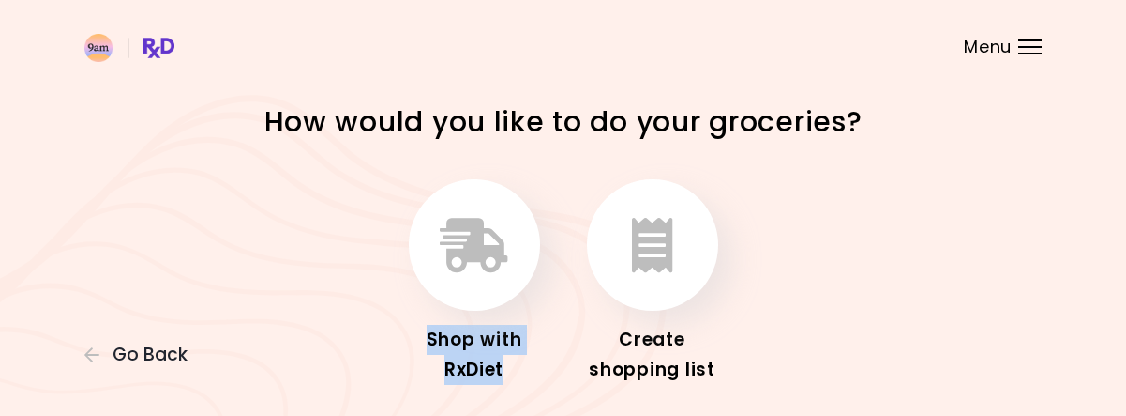
drag, startPoint x: 1122, startPoint y: 142, endPoint x: 1084, endPoint y: 309, distance: 171.1
click at [1084, 309] on div "How would you like to do your groceries? Shop with RxDiet Create shopping list" at bounding box center [563, 261] width 1126 height 522
click at [655, 306] on button "button" at bounding box center [652, 244] width 131 height 131
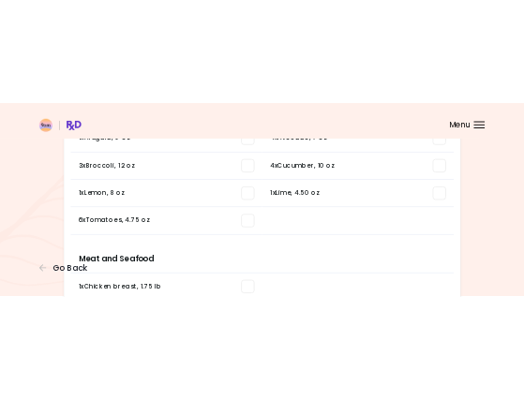
scroll to position [233, 0]
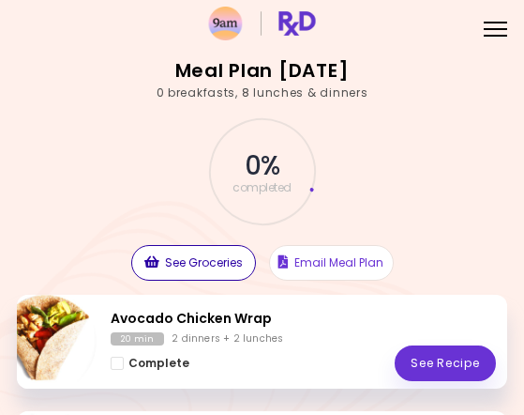
click at [227, 258] on button "See Groceries" at bounding box center [193, 263] width 125 height 36
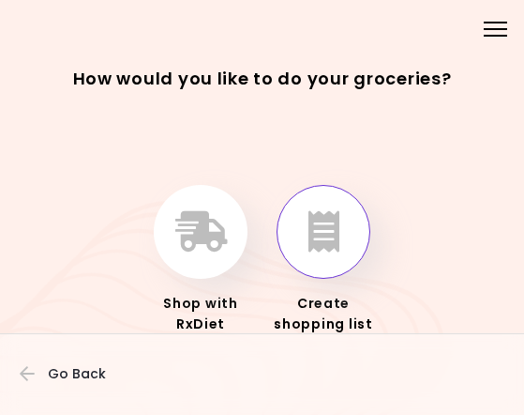
click at [334, 230] on icon "button" at bounding box center [324, 231] width 31 height 41
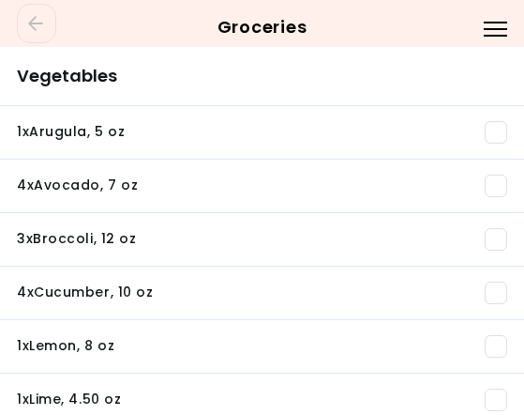
scroll to position [143, 0]
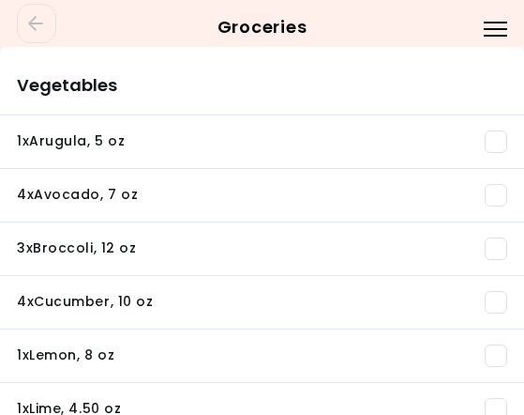
click at [499, 350] on span at bounding box center [496, 355] width 23 height 23
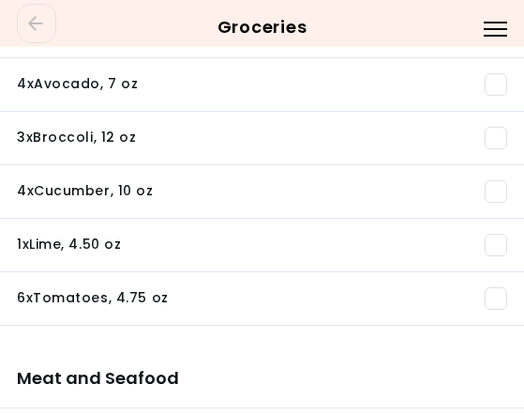
scroll to position [263, 0]
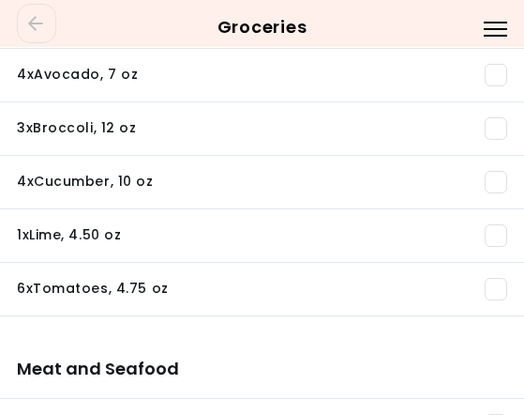
click at [493, 226] on span at bounding box center [496, 235] width 23 height 23
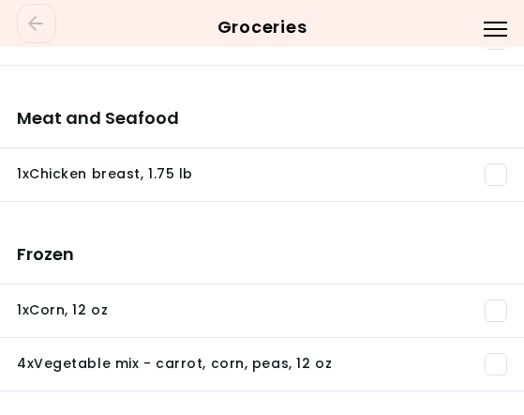
scroll to position [477, 0]
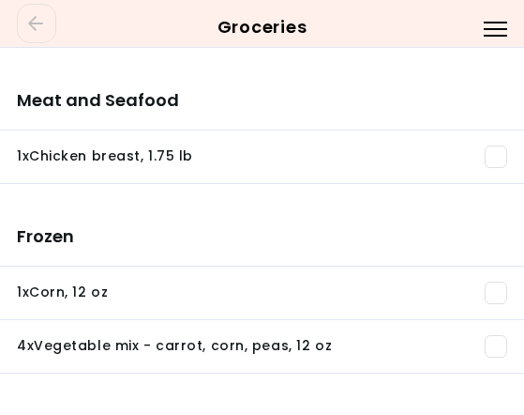
click at [501, 158] on span at bounding box center [496, 156] width 23 height 23
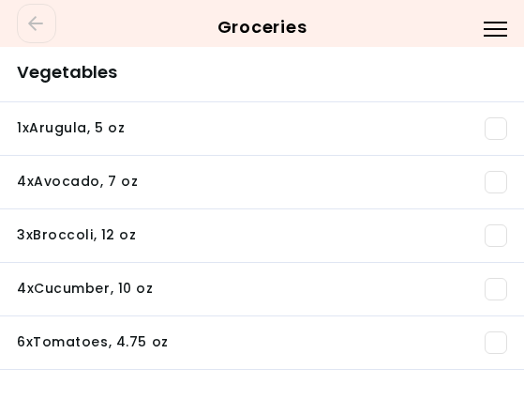
scroll to position [128, 0]
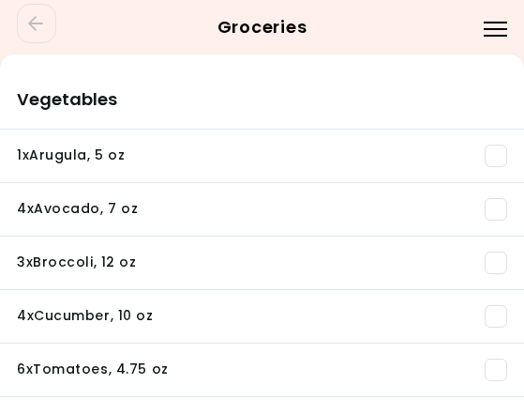
click at [492, 153] on span at bounding box center [496, 155] width 23 height 23
click at [499, 202] on span at bounding box center [496, 209] width 23 height 23
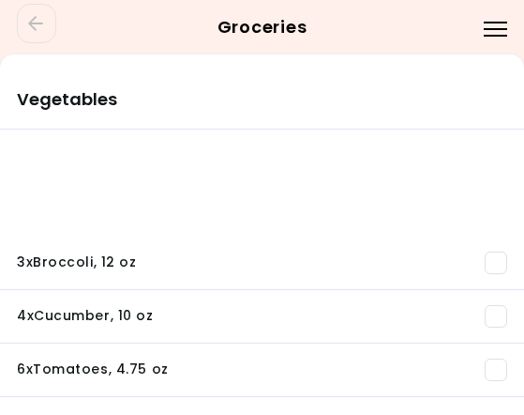
click at [495, 255] on span at bounding box center [496, 262] width 23 height 23
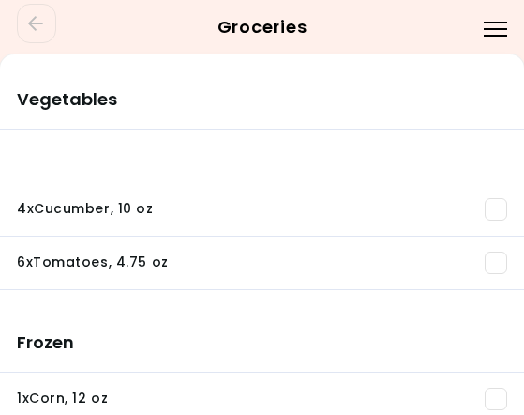
click at [496, 198] on span at bounding box center [496, 209] width 23 height 23
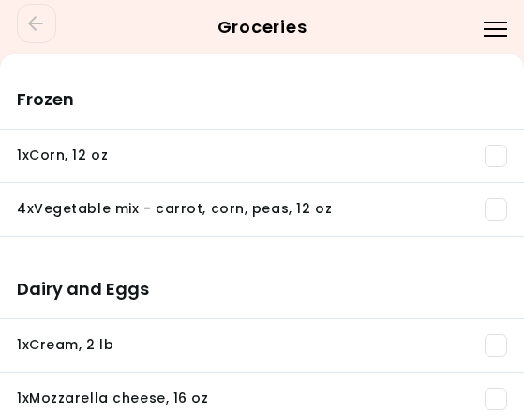
click at [493, 192] on li "4 x Vegetable mix - carrot, corn, peas , 12 oz You need: 2.65 lb / In pantry: 0…" at bounding box center [262, 209] width 524 height 53
click at [500, 161] on span at bounding box center [496, 155] width 23 height 23
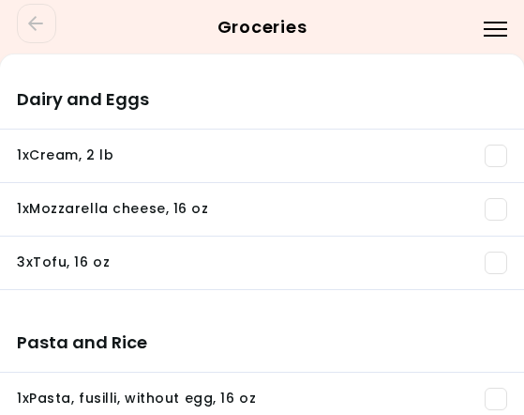
click at [497, 148] on span at bounding box center [496, 155] width 23 height 23
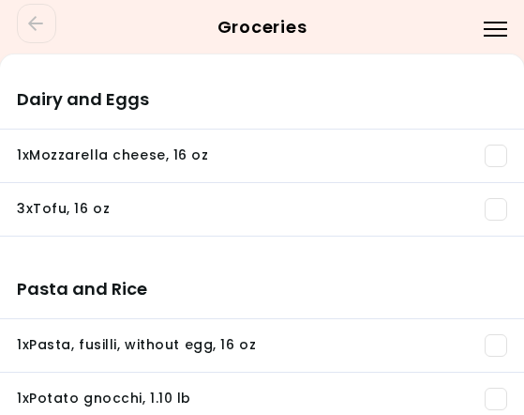
click at [495, 159] on span at bounding box center [496, 155] width 23 height 23
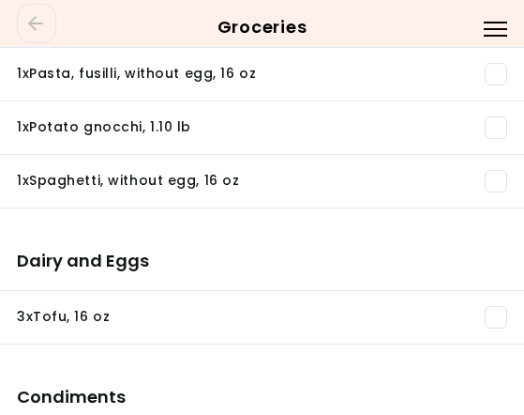
scroll to position [214, 0]
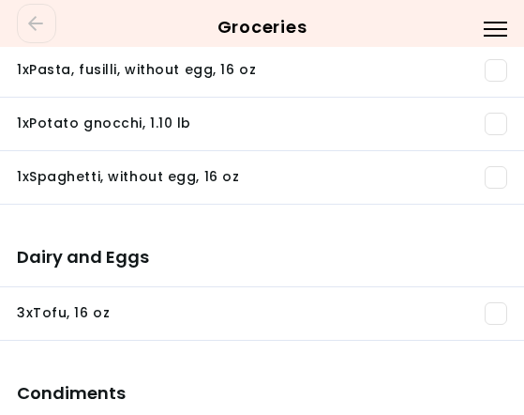
click at [521, 83] on li "1 x Pasta, fusilli, without egg , 16 oz You need: 10.15 oz / In pantry: 0 oz" at bounding box center [262, 70] width 524 height 53
click at [488, 307] on span at bounding box center [496, 313] width 23 height 23
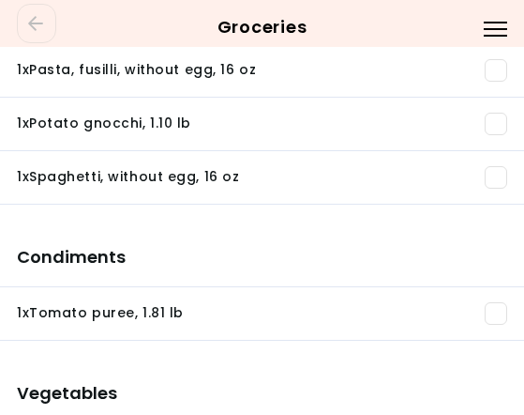
click at [498, 310] on span at bounding box center [496, 313] width 23 height 23
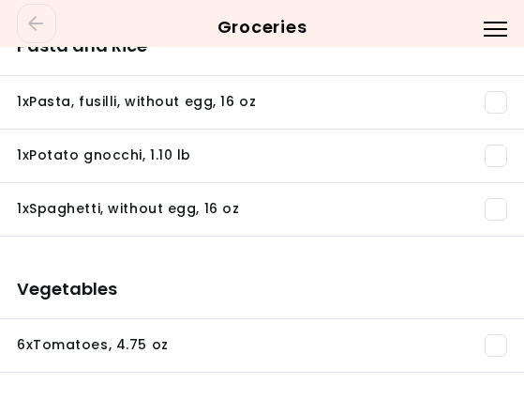
scroll to position [186, 0]
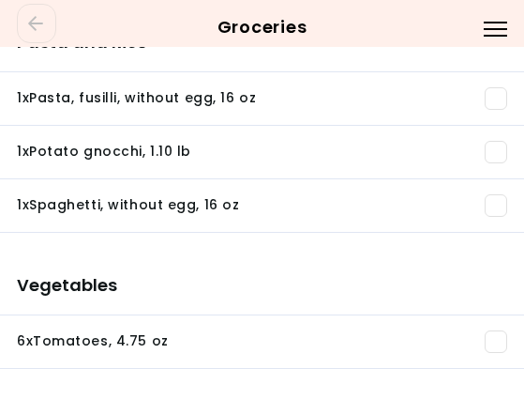
click at [500, 95] on span at bounding box center [496, 98] width 23 height 23
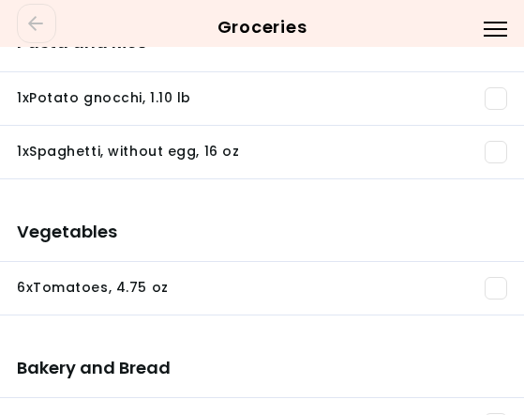
click at [497, 93] on span at bounding box center [496, 98] width 23 height 23
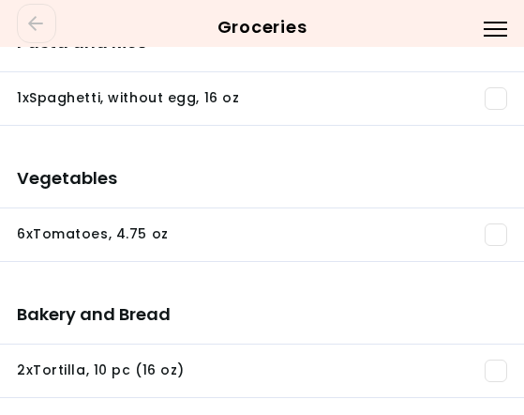
click at [499, 98] on span at bounding box center [496, 98] width 23 height 23
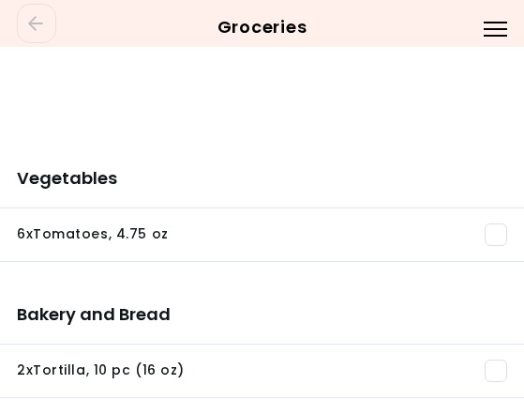
scroll to position [51, 0]
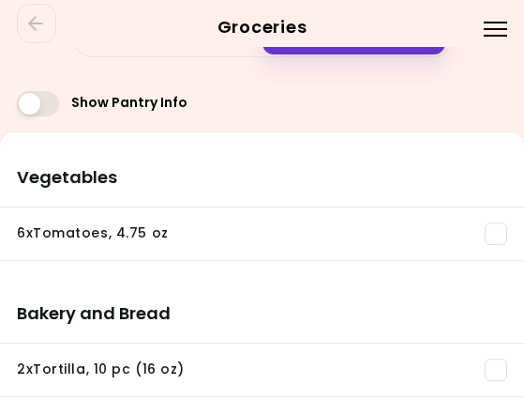
click at [495, 222] on span at bounding box center [496, 233] width 23 height 23
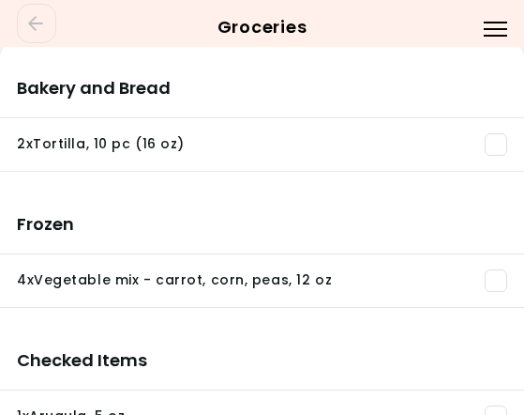
scroll to position [163, 0]
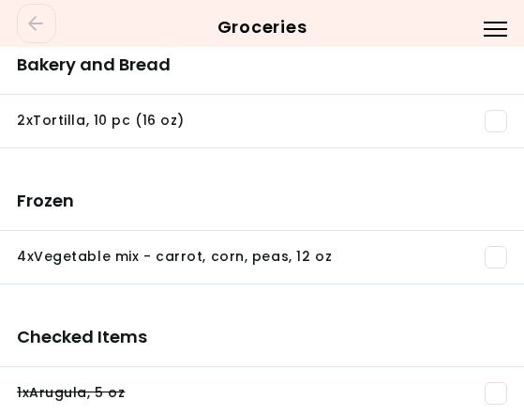
click at [502, 256] on span at bounding box center [496, 257] width 23 height 23
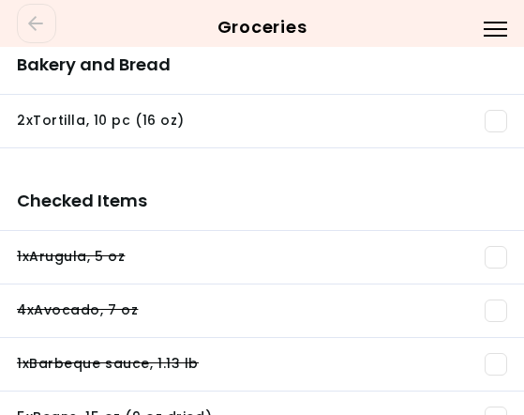
click at [497, 132] on li "2 x Tortilla , 10 pc (16 oz) You need: 12 pc (1.19 lb) / In pantry: 0 pc" at bounding box center [262, 121] width 524 height 53
click at [497, 128] on span at bounding box center [496, 121] width 23 height 23
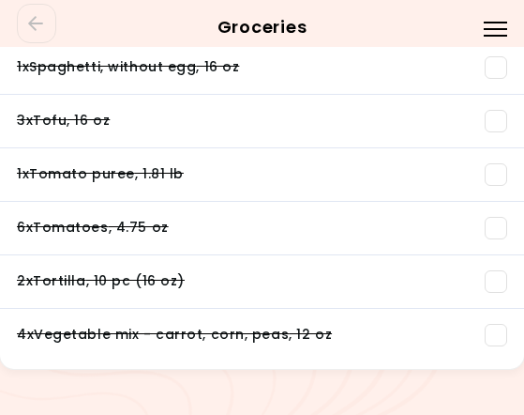
scroll to position [0, 0]
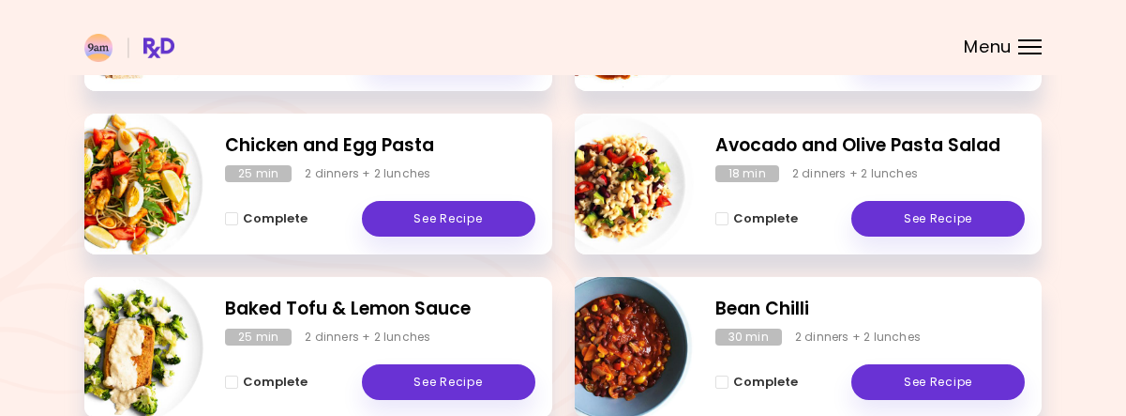
scroll to position [421, 0]
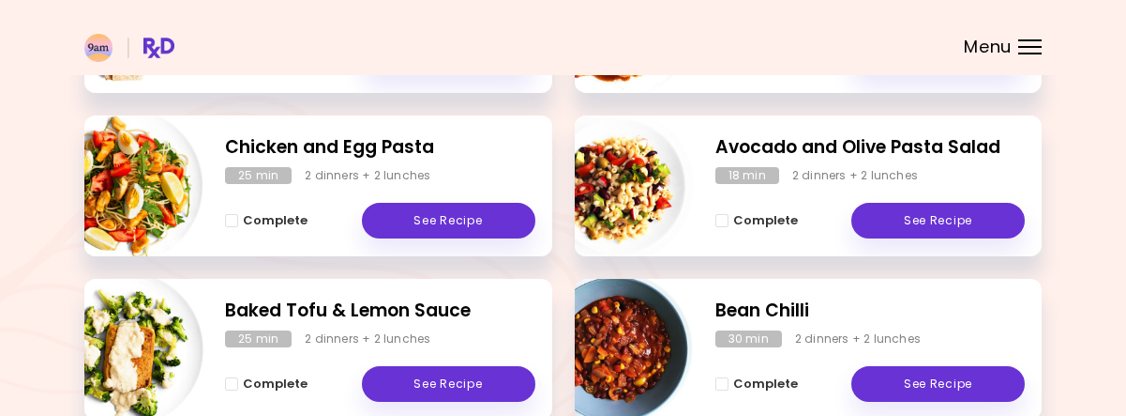
click at [384, 148] on h2 "Chicken and Egg Pasta" at bounding box center [380, 147] width 310 height 27
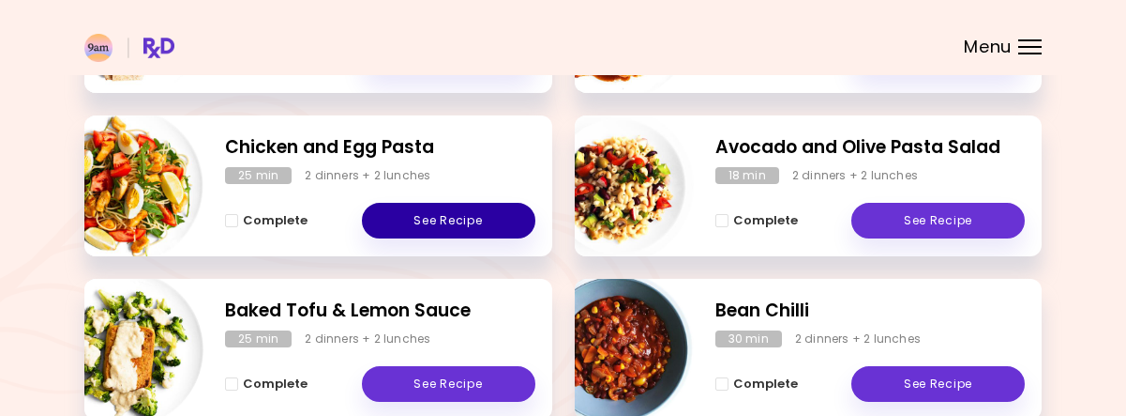
click at [377, 209] on link "See Recipe" at bounding box center [449, 221] width 174 height 36
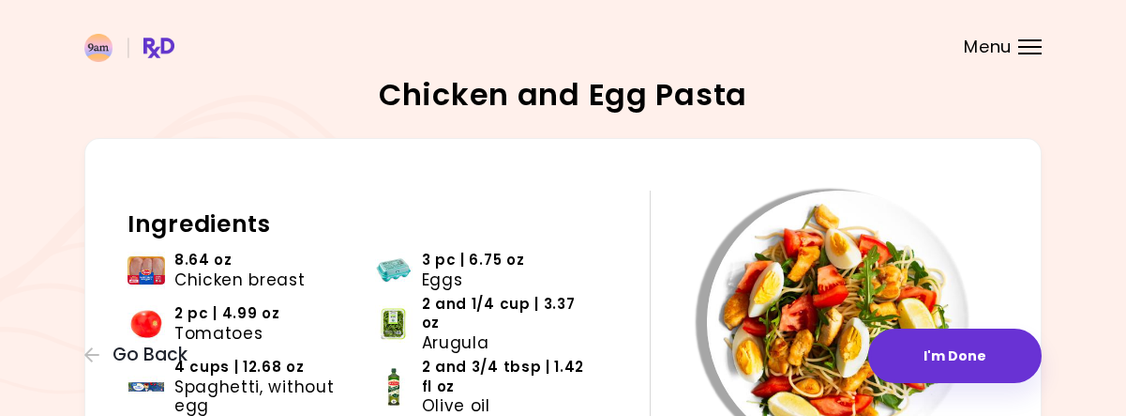
click at [1038, 44] on div "Menu" at bounding box center [1030, 46] width 23 height 15
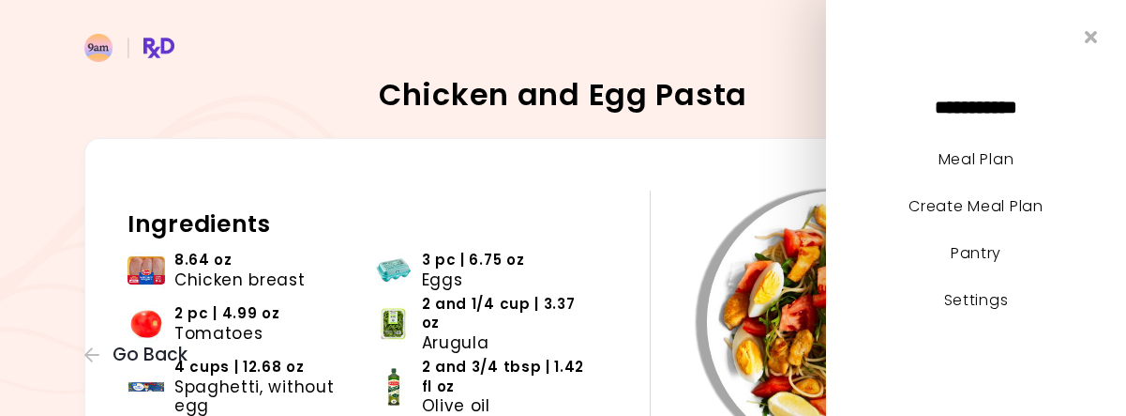
click at [1038, 44] on div "**********" at bounding box center [976, 208] width 300 height 416
click at [1096, 33] on icon "Close" at bounding box center [1092, 37] width 18 height 13
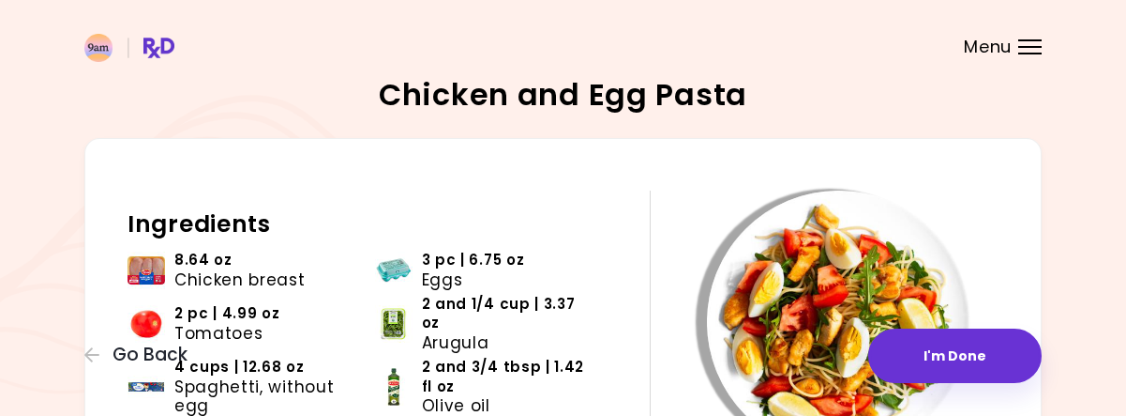
click at [475, 93] on h2 "Chicken and Egg Pasta" at bounding box center [563, 95] width 369 height 30
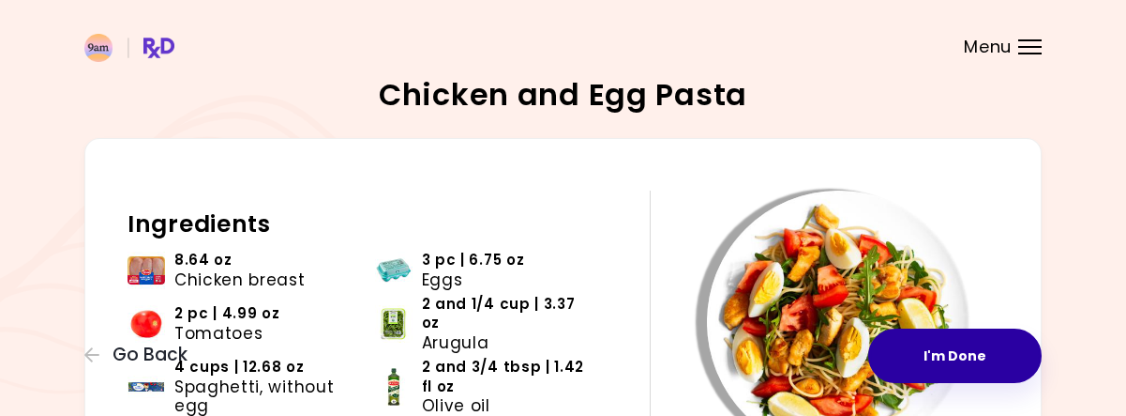
click at [908, 363] on button "I'm Done" at bounding box center [956, 355] width 174 height 54
